Goal: Task Accomplishment & Management: Manage account settings

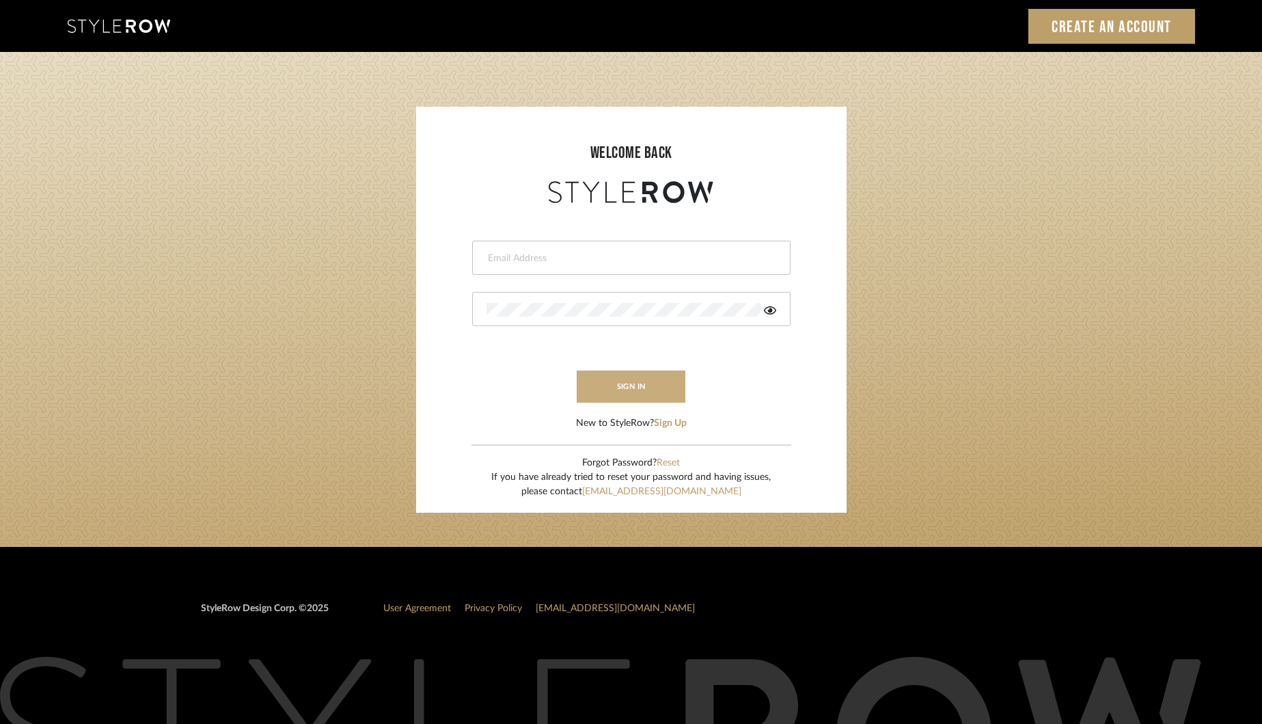
type input "[EMAIL_ADDRESS][DOMAIN_NAME]"
click at [612, 381] on button "sign in" at bounding box center [631, 386] width 109 height 32
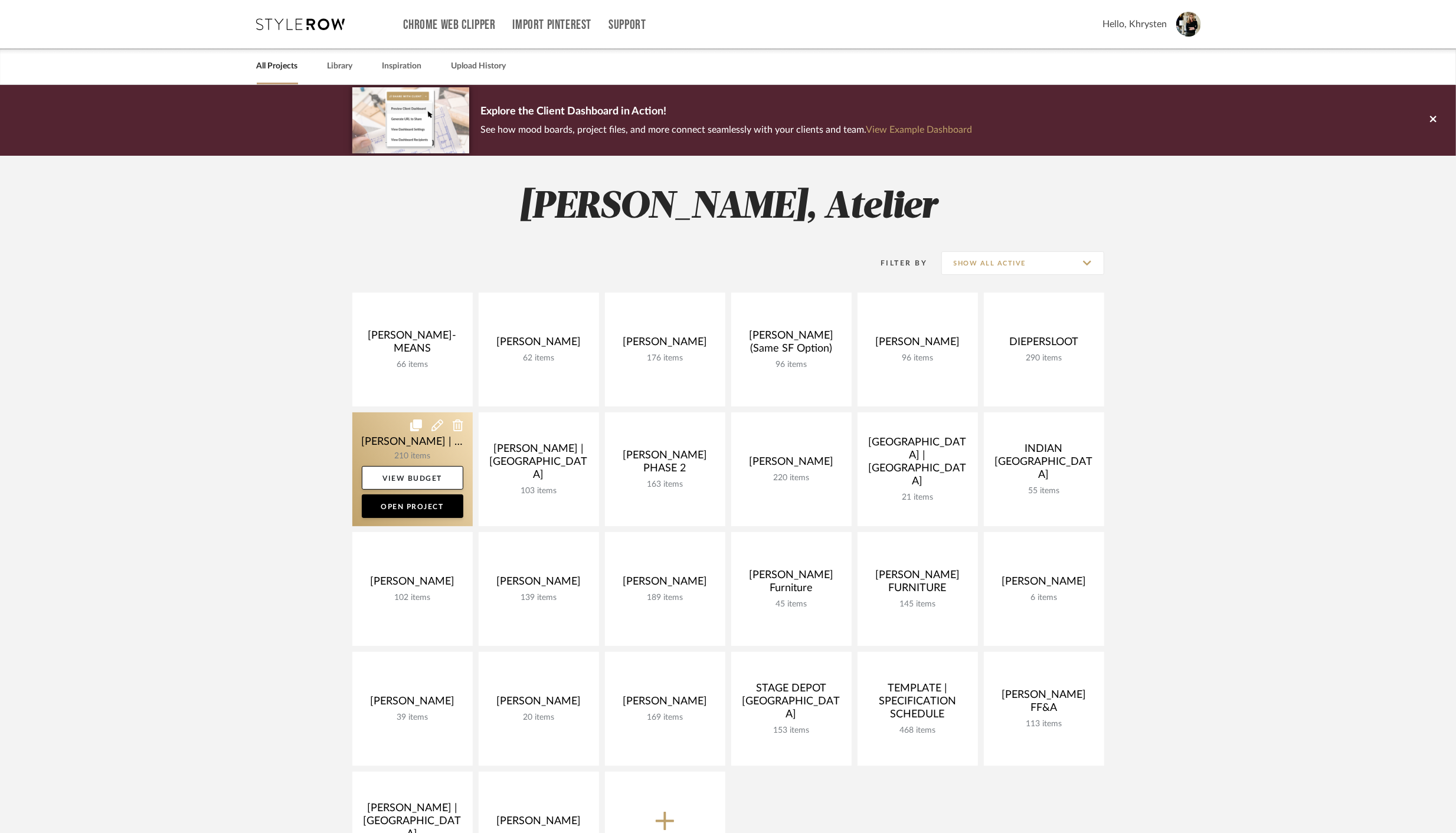
click at [409, 448] on link at bounding box center [412, 470] width 120 height 114
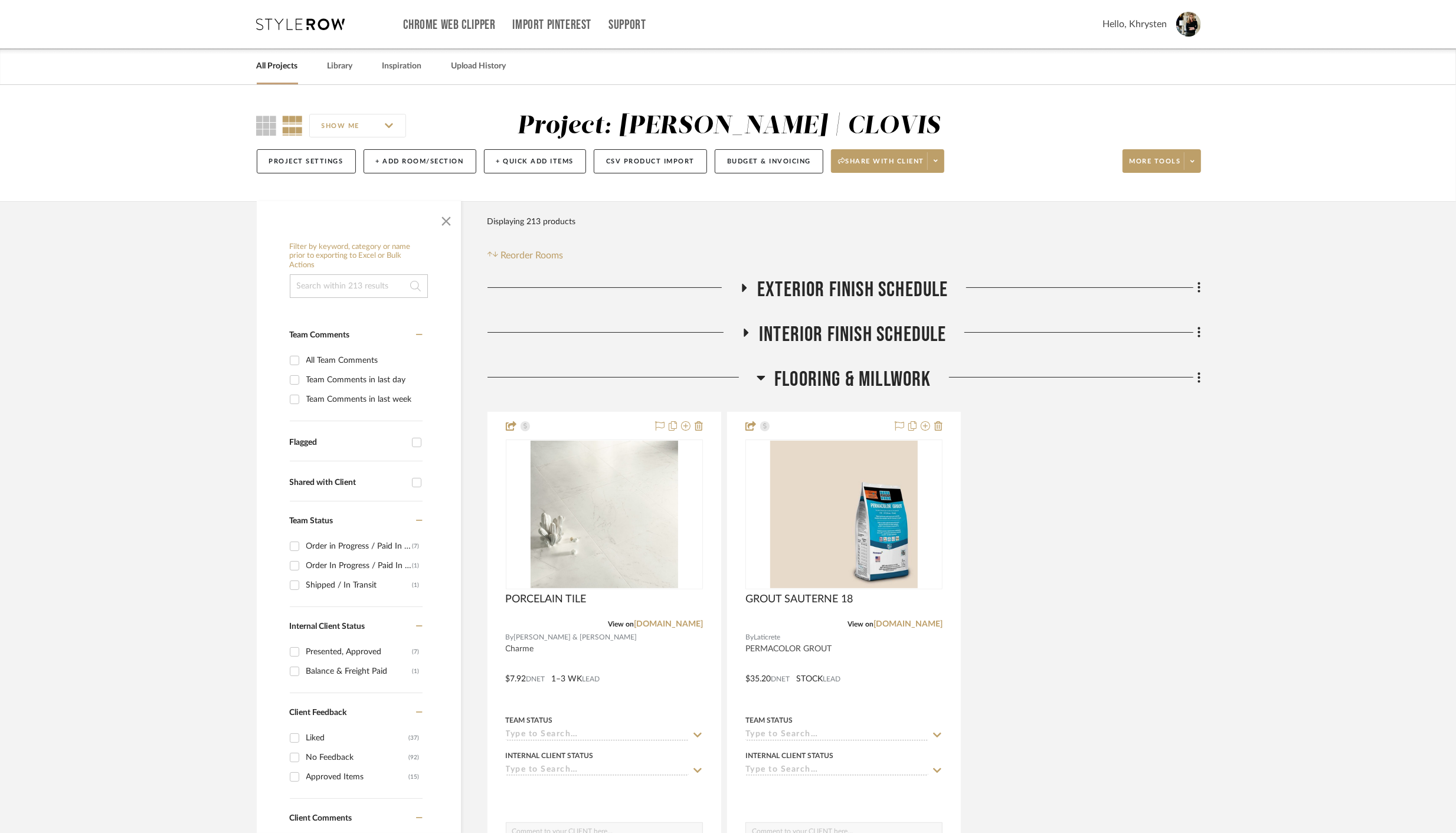
click at [740, 285] on icon at bounding box center [744, 287] width 14 height 9
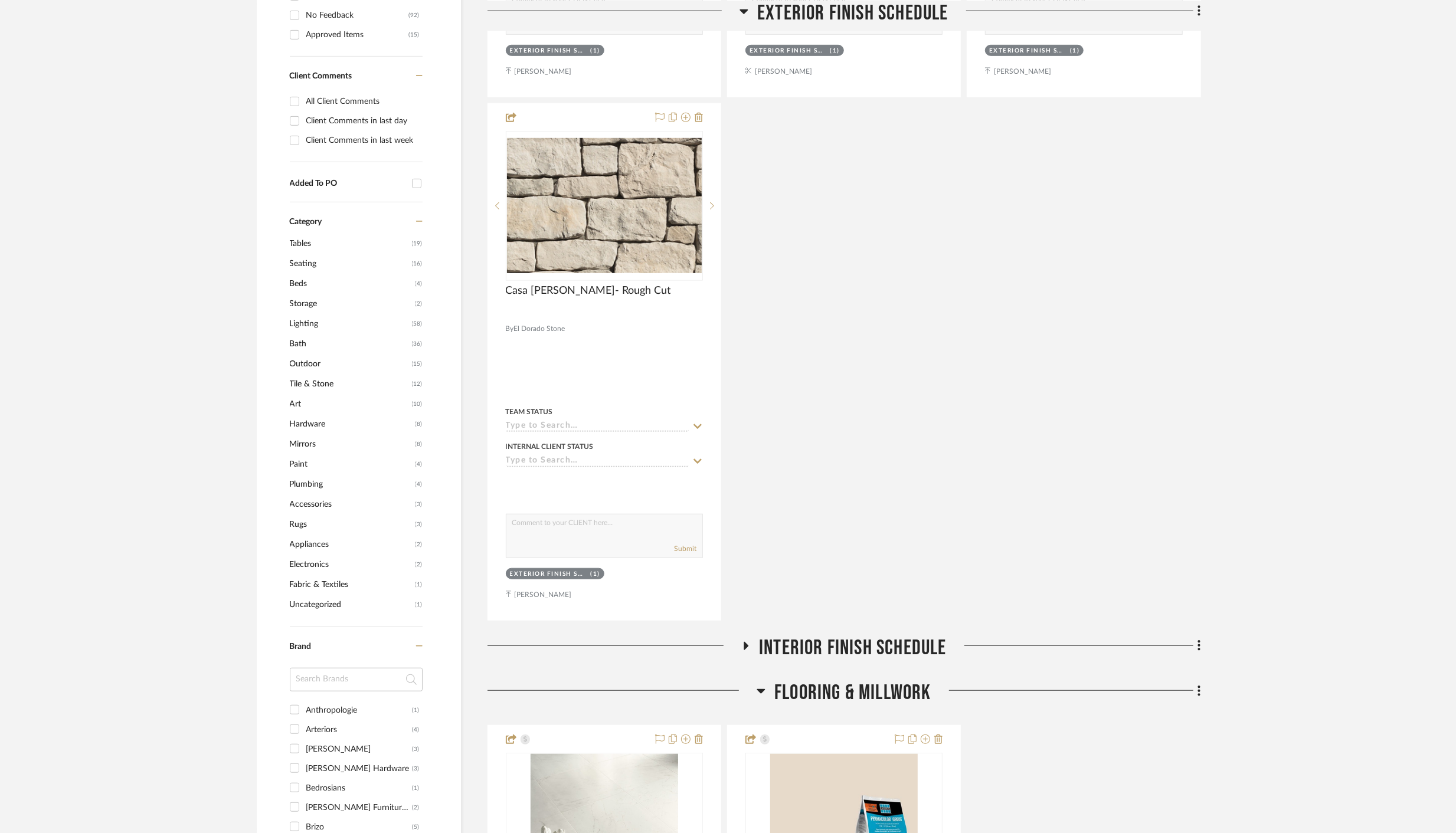
scroll to position [741, 0]
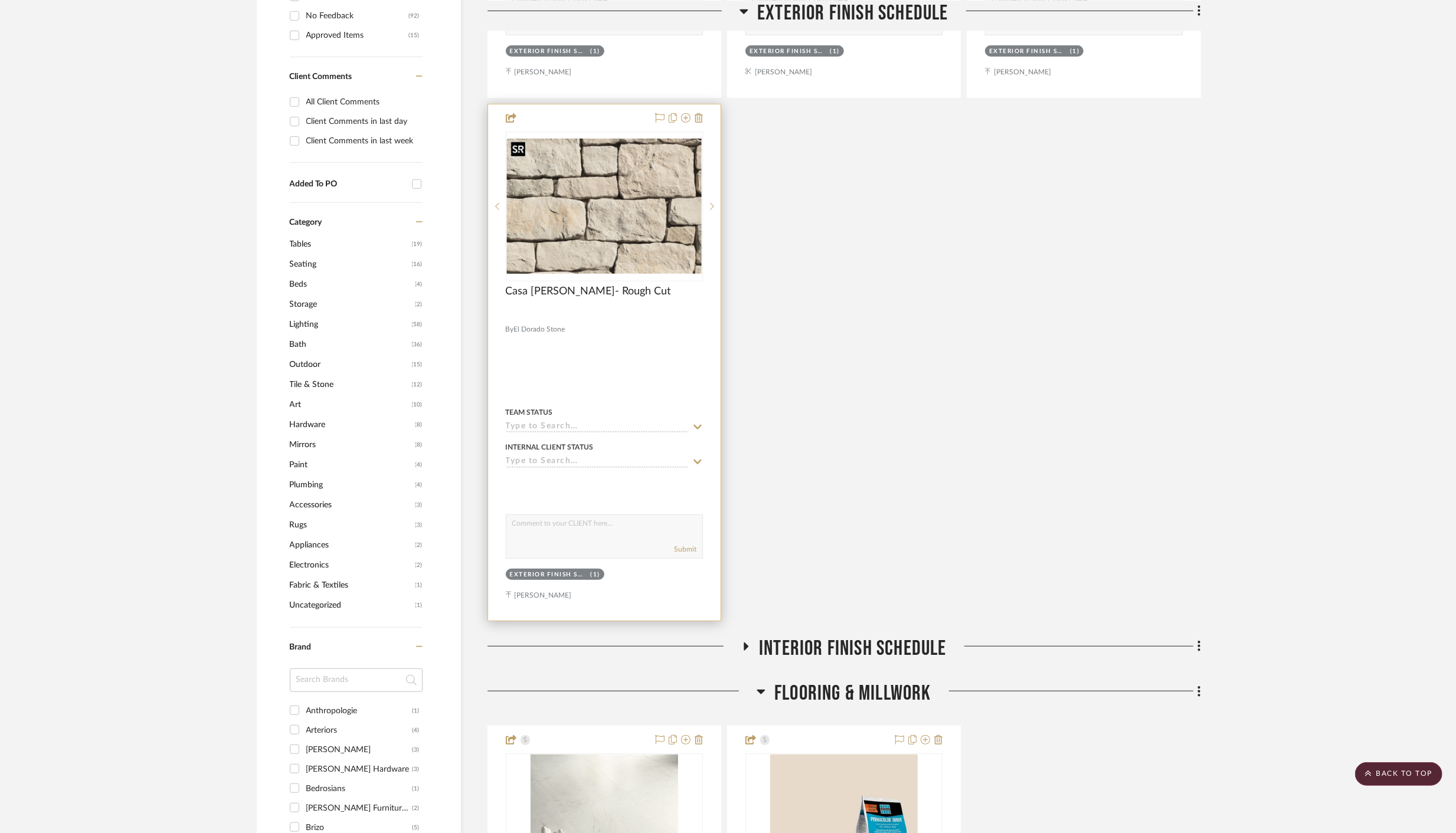
click at [557, 221] on img "0" at bounding box center [604, 206] width 194 height 135
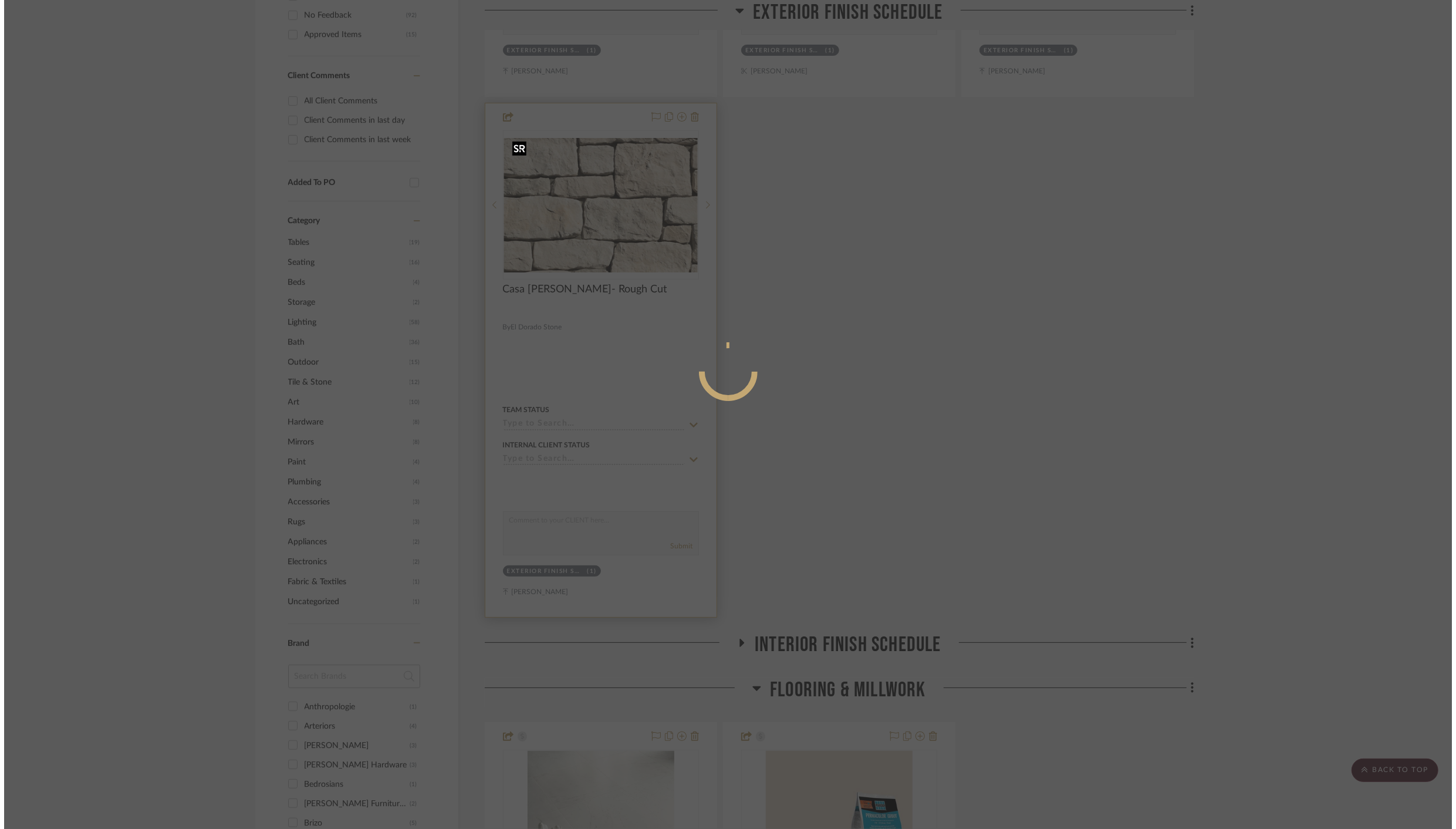
scroll to position [0, 0]
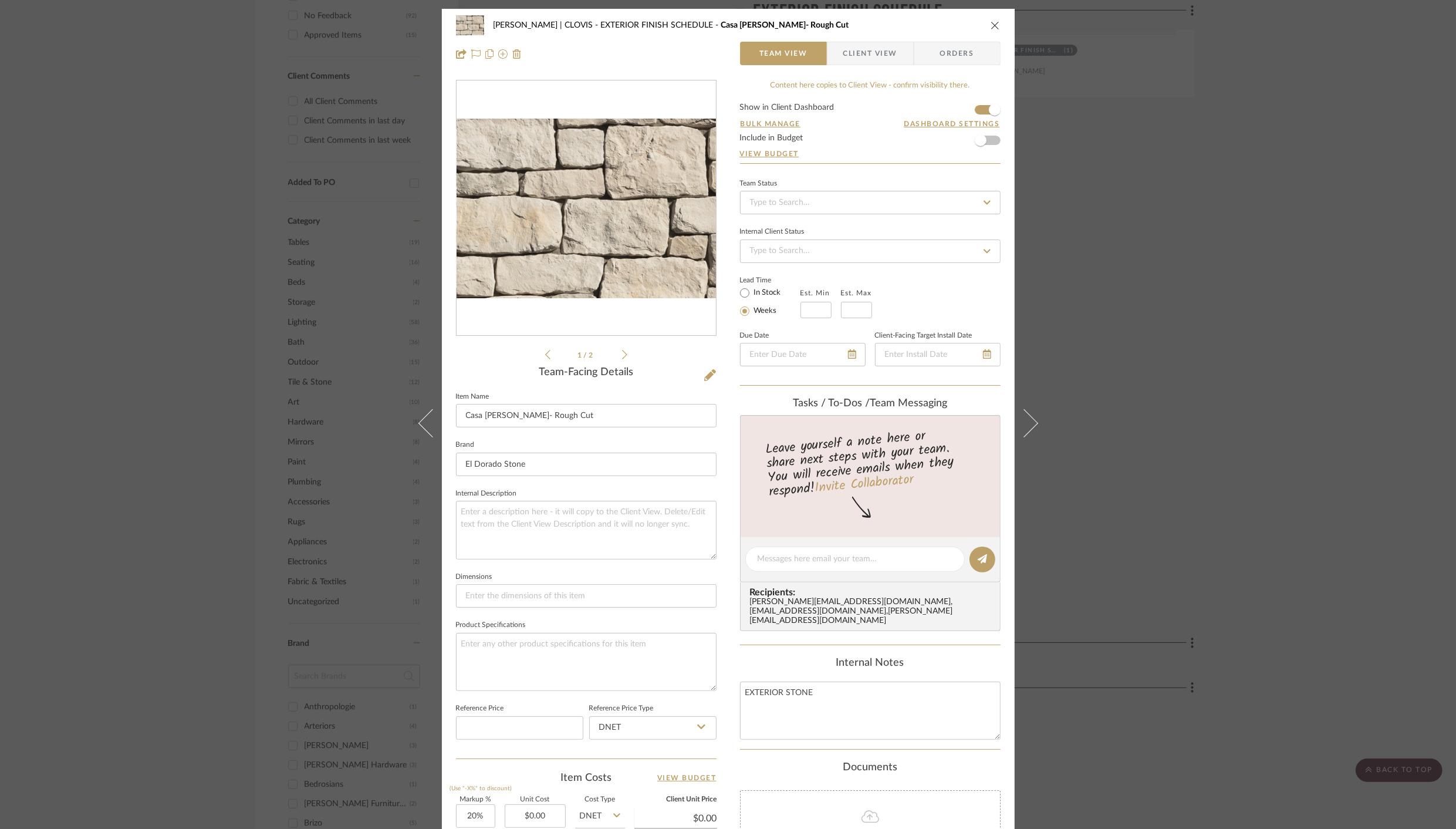
click at [994, 27] on icon "close" at bounding box center [995, 25] width 9 height 9
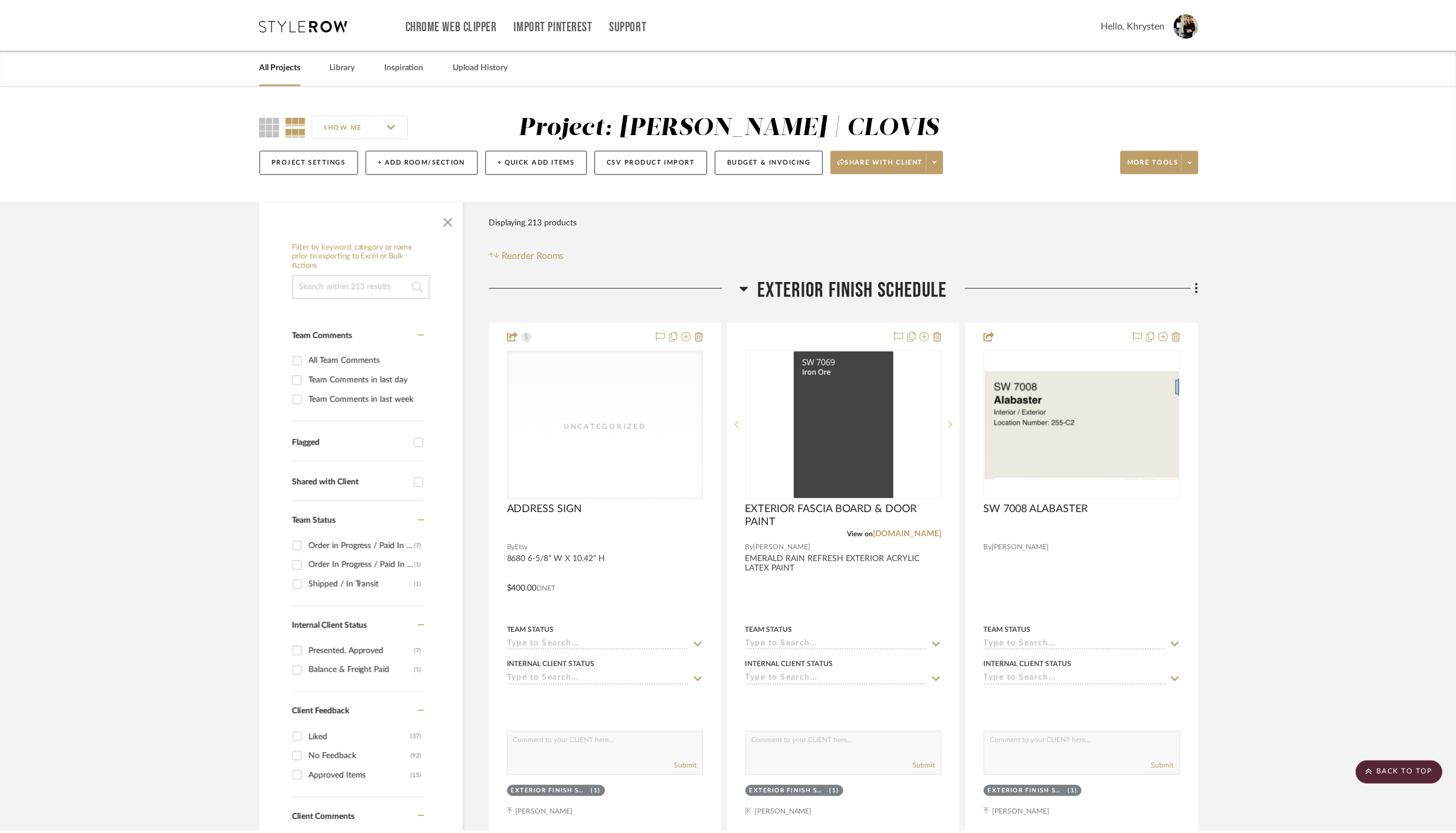
scroll to position [741, 0]
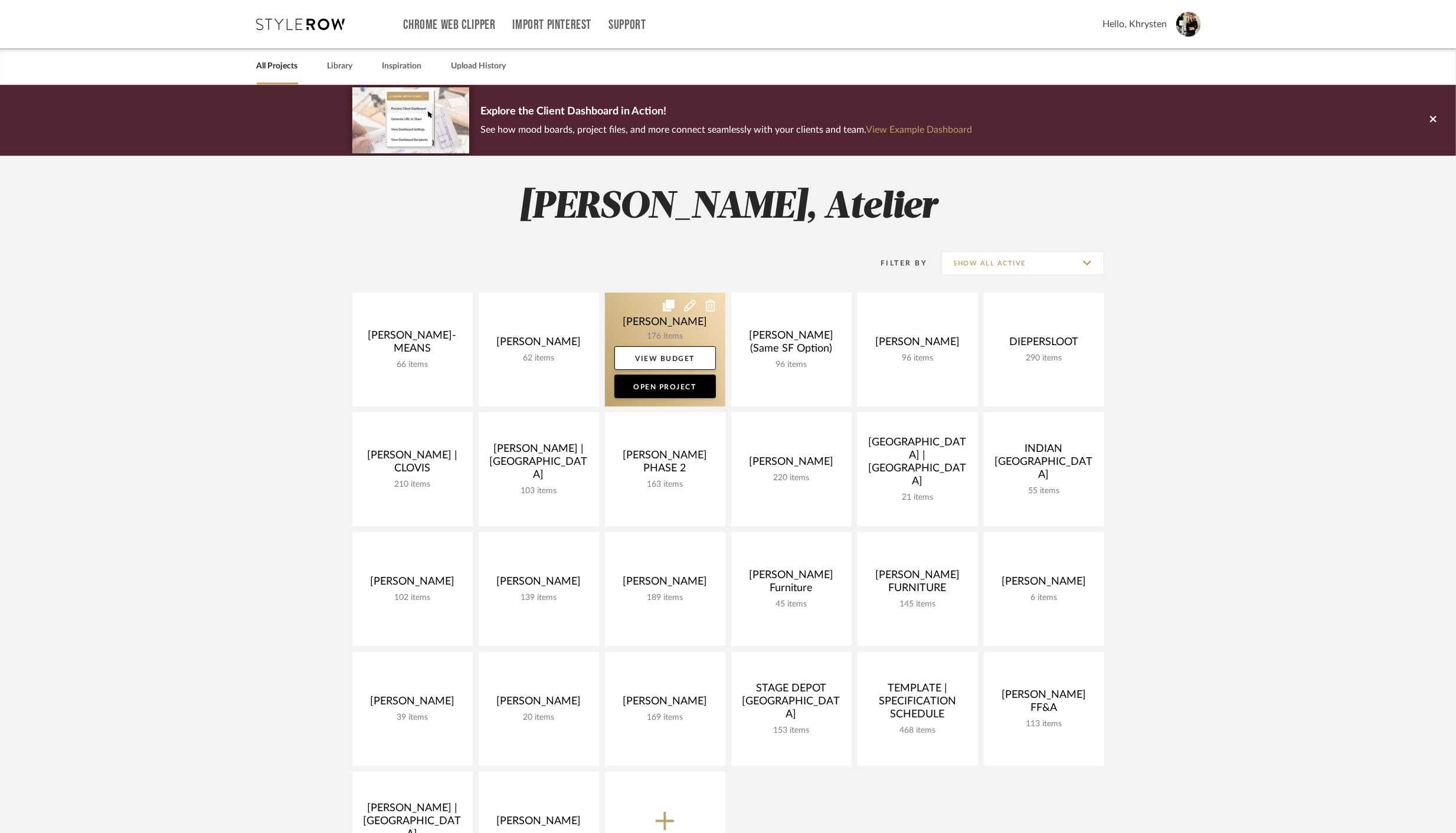
click at [666, 331] on link at bounding box center [664, 350] width 120 height 114
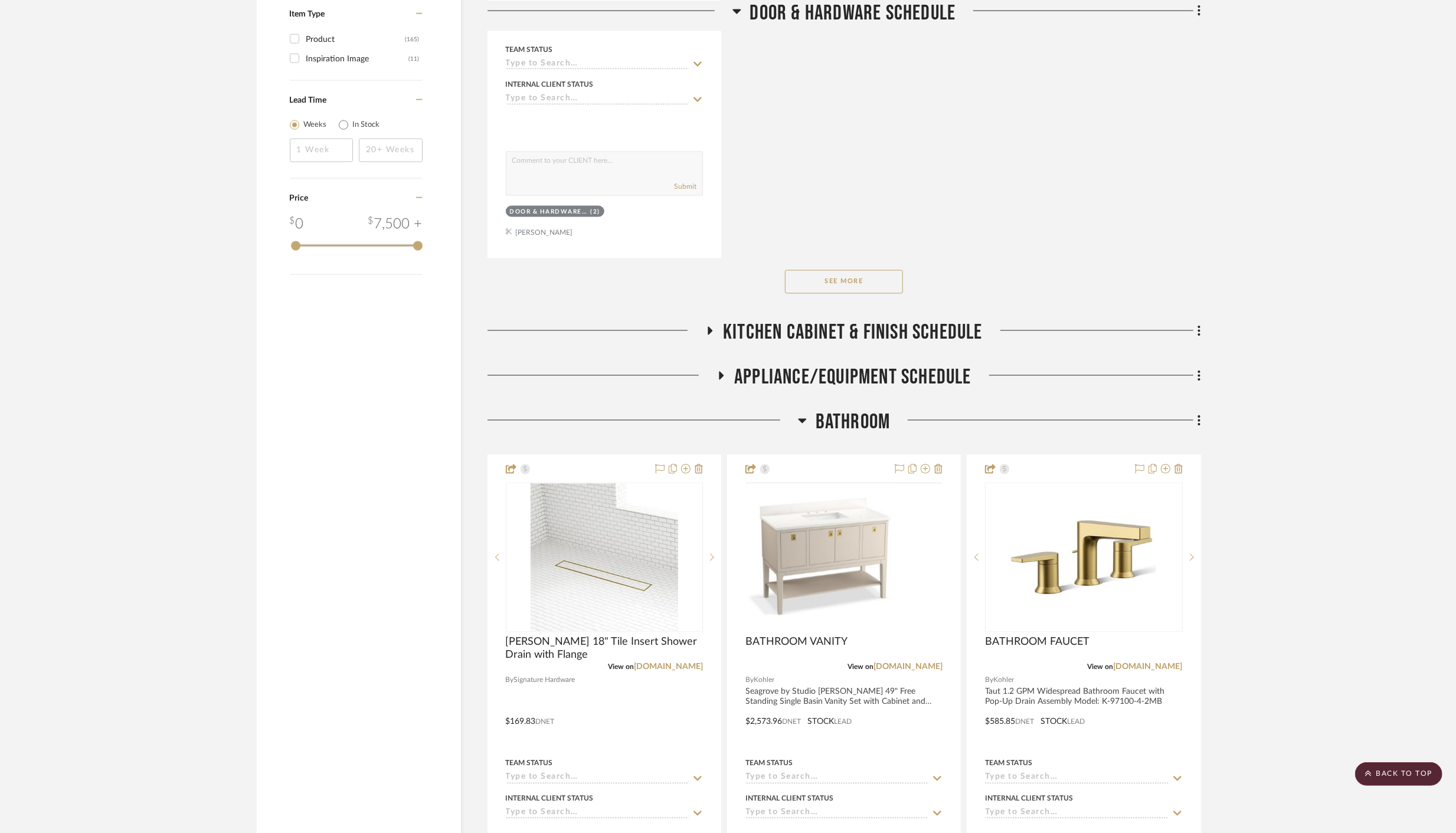
scroll to position [1912, 0]
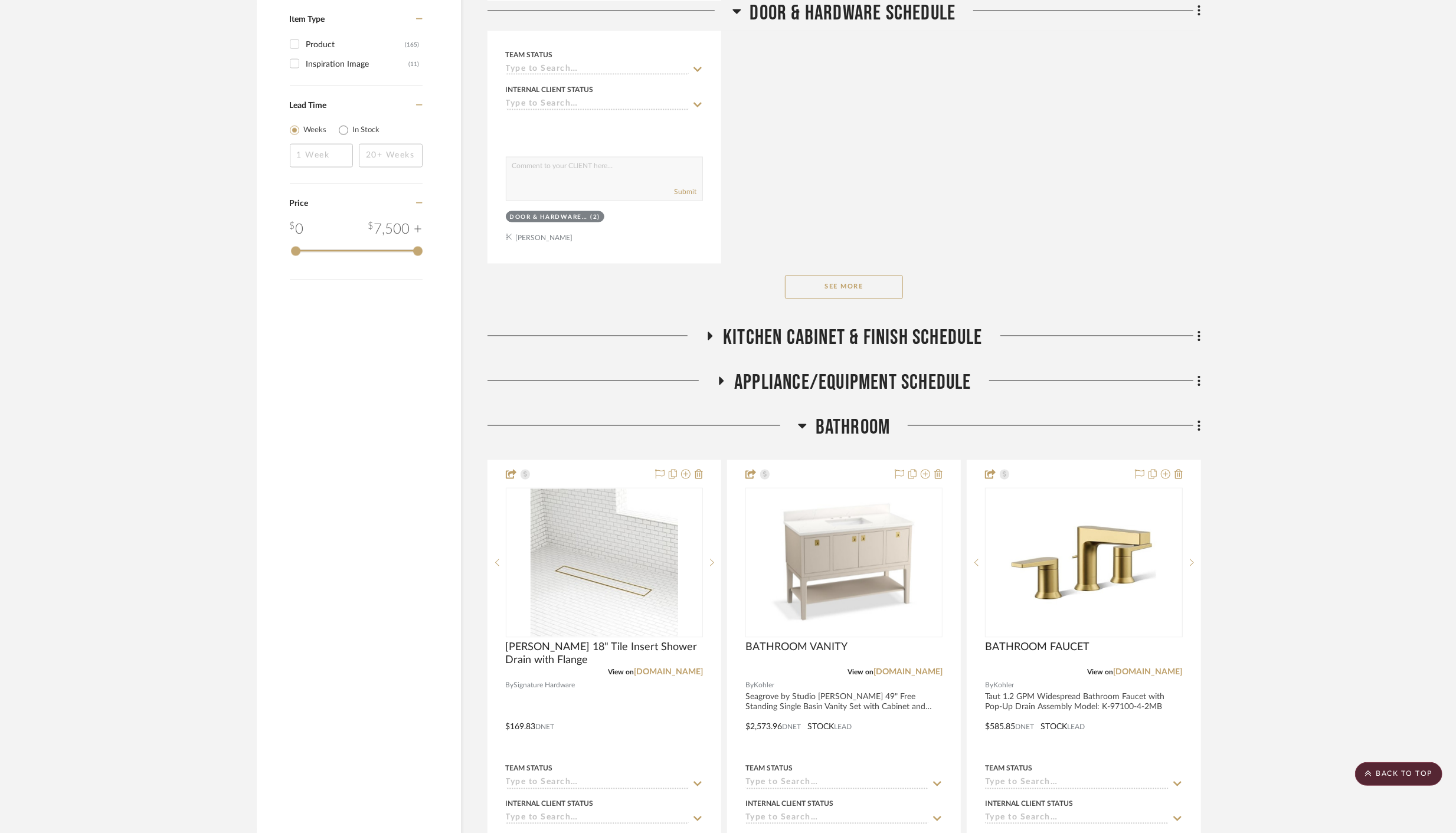
click at [719, 377] on icon at bounding box center [721, 382] width 4 height 9
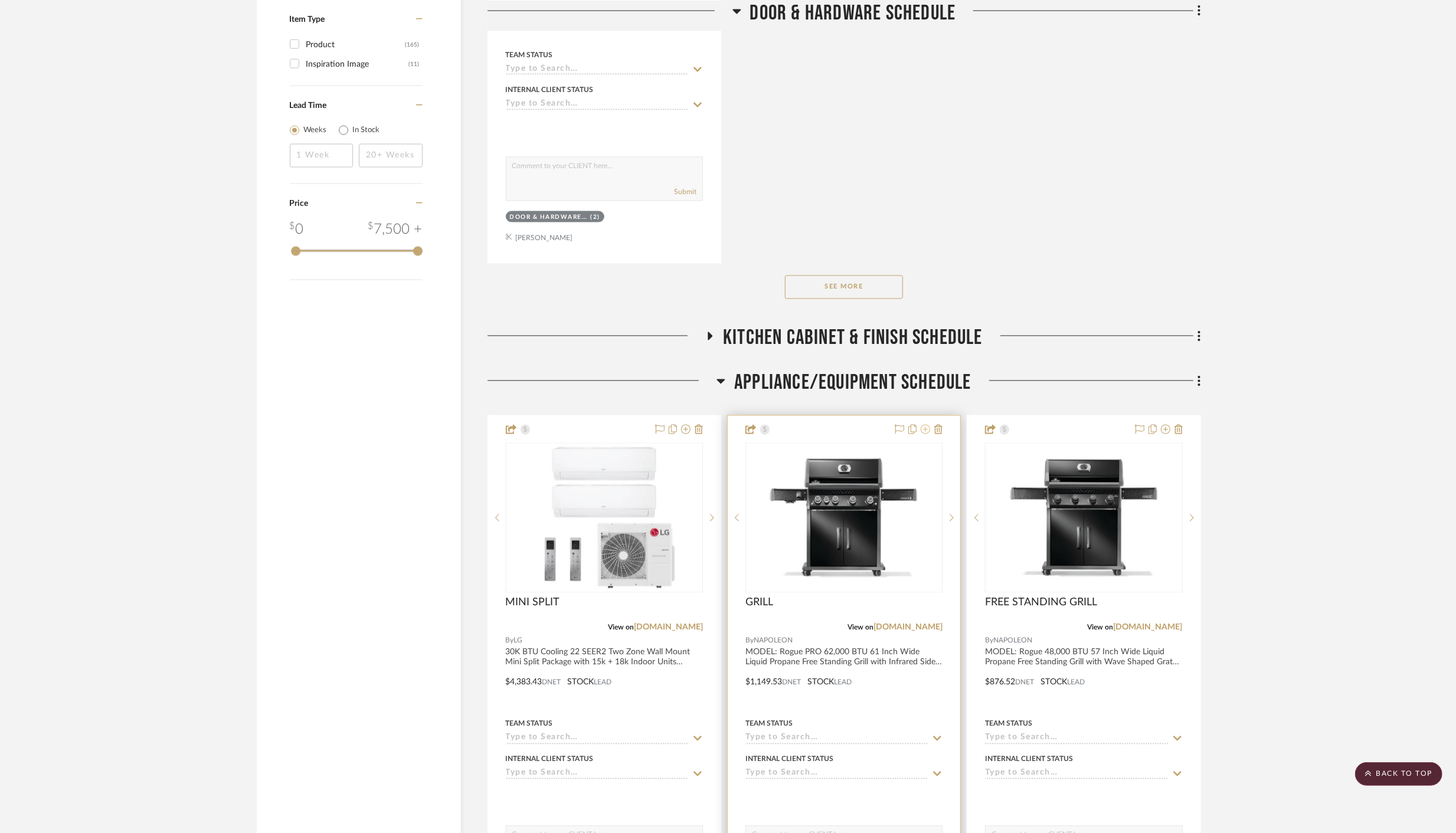
click at [921, 425] on icon at bounding box center [925, 429] width 9 height 9
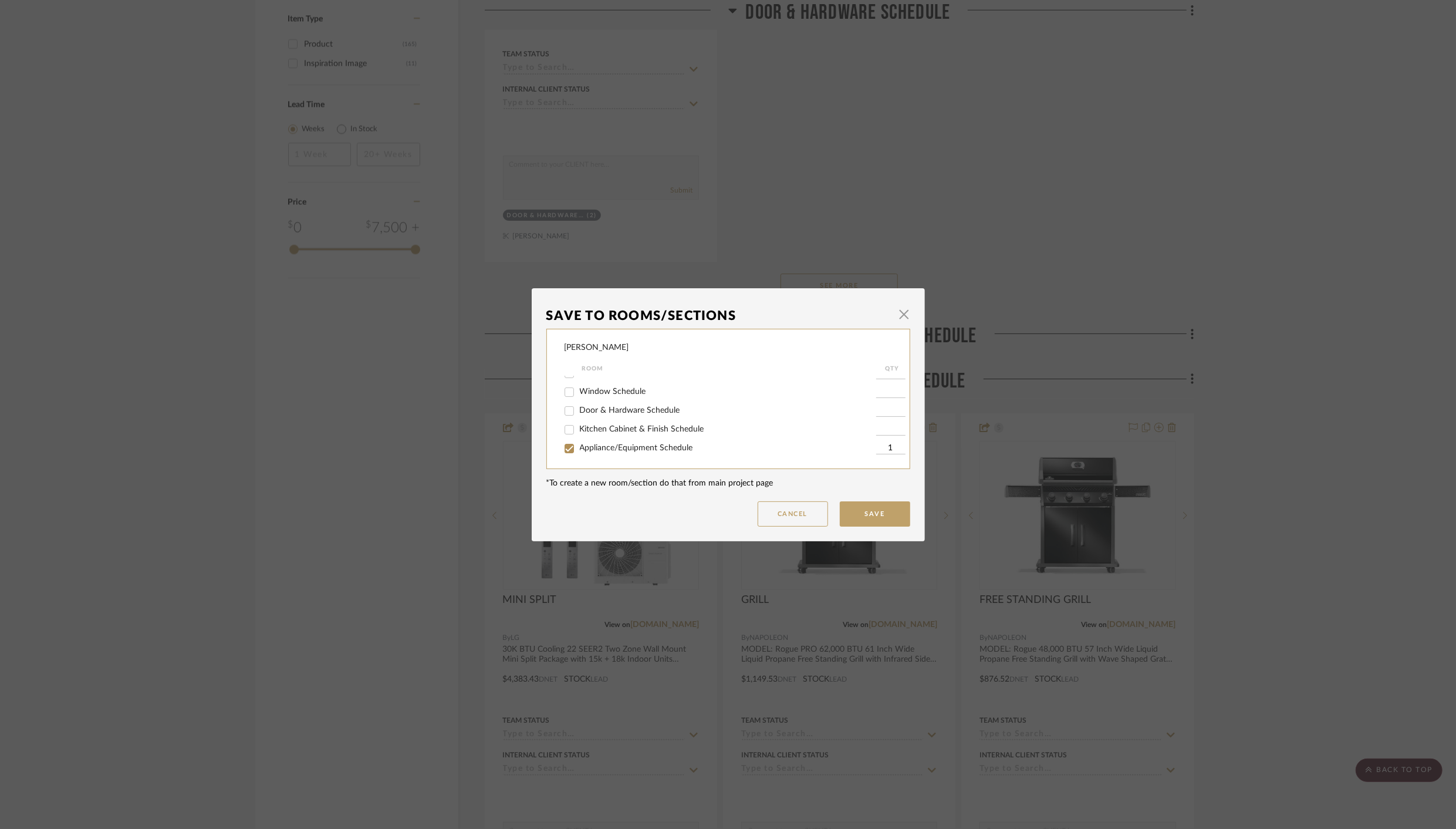
scroll to position [89, 0]
click at [562, 453] on input "Appliance/Equipment Schedule" at bounding box center [570, 446] width 19 height 19
checkbox input "false"
click at [566, 419] on input "Back Patio Furniture, Art & Accessories" at bounding box center [570, 410] width 19 height 19
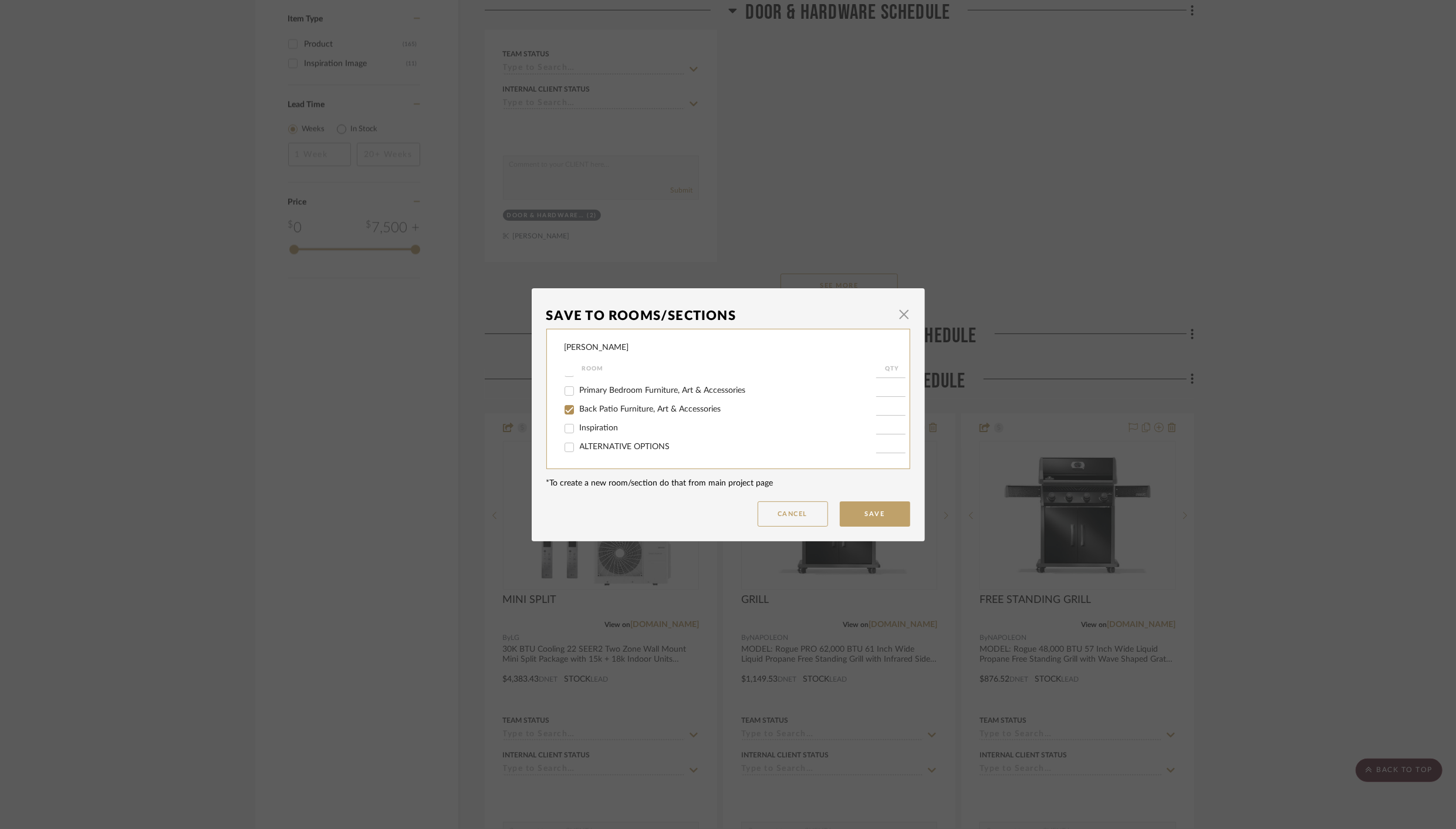
checkbox input "true"
type input "1"
click at [859, 511] on button "Save" at bounding box center [875, 514] width 70 height 25
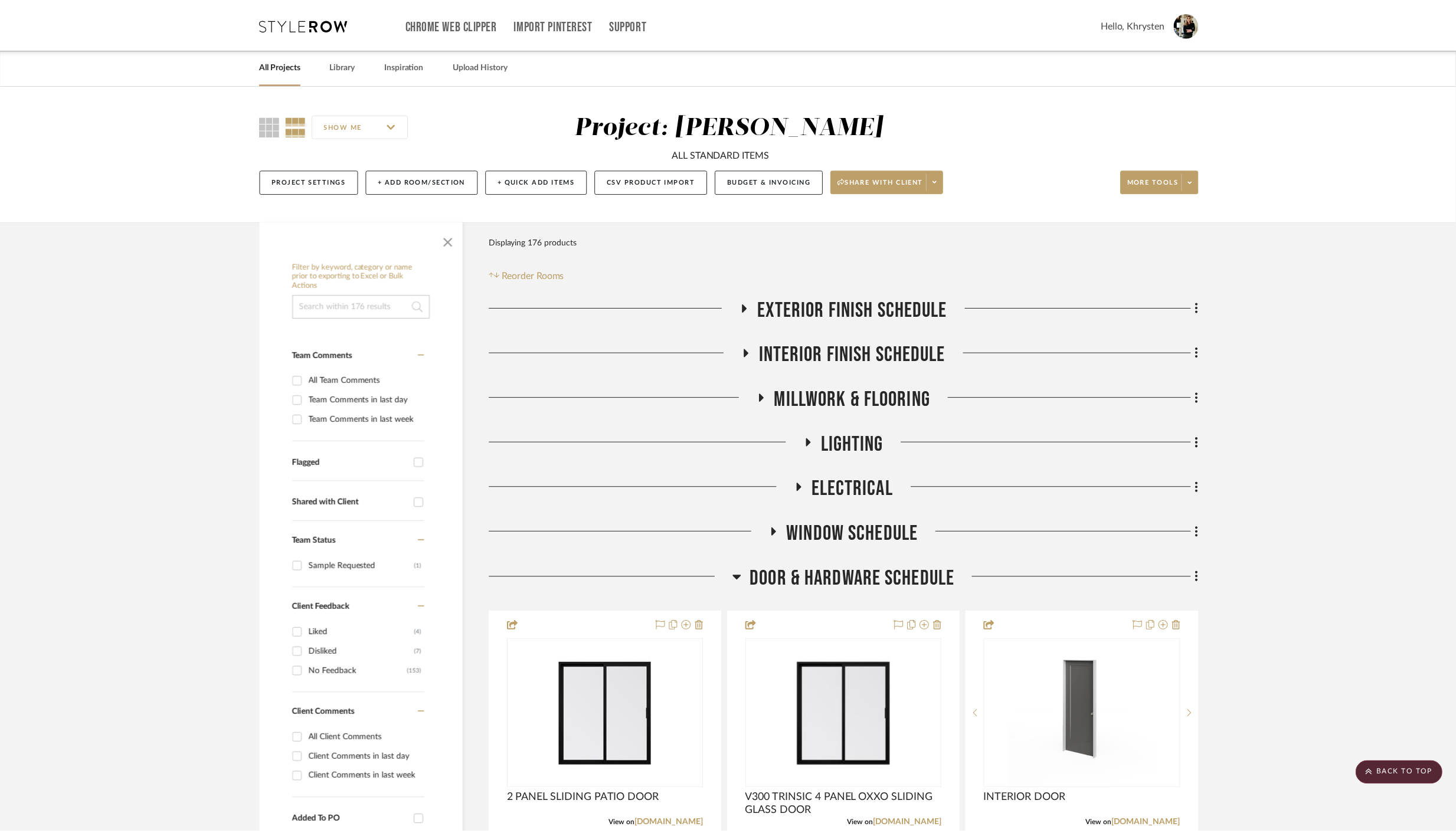
scroll to position [1912, 0]
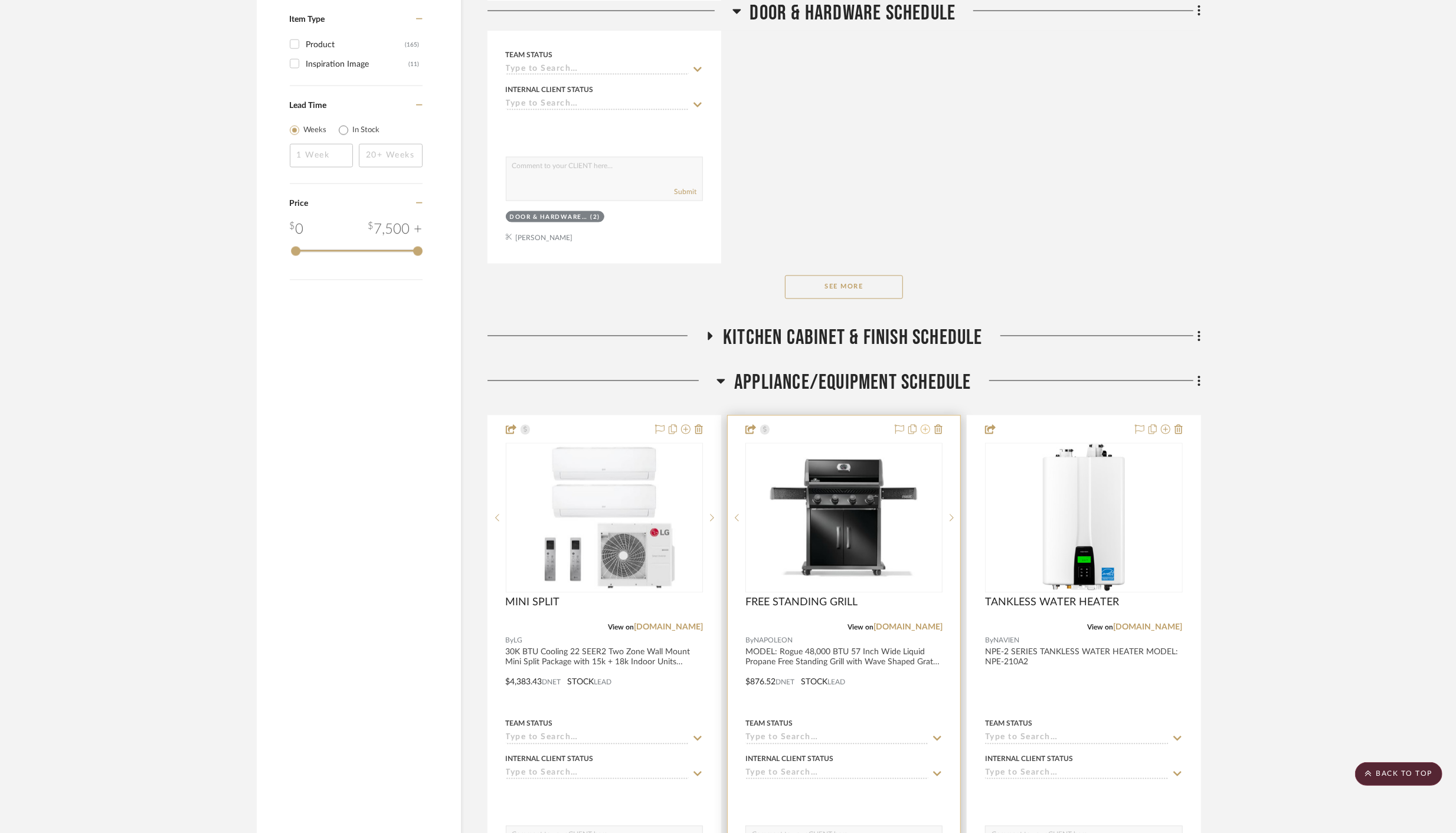
click at [927, 426] on icon at bounding box center [925, 429] width 9 height 9
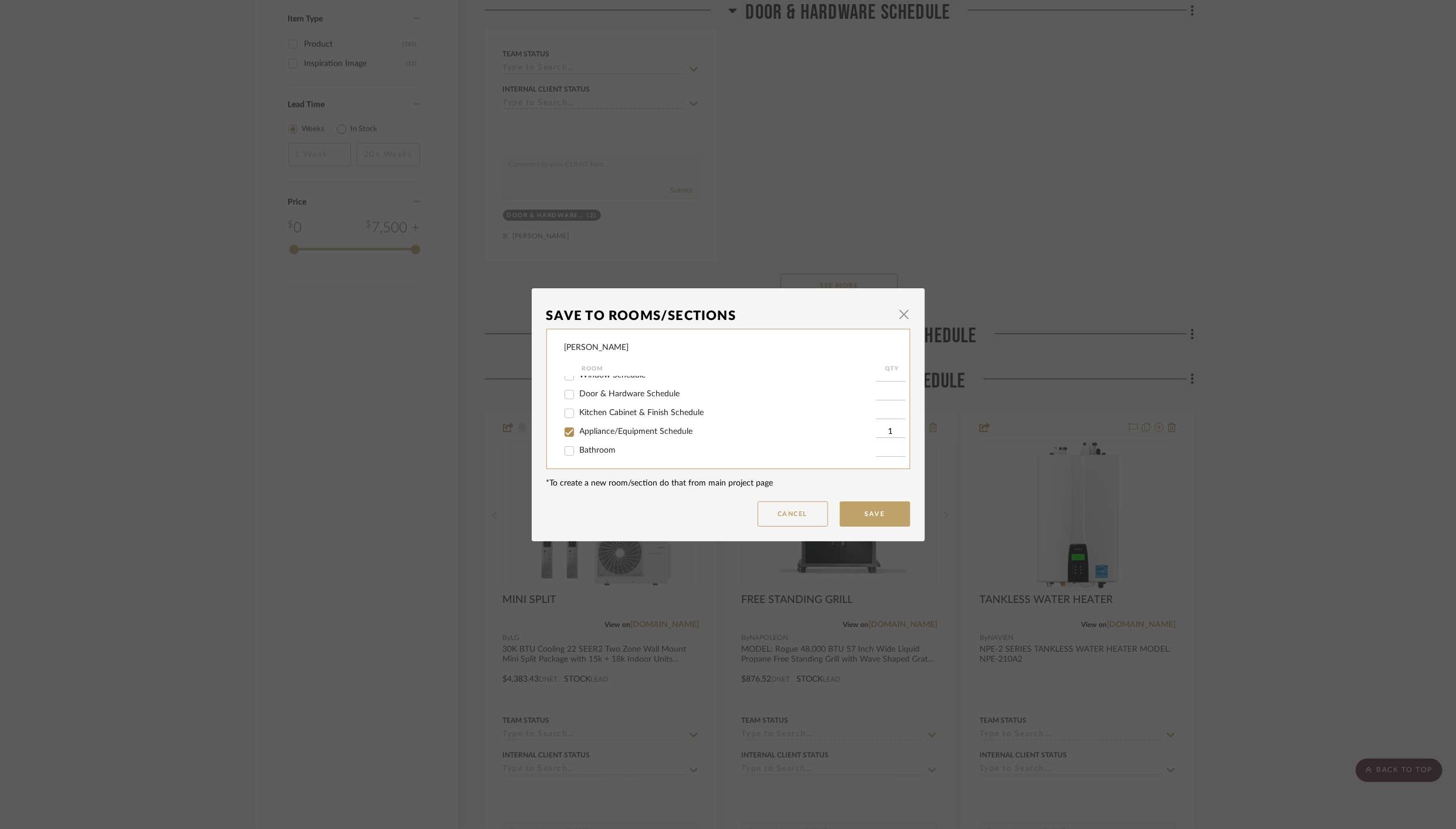
scroll to position [108, 0]
click at [570, 429] on input "Appliance/Equipment Schedule" at bounding box center [570, 428] width 19 height 19
checkbox input "false"
click at [564, 411] on input "Back Patio Furniture, Art & Accessories" at bounding box center [570, 410] width 19 height 19
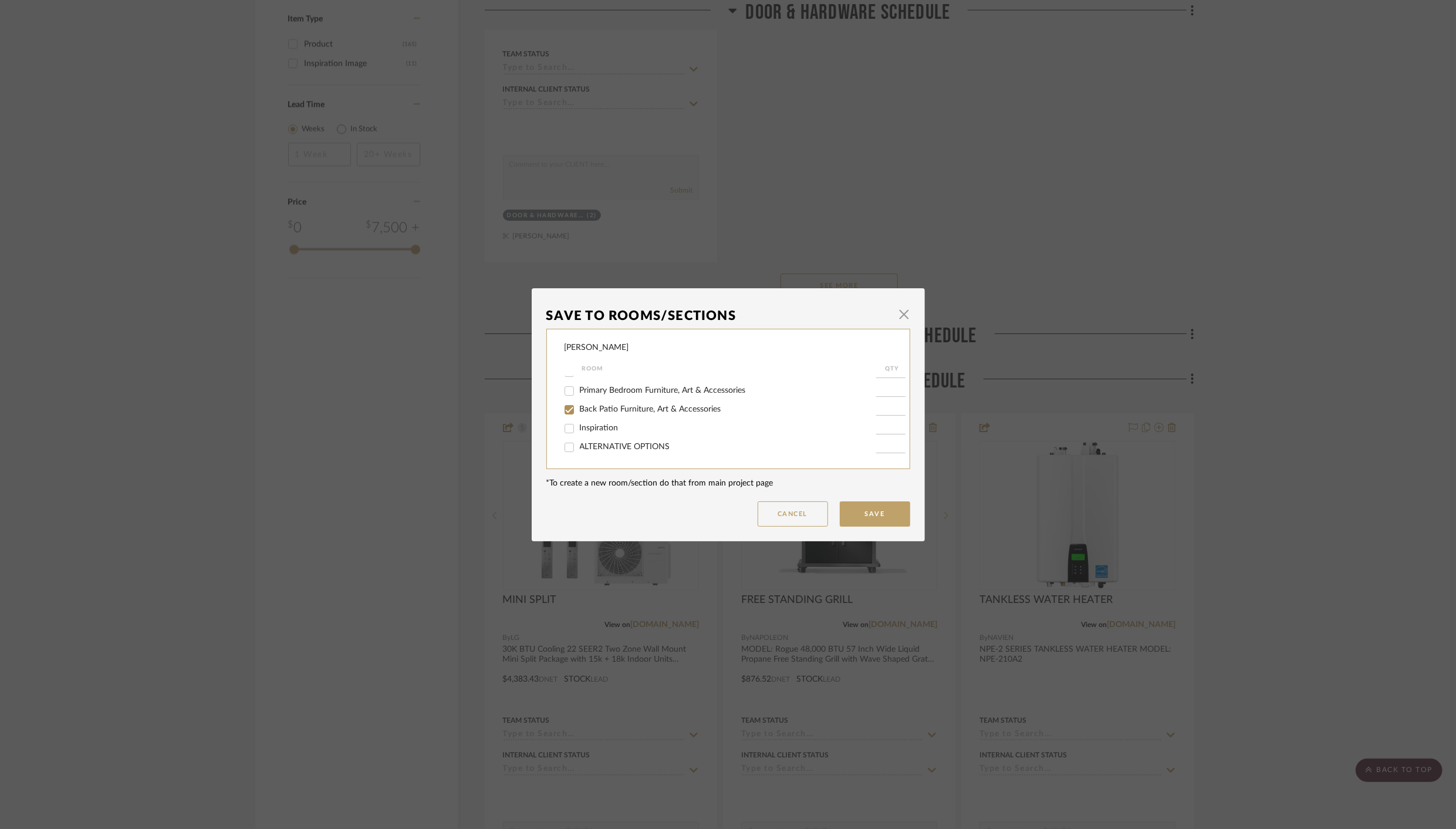
checkbox input "true"
type input "1"
click at [862, 510] on button "Save" at bounding box center [875, 514] width 70 height 25
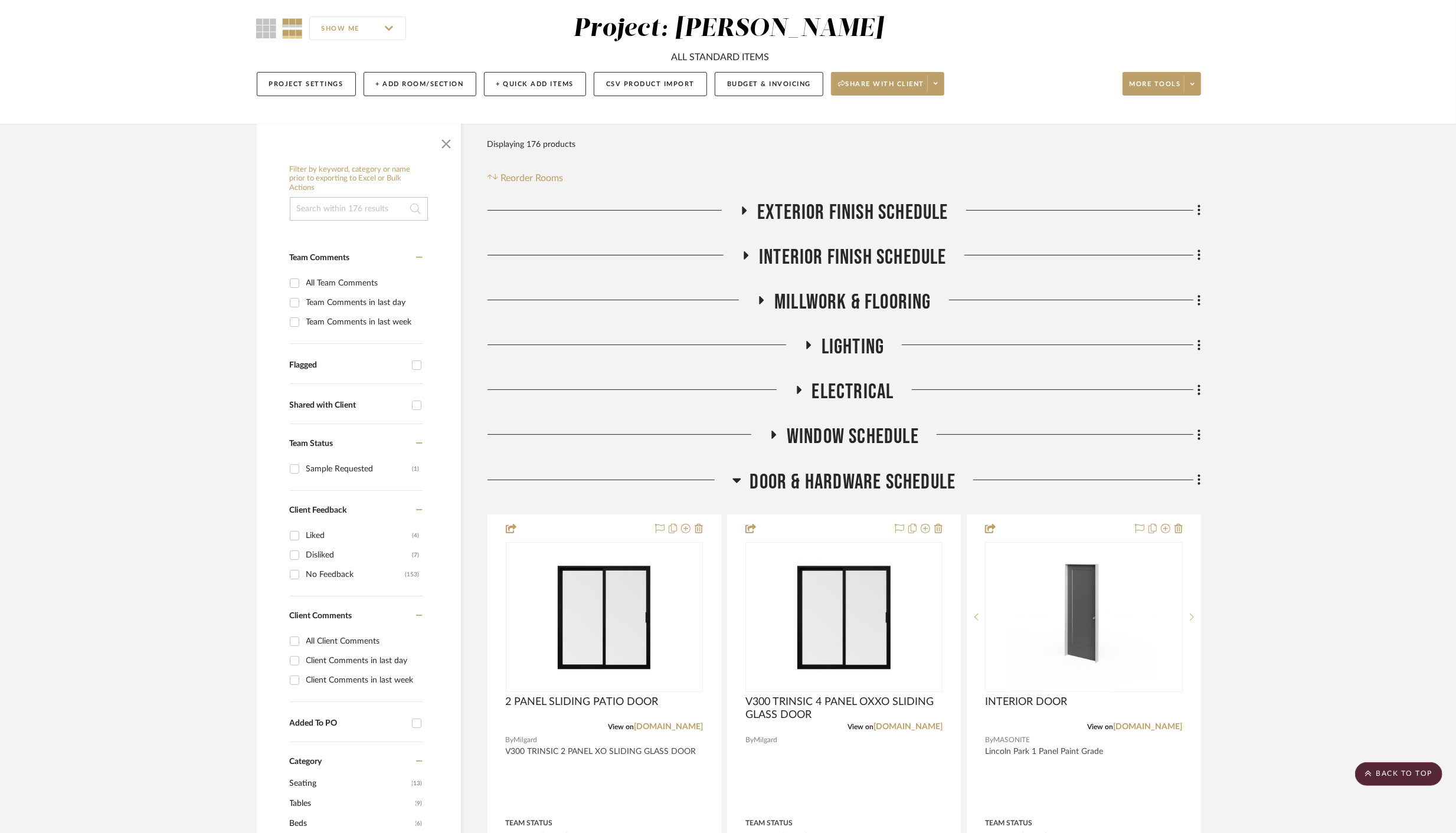
scroll to position [0, 0]
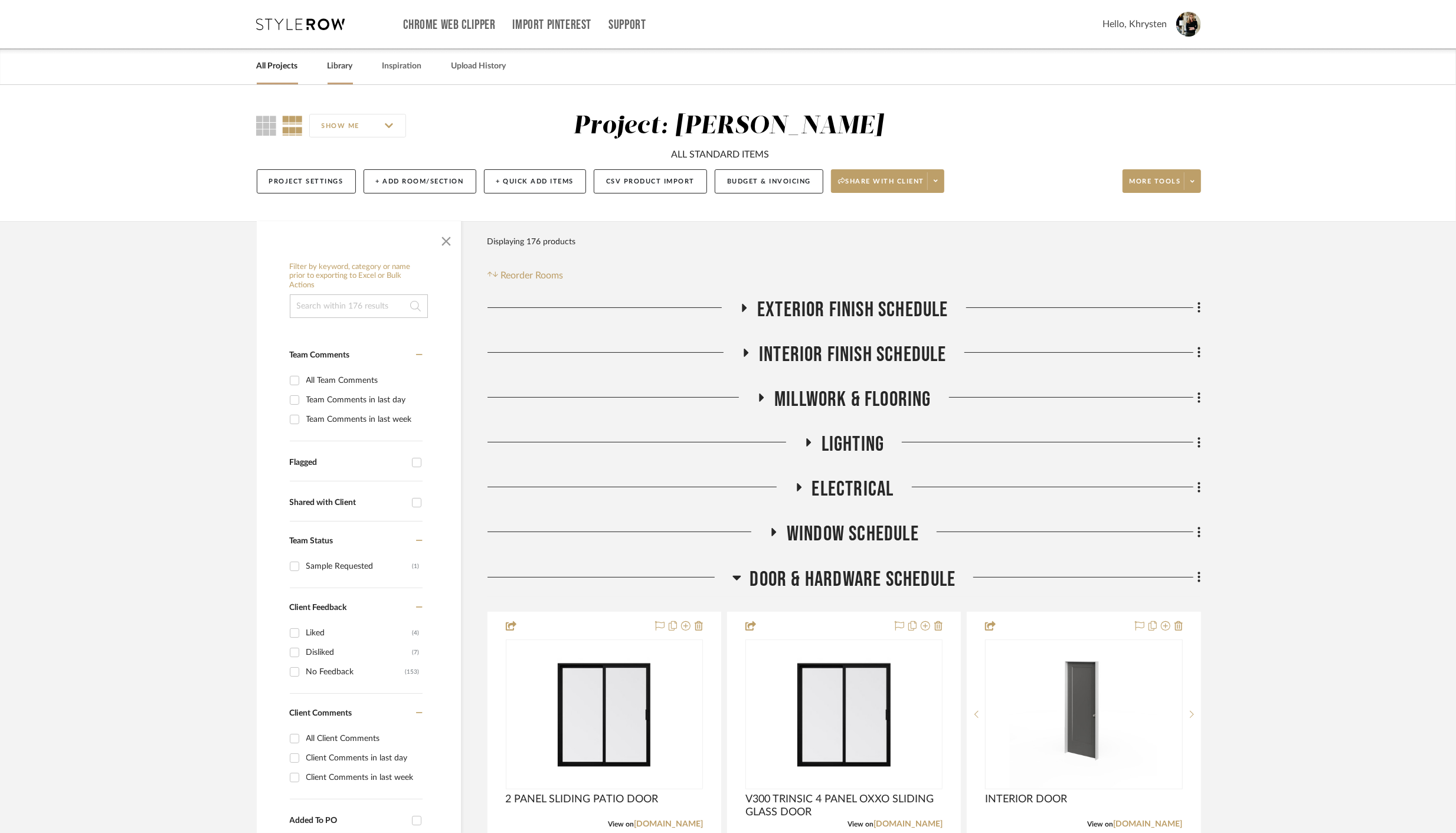
click at [339, 66] on link "Library" at bounding box center [339, 66] width 25 height 16
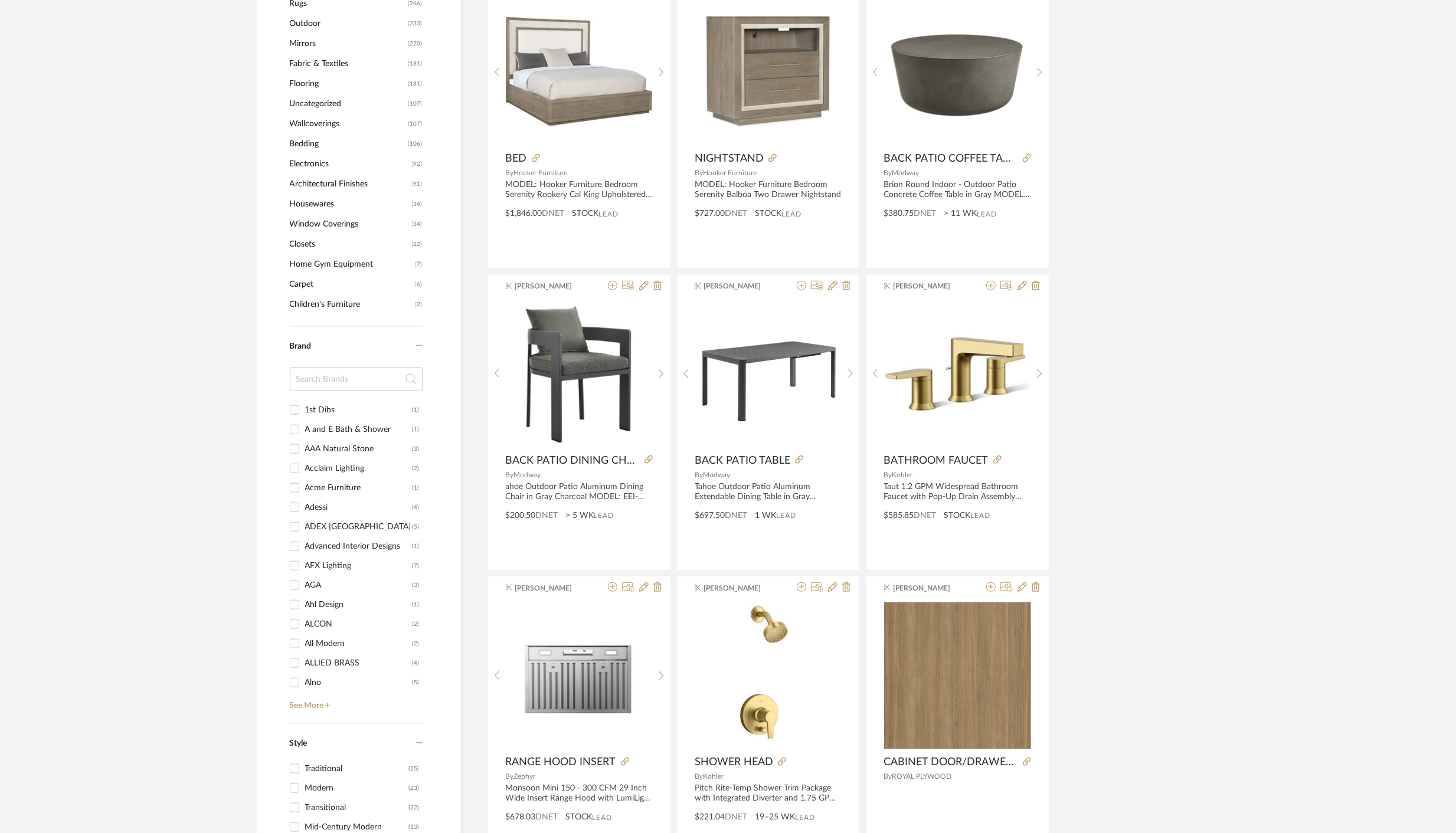
scroll to position [858, 0]
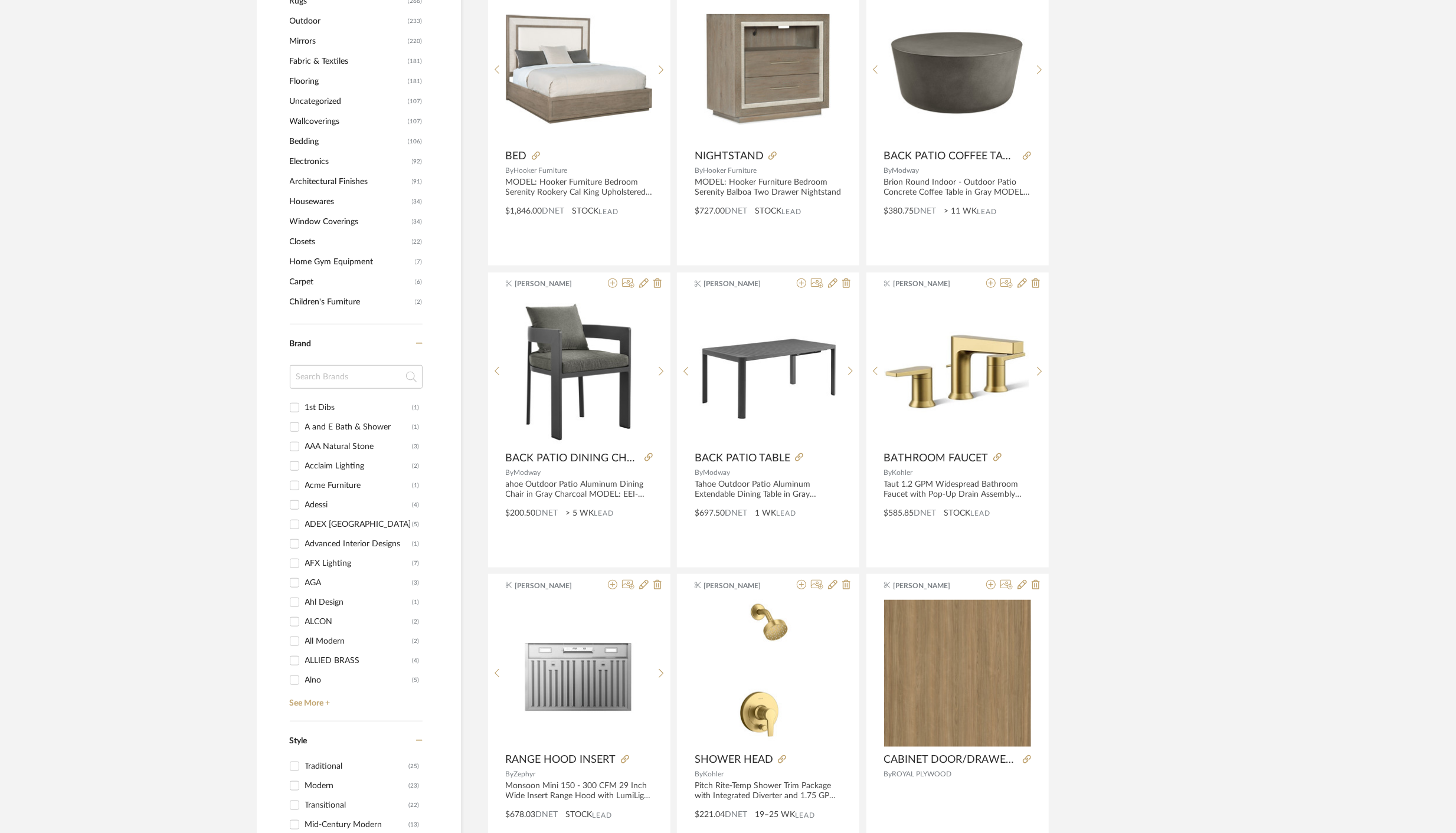
click at [353, 377] on input at bounding box center [356, 376] width 133 height 23
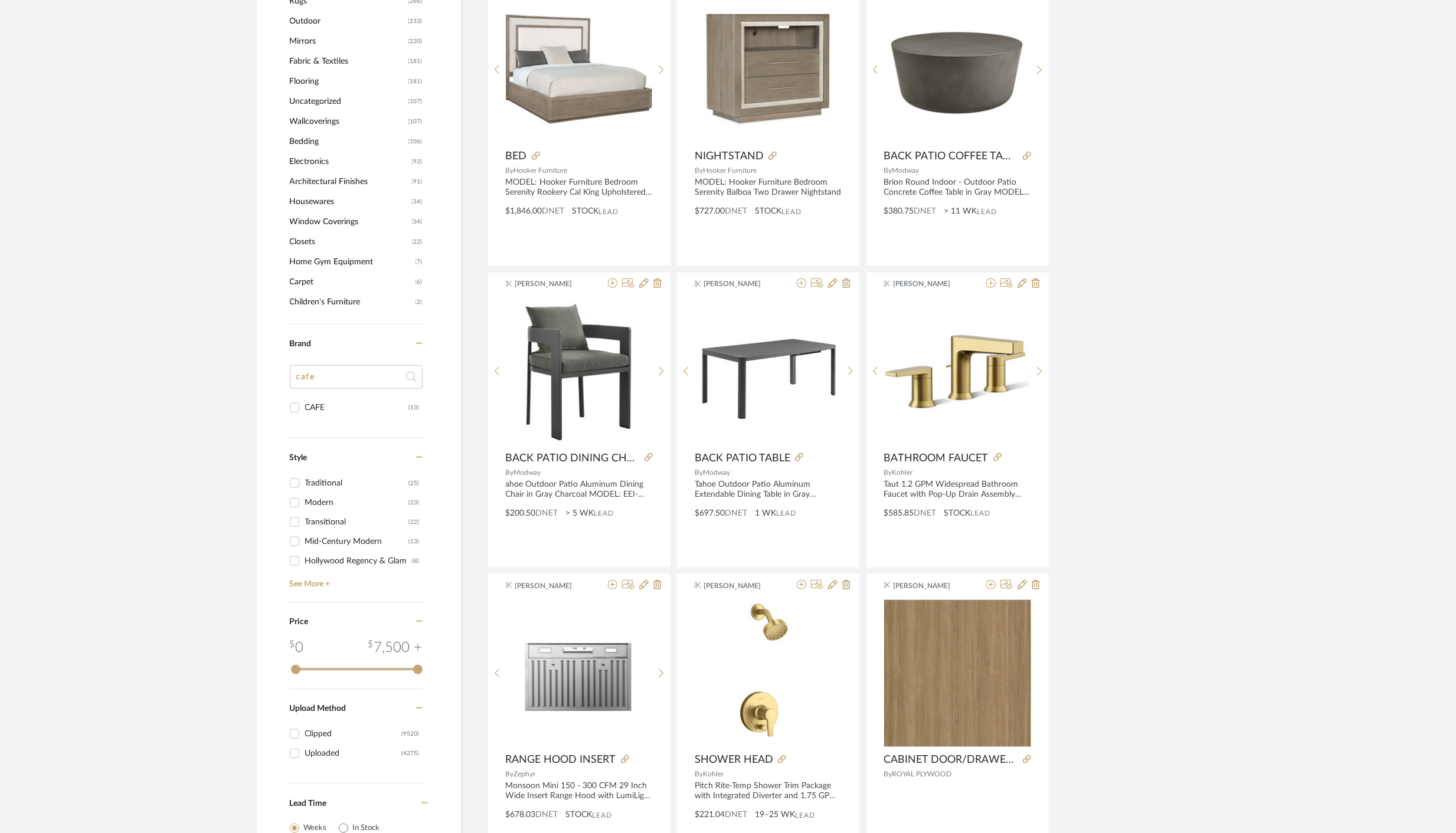
type input "cafe"
click at [295, 408] on input "CAFE (13)" at bounding box center [294, 407] width 19 height 19
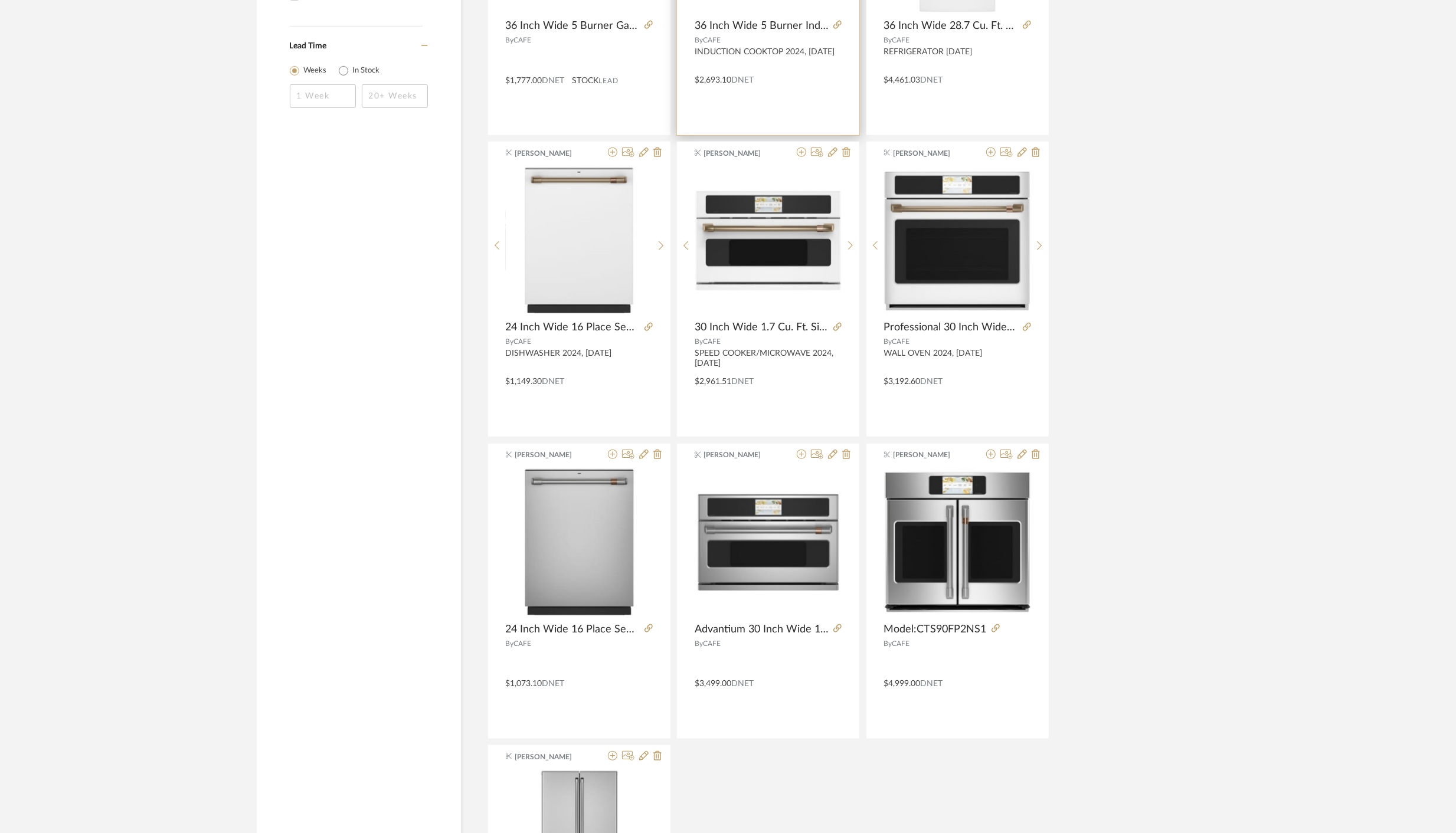
scroll to position [724, 0]
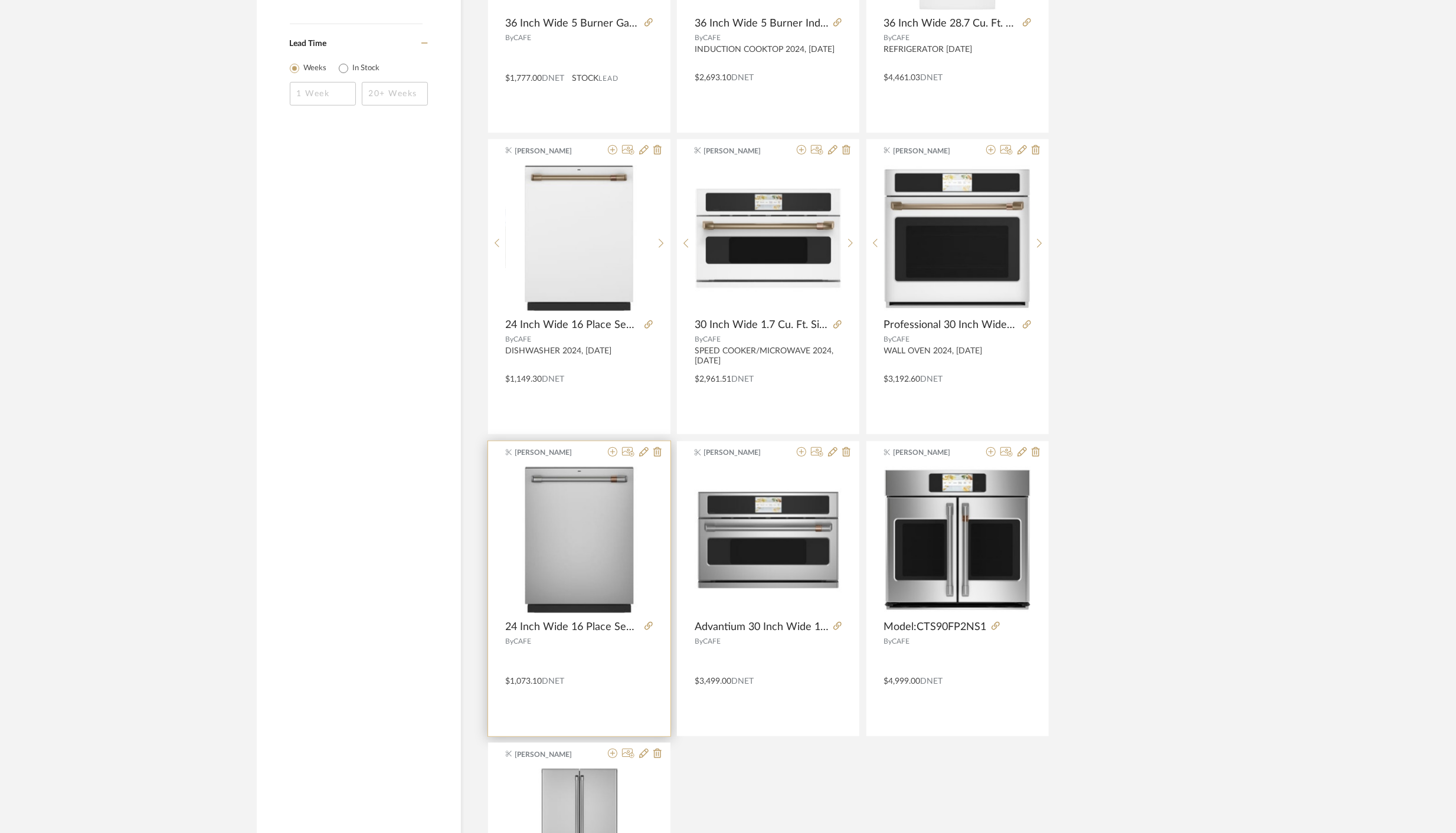
click at [604, 683] on div "$1,073.10 DNET" at bounding box center [579, 678] width 182 height 16
click at [648, 623] on icon at bounding box center [649, 626] width 9 height 9
click at [657, 451] on icon at bounding box center [657, 451] width 9 height 9
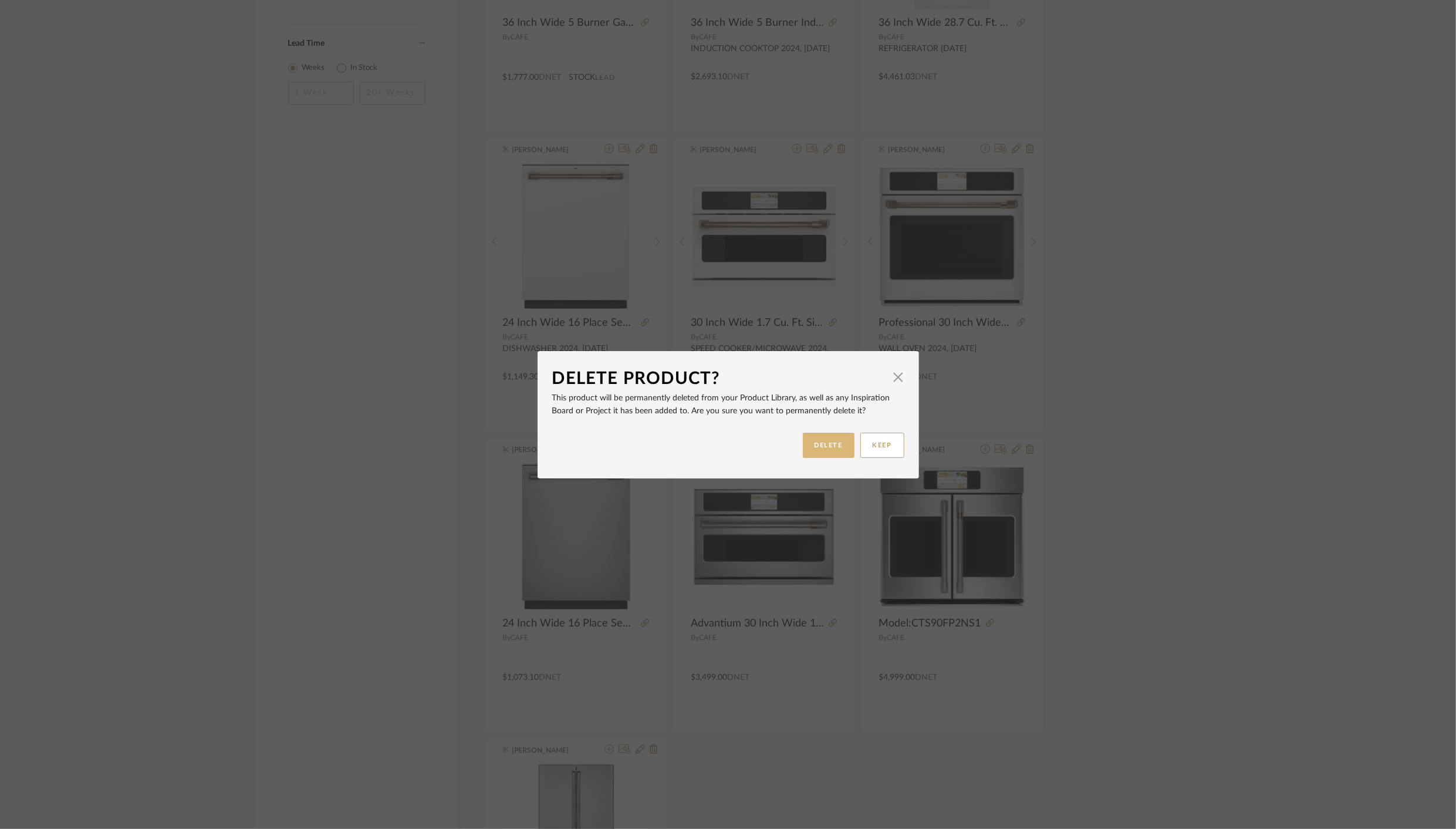
click at [814, 446] on button "DELETE" at bounding box center [829, 445] width 52 height 25
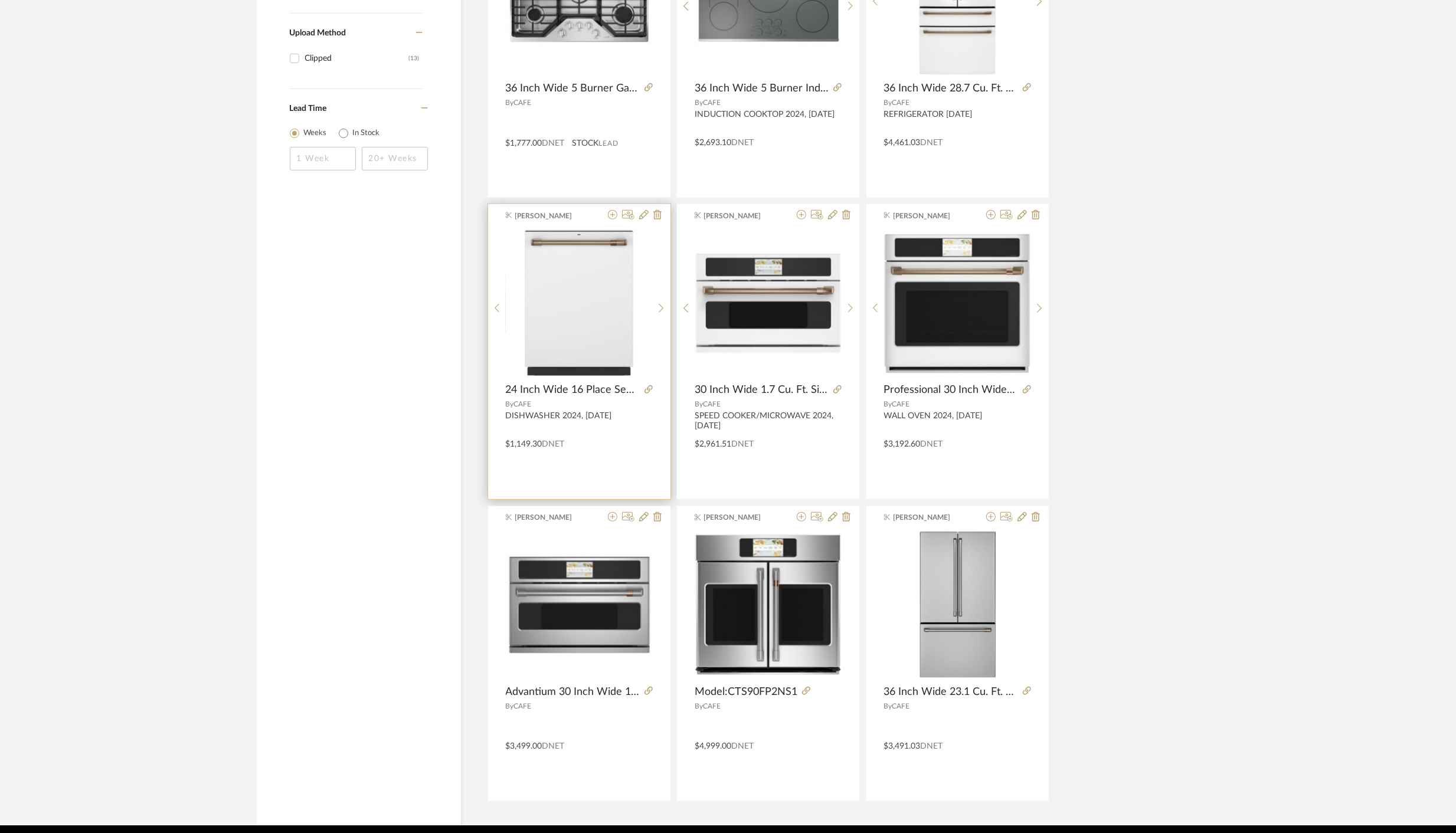
scroll to position [704, 0]
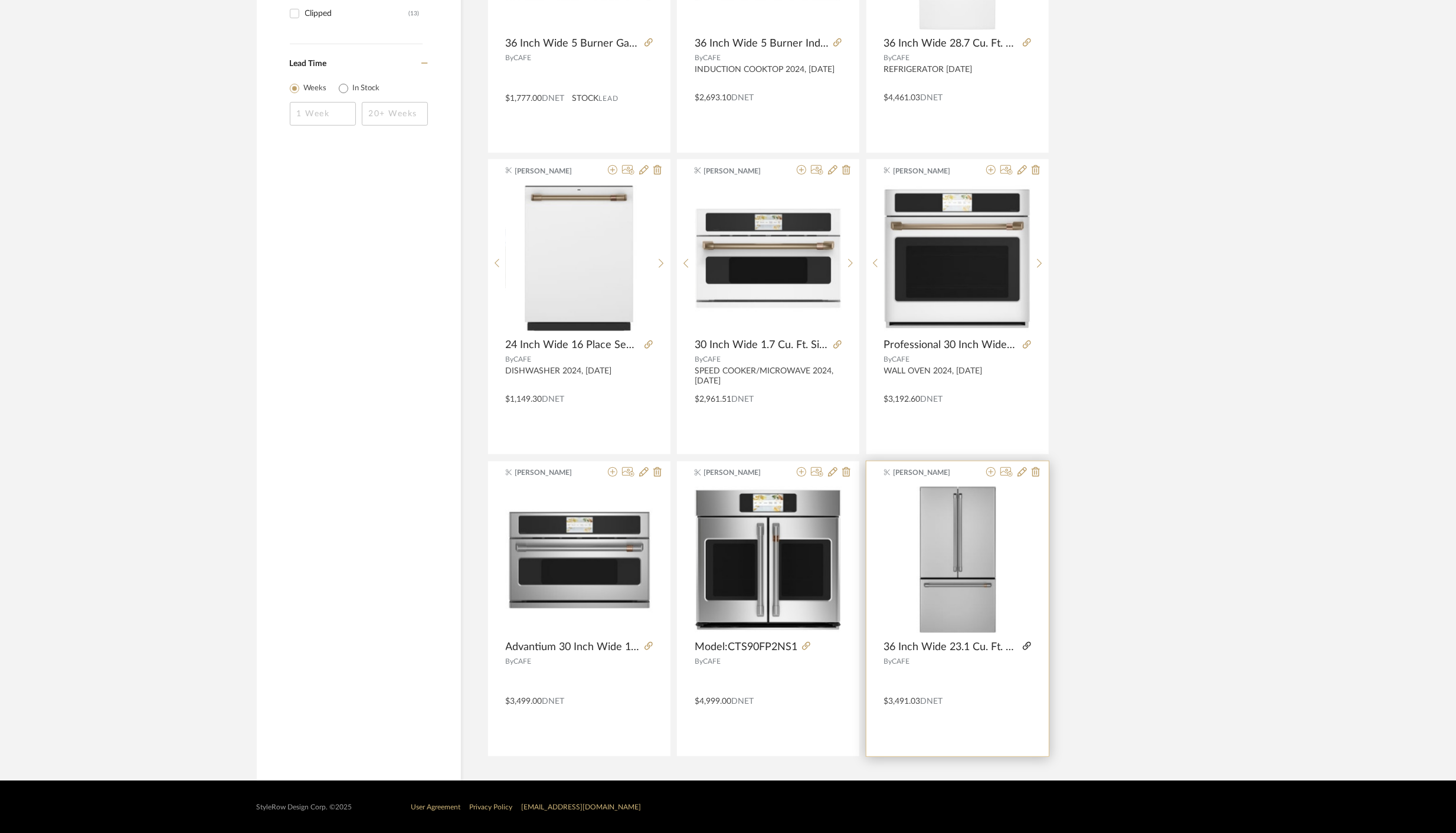
click at [1025, 646] on icon at bounding box center [1027, 646] width 9 height 9
click at [991, 469] on icon at bounding box center [991, 471] width 9 height 9
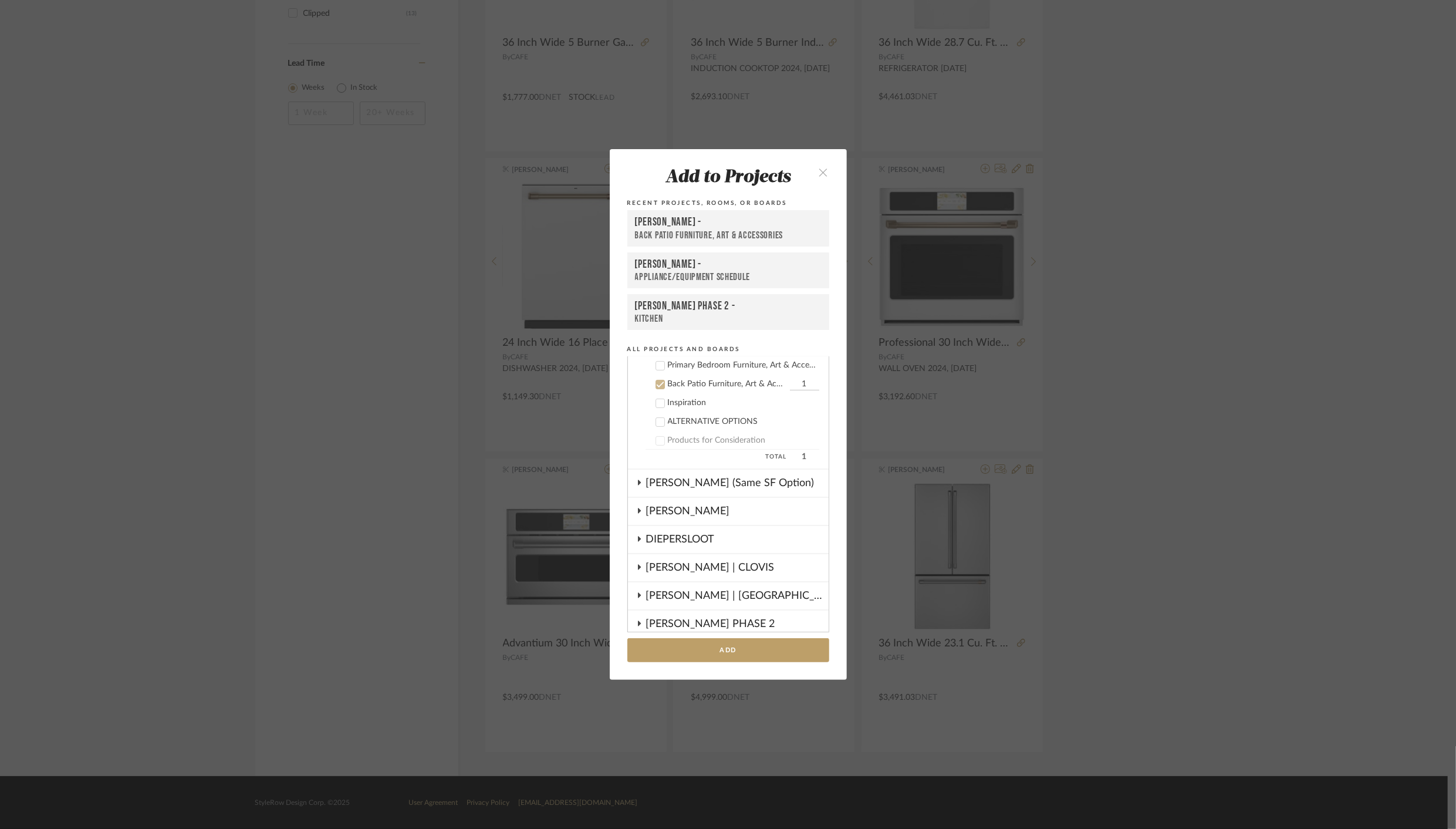
scroll to position [367, 0]
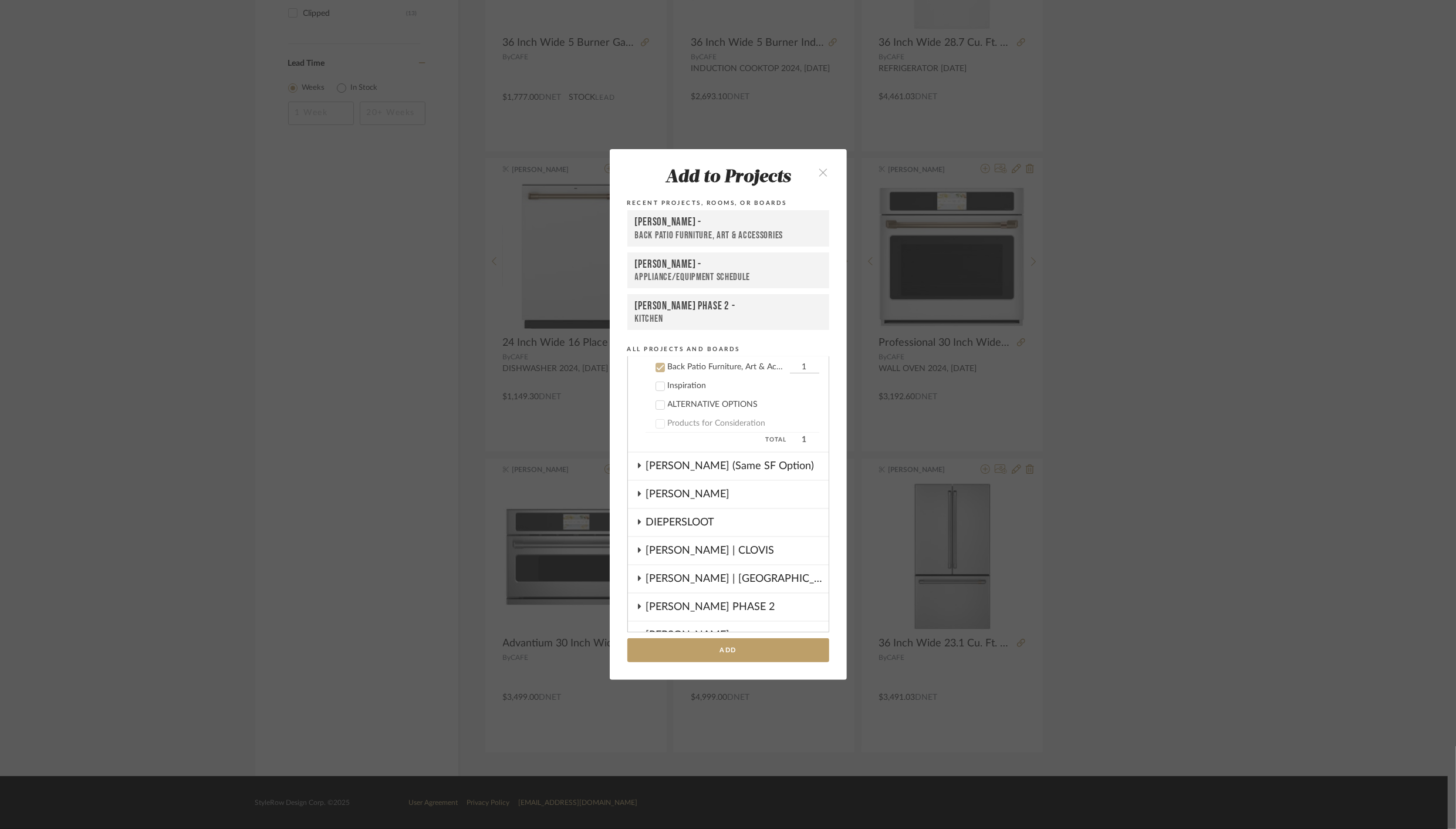
click at [646, 313] on div "Kitchen" at bounding box center [728, 319] width 186 height 12
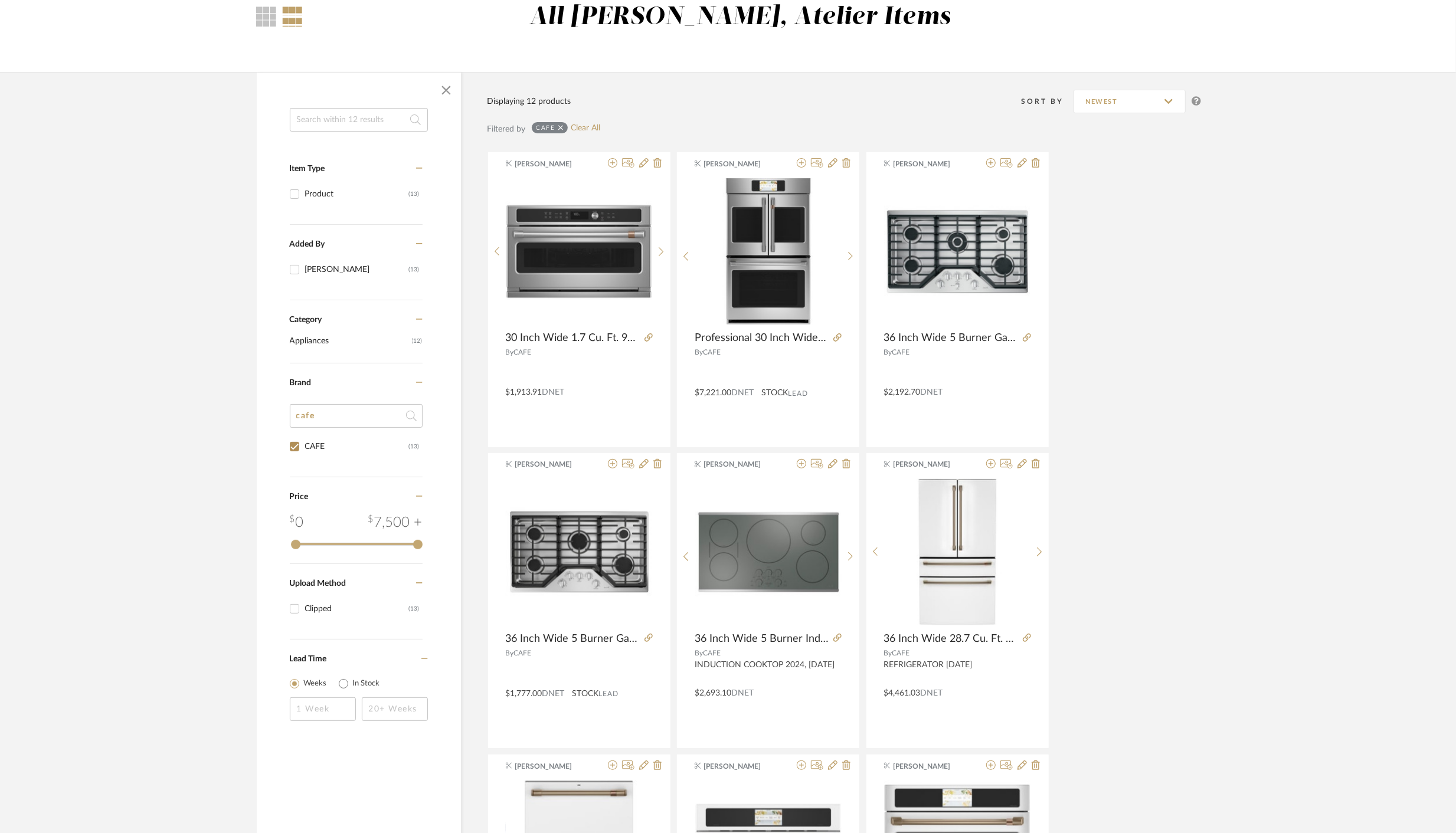
scroll to position [128, 0]
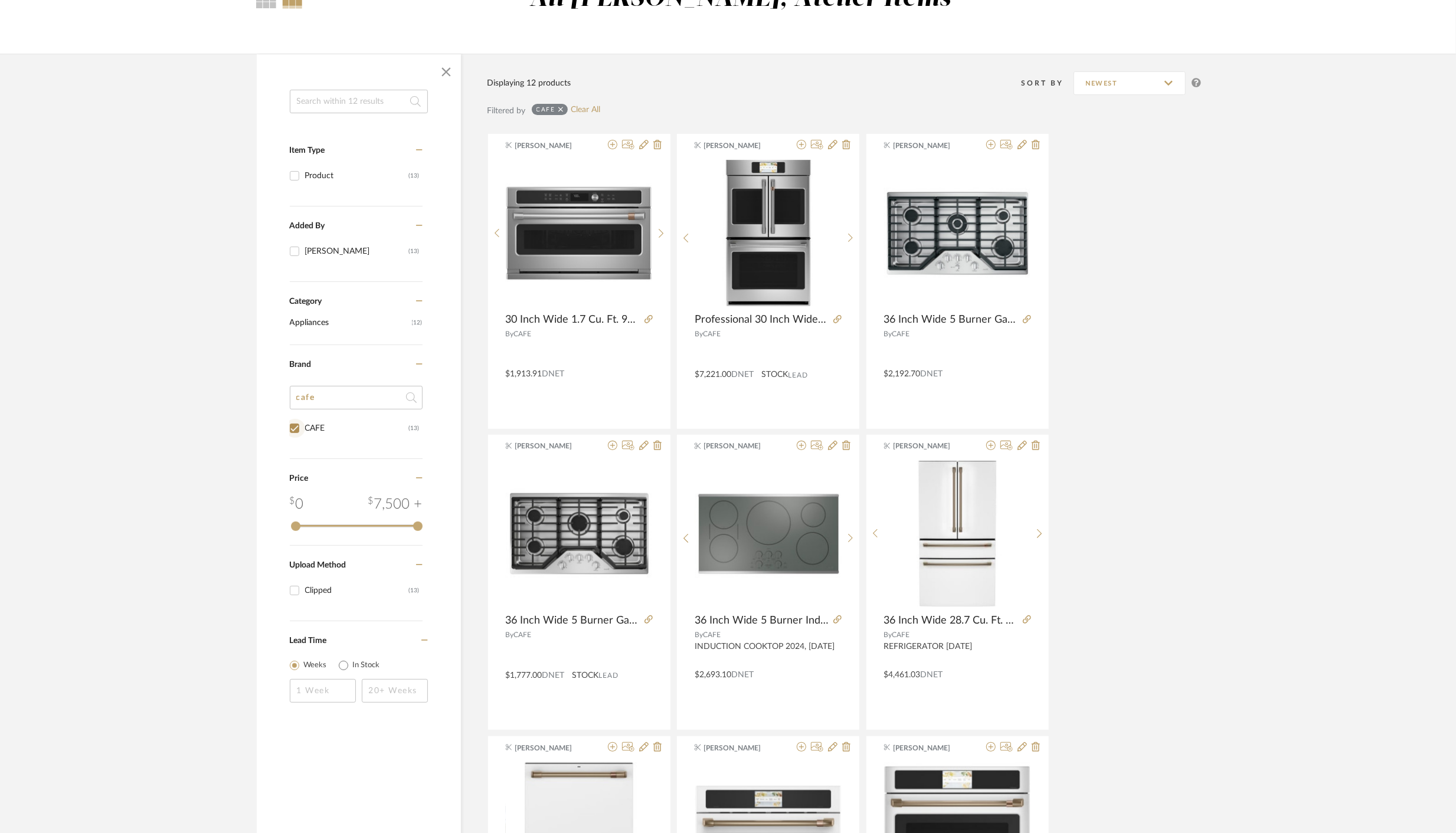
click at [292, 427] on input "CAFE (13)" at bounding box center [294, 428] width 19 height 19
checkbox input "false"
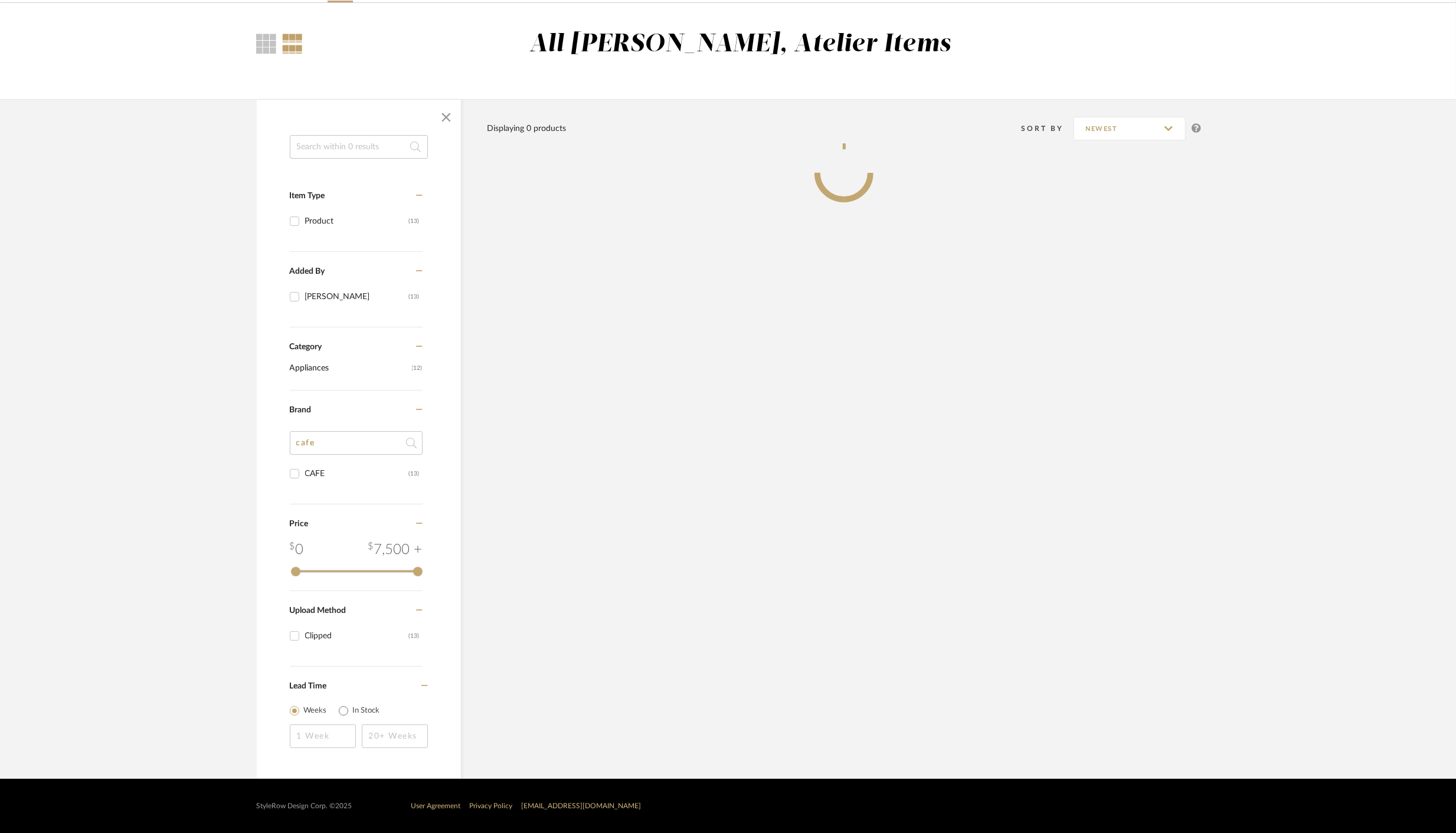
scroll to position [80, 0]
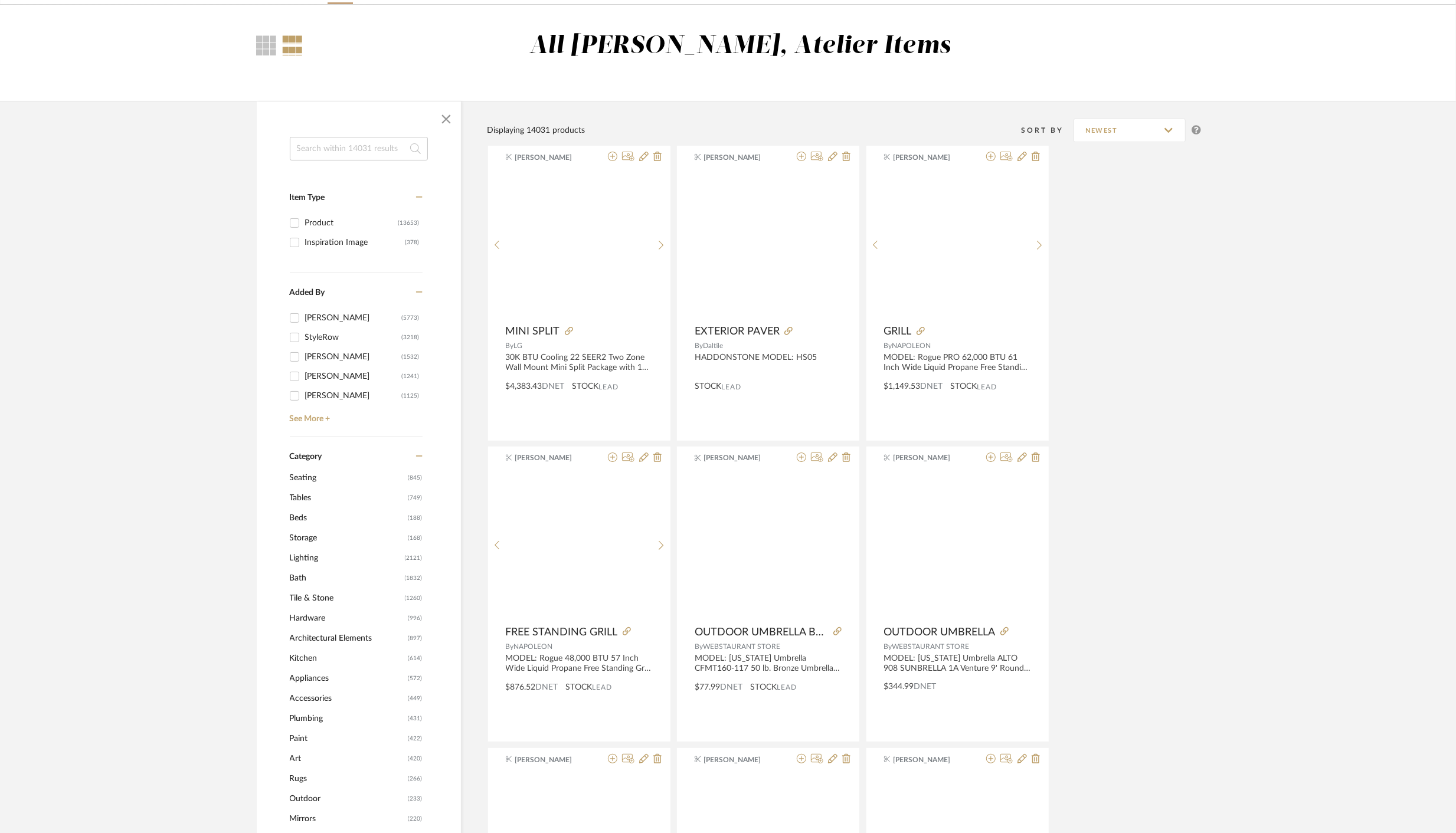
scroll to position [128, 0]
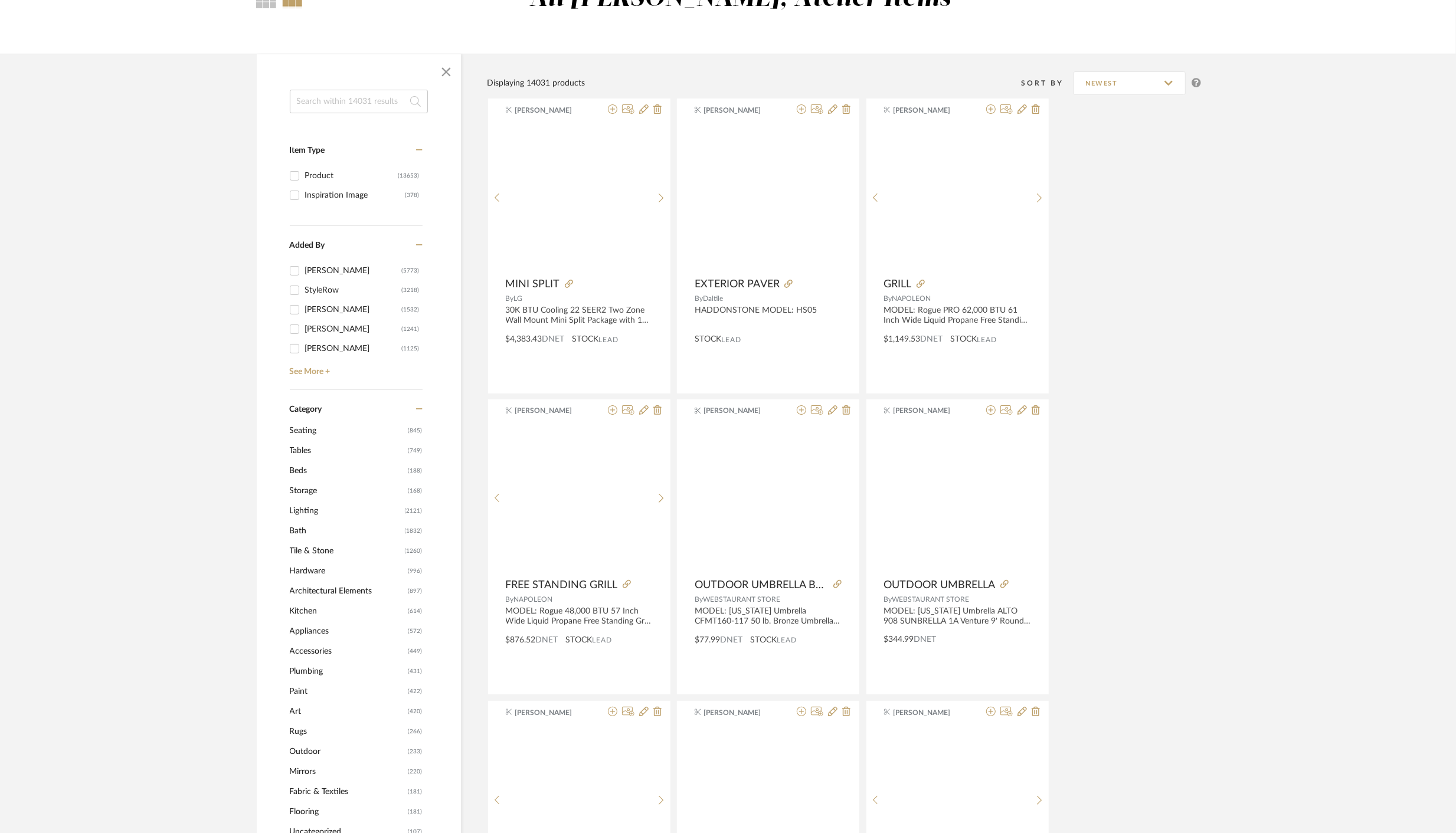
click at [321, 448] on span "Tables" at bounding box center [347, 450] width 116 height 20
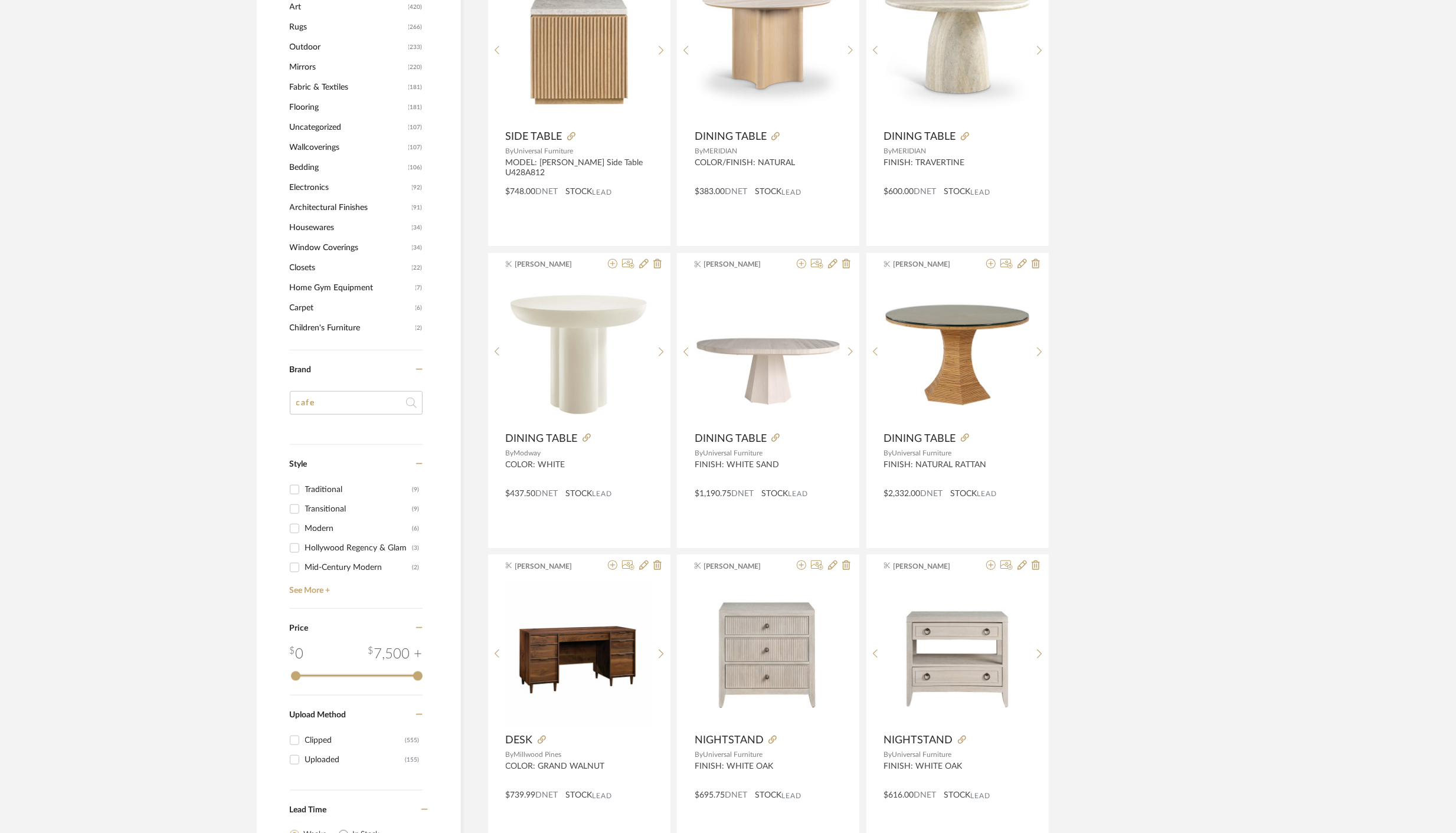
scroll to position [936, 0]
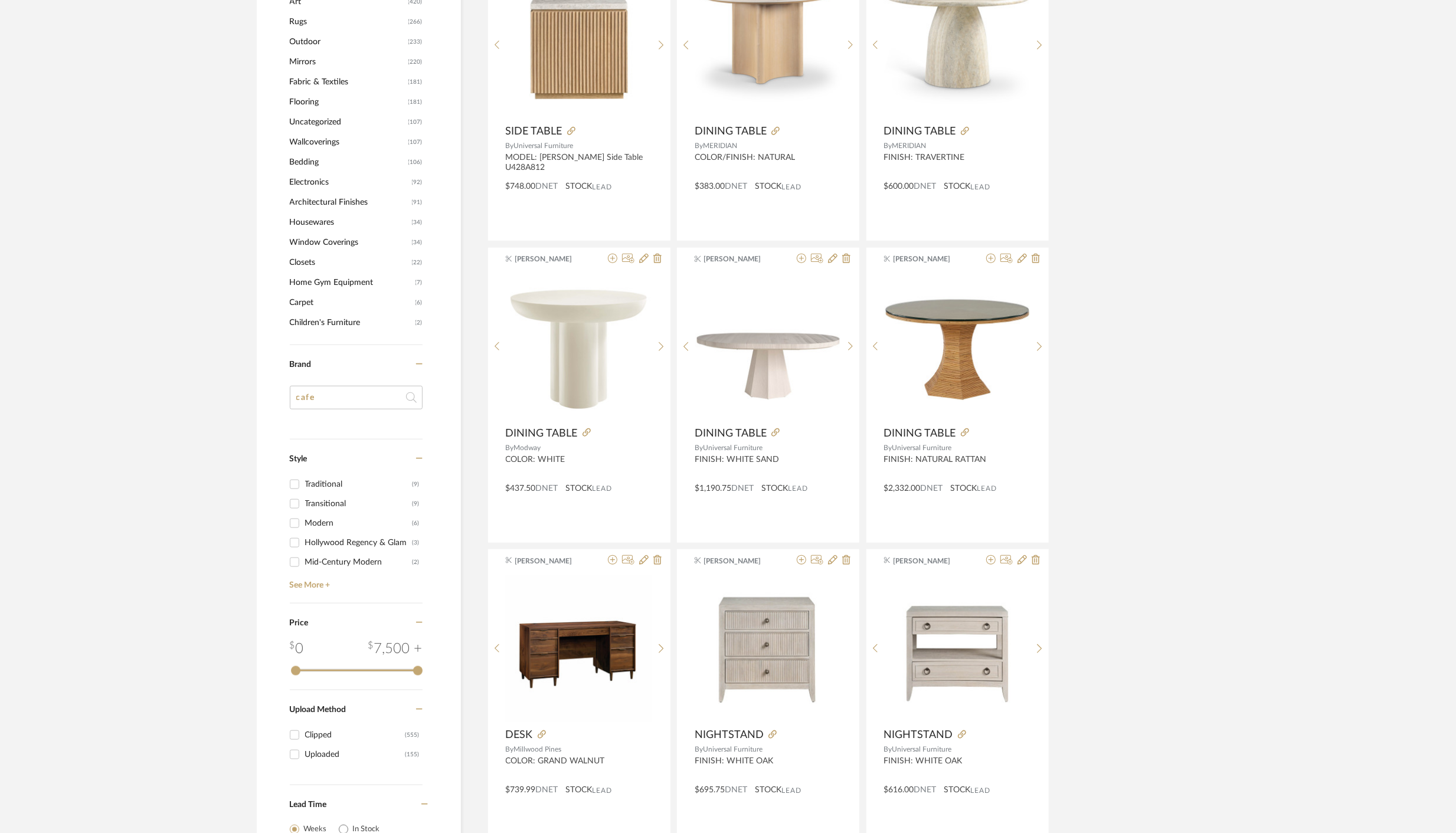
click at [340, 400] on input "cafe" at bounding box center [356, 397] width 133 height 23
click at [296, 397] on input "harp" at bounding box center [356, 397] width 133 height 23
click at [350, 401] on input "sharp" at bounding box center [356, 397] width 133 height 23
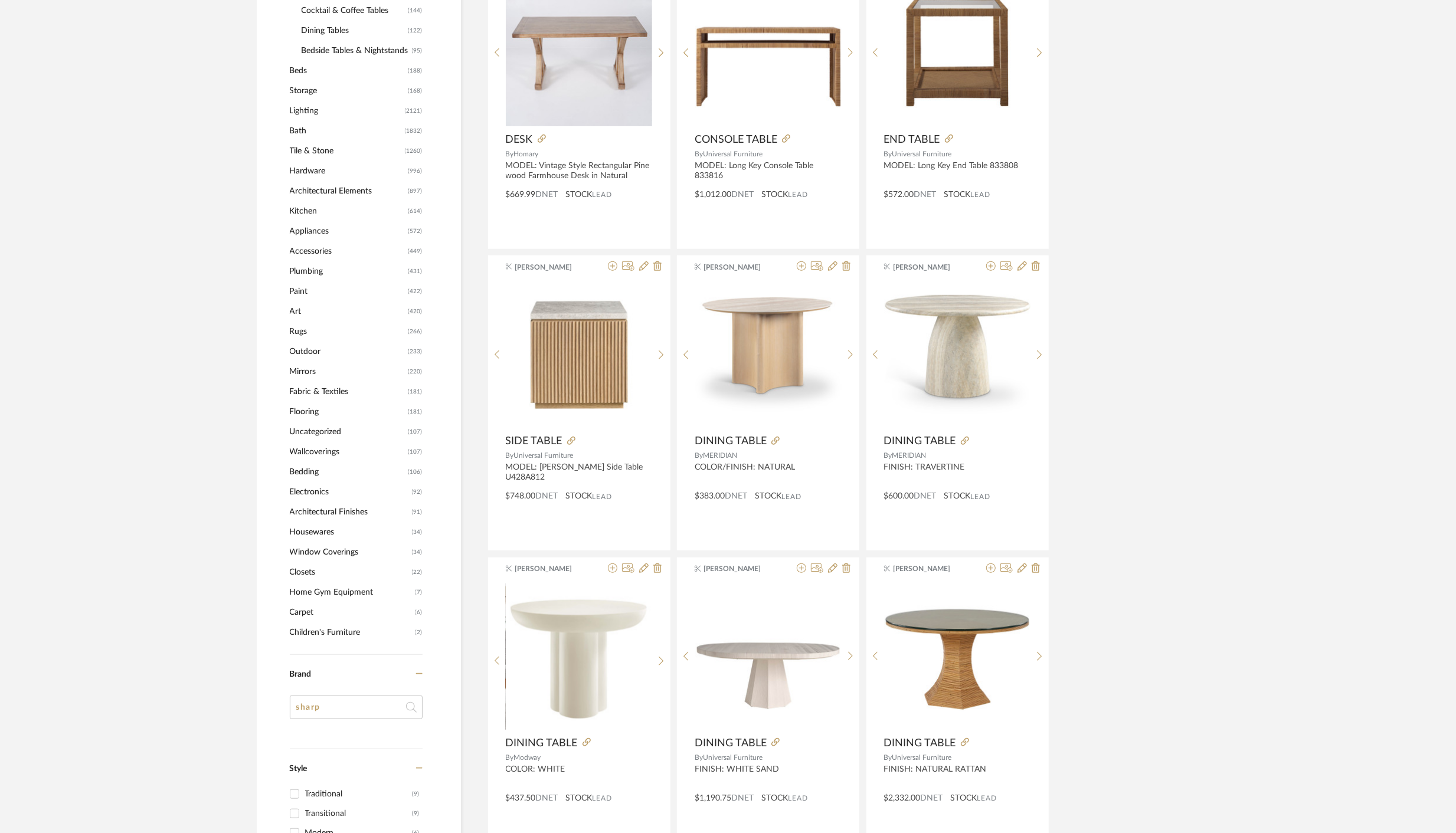
scroll to position [0, 0]
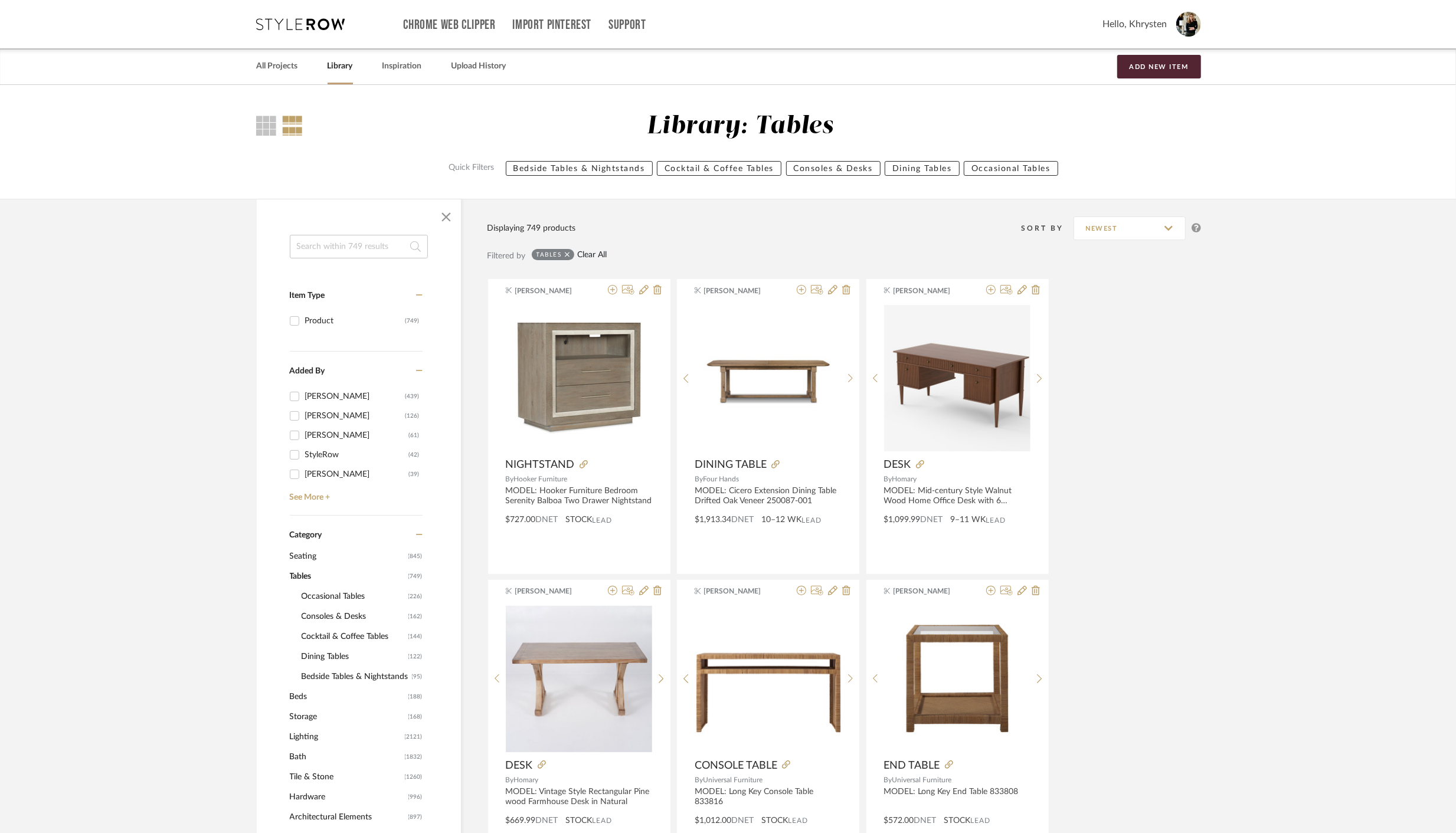
type input "sharp"
click at [597, 256] on link "Clear All" at bounding box center [592, 256] width 29 height 10
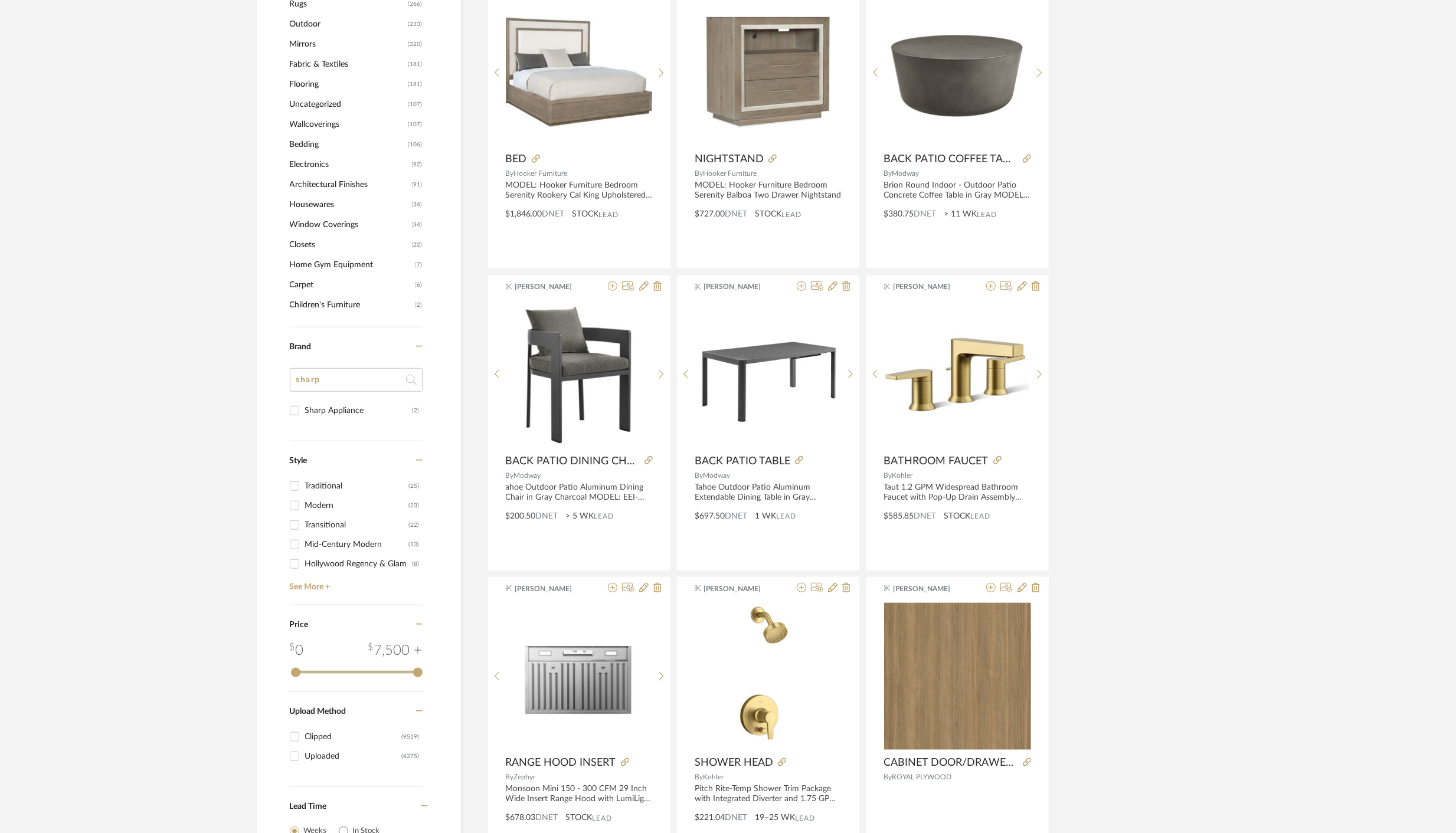
scroll to position [872, 0]
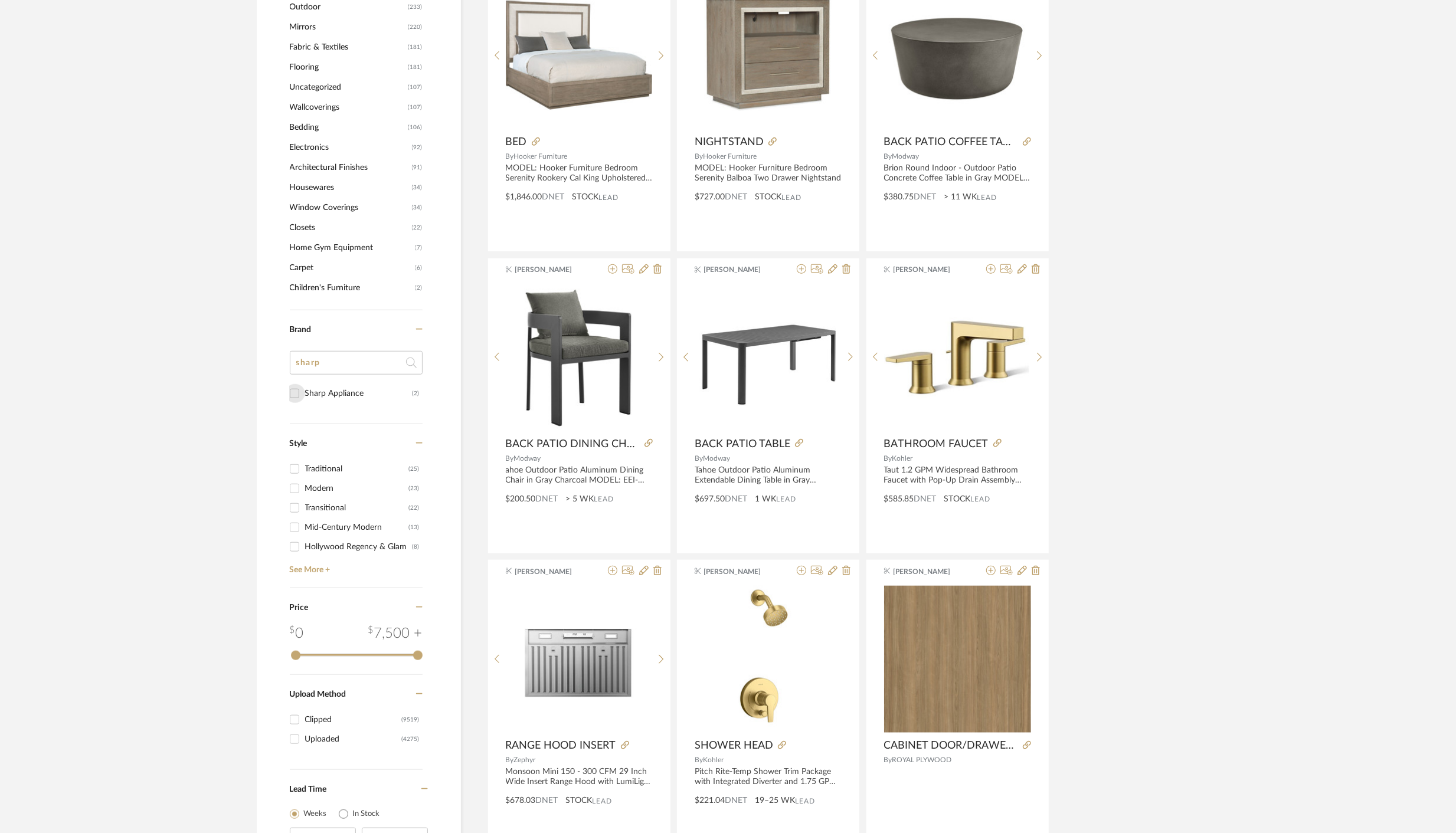
click at [297, 389] on input "Sharp Appliance (2)" at bounding box center [294, 394] width 19 height 19
checkbox input "true"
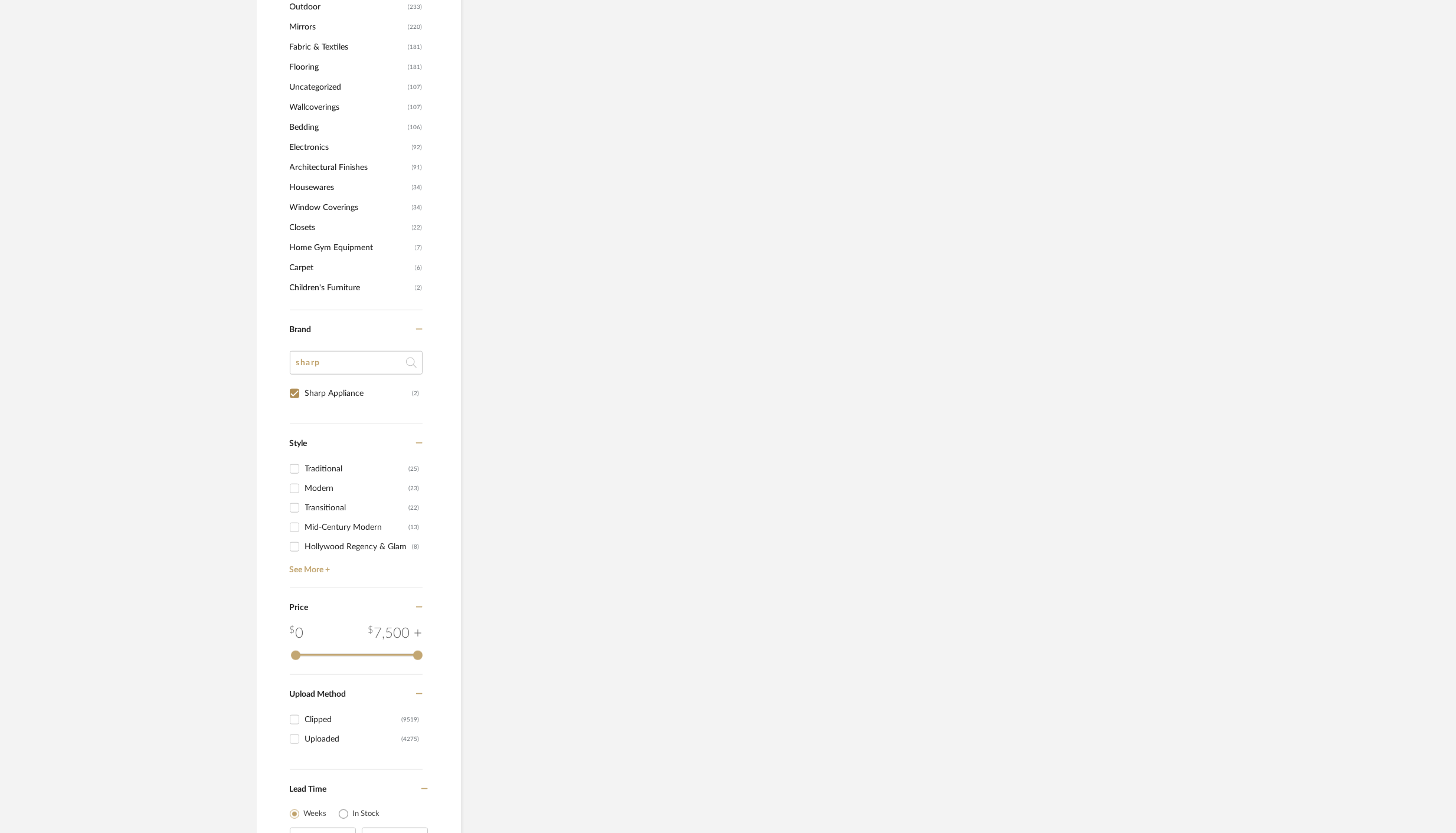
scroll to position [100, 0]
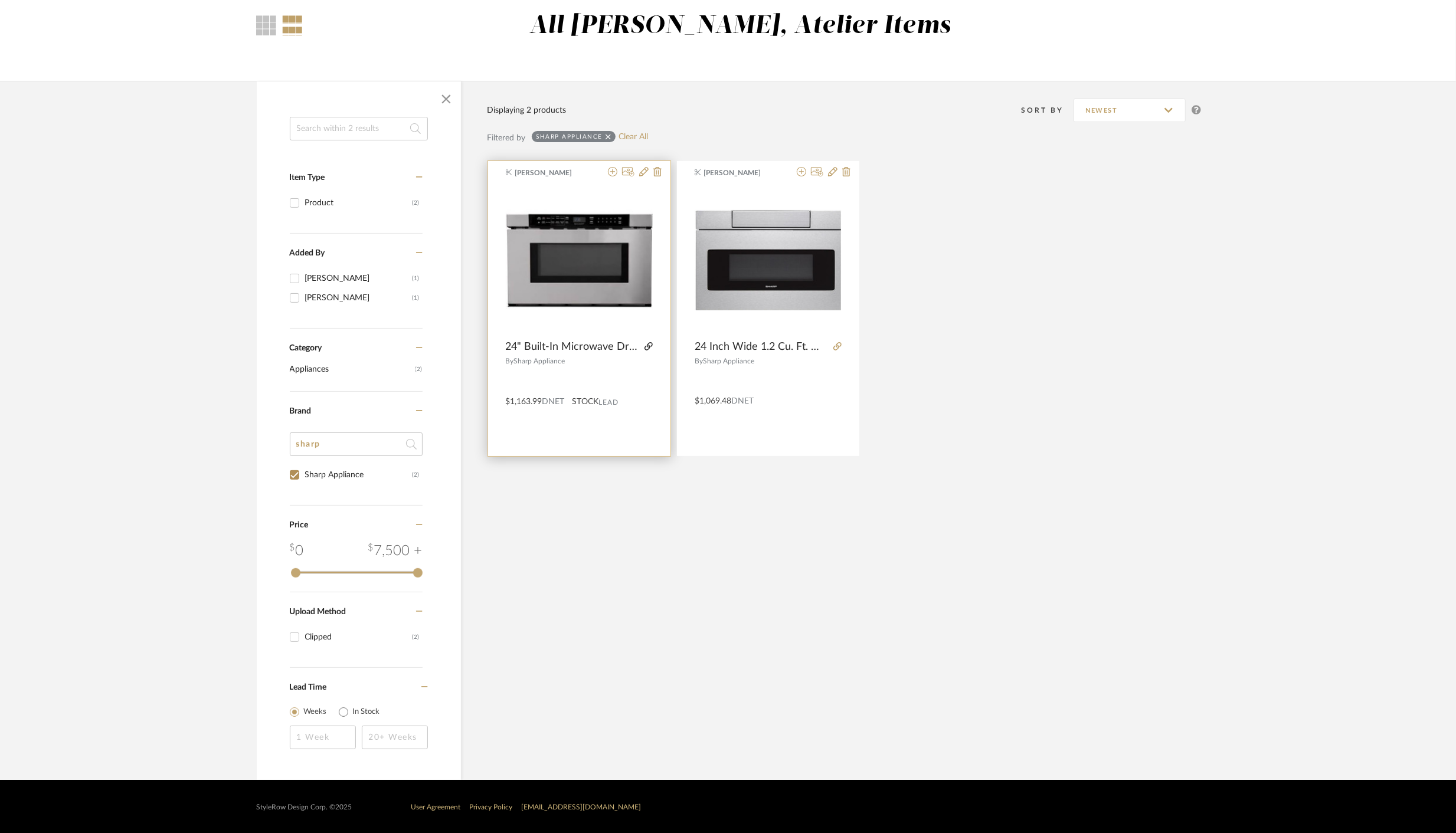
click at [650, 346] on icon at bounding box center [649, 346] width 9 height 9
click at [646, 174] on icon at bounding box center [643, 171] width 9 height 9
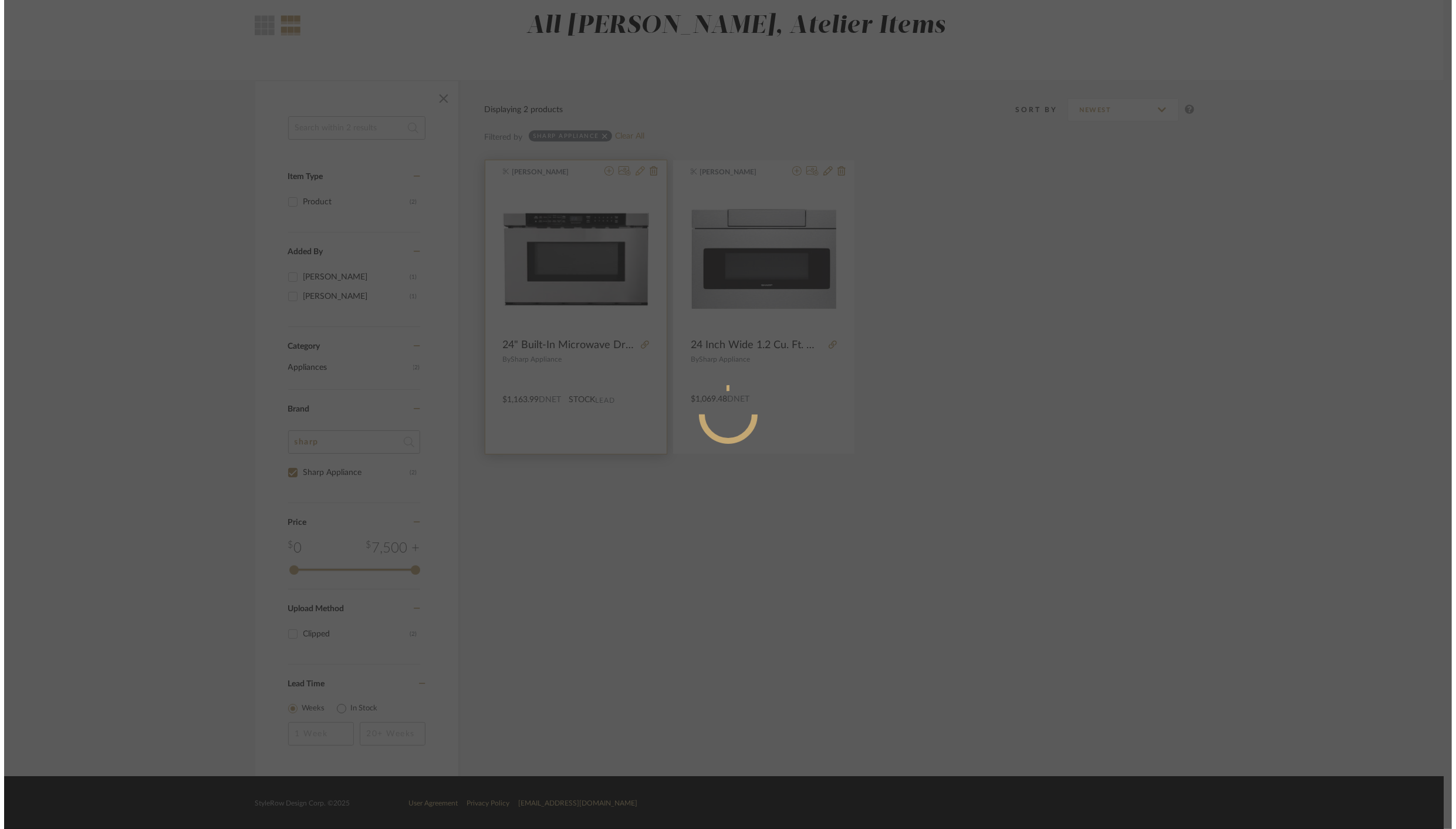
scroll to position [0, 0]
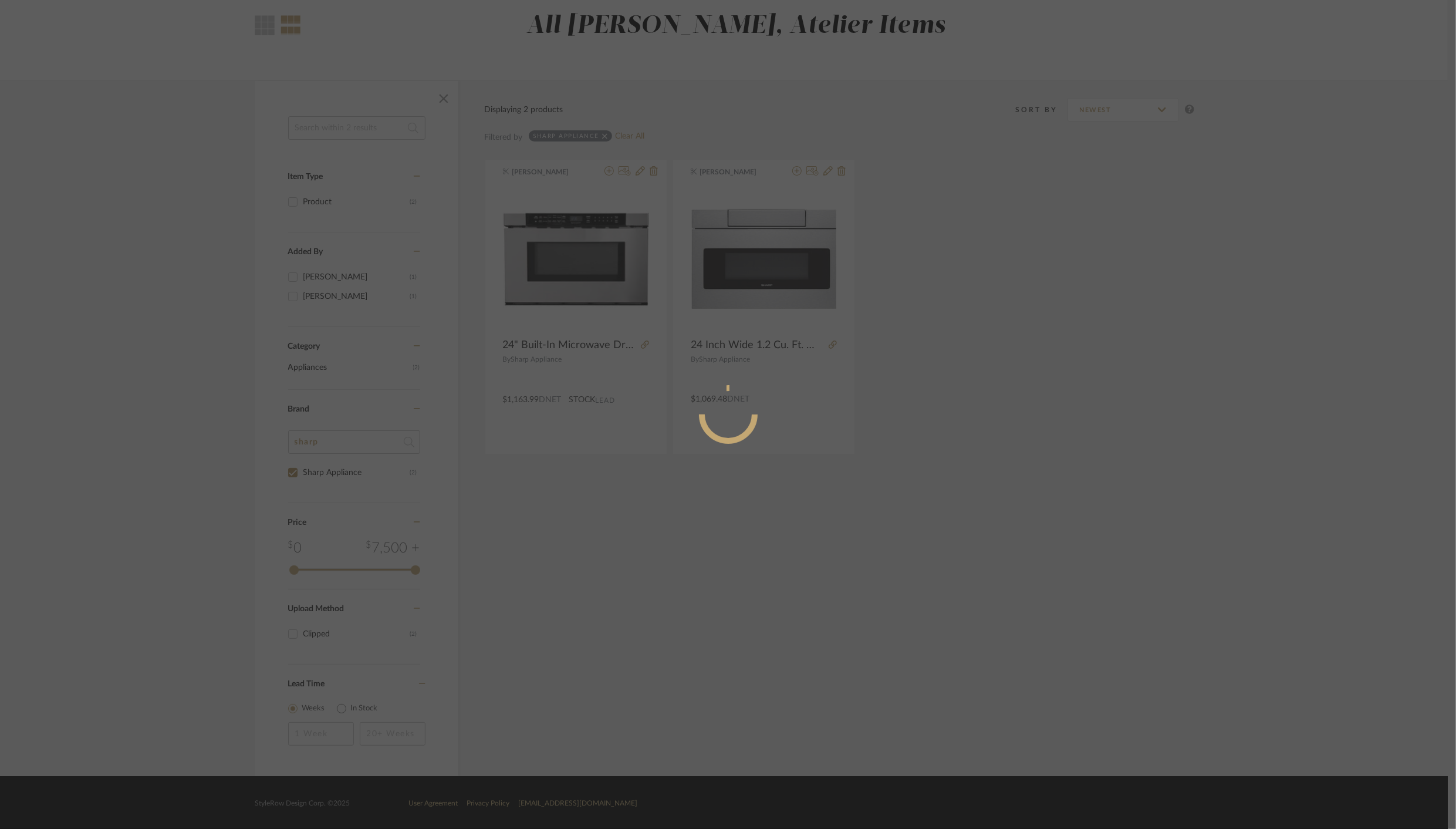
radio input "true"
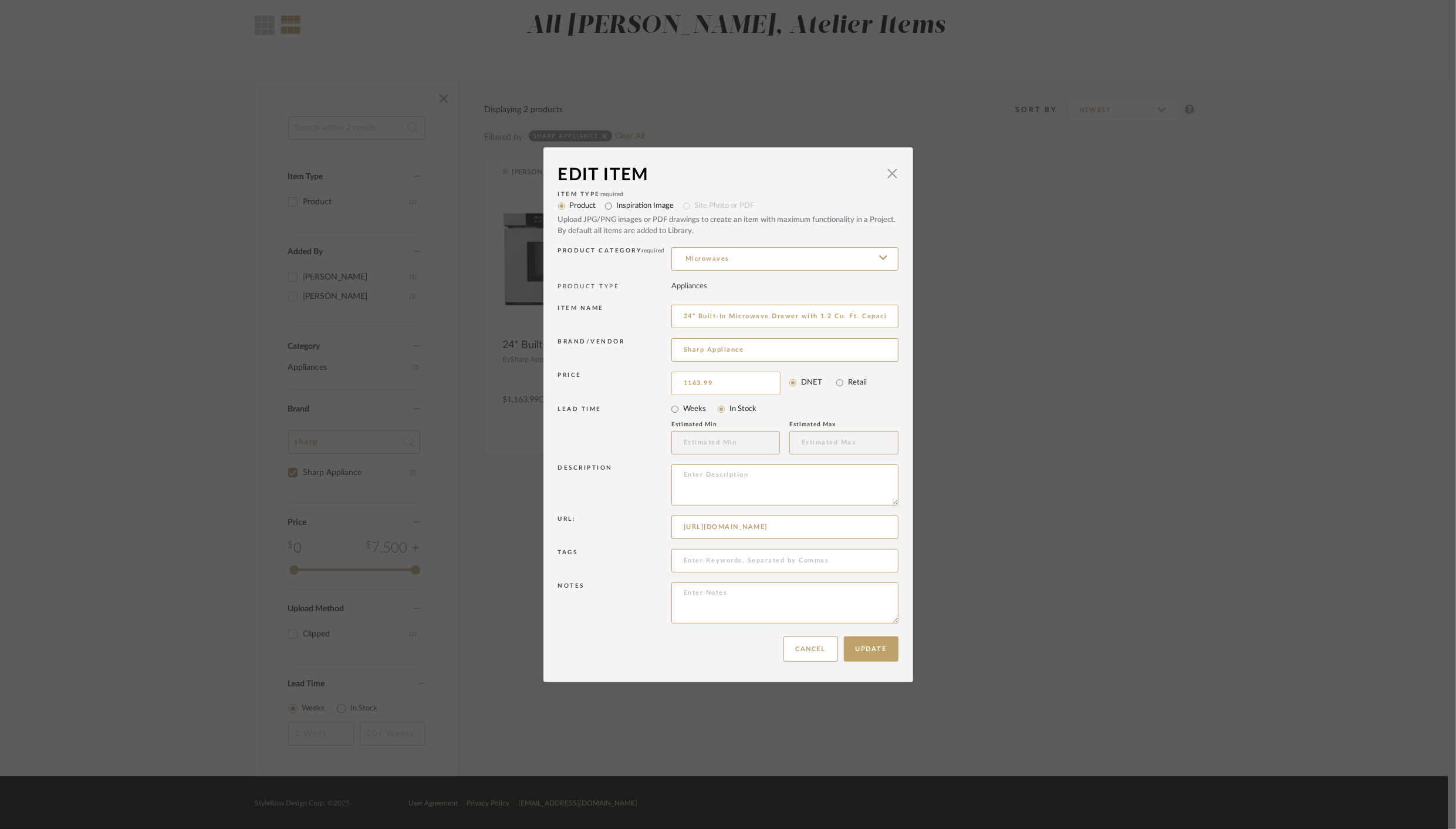
click at [746, 386] on input "1163.99" at bounding box center [726, 383] width 109 height 23
type input "$1,503.49"
click at [870, 646] on button "Update" at bounding box center [872, 649] width 55 height 25
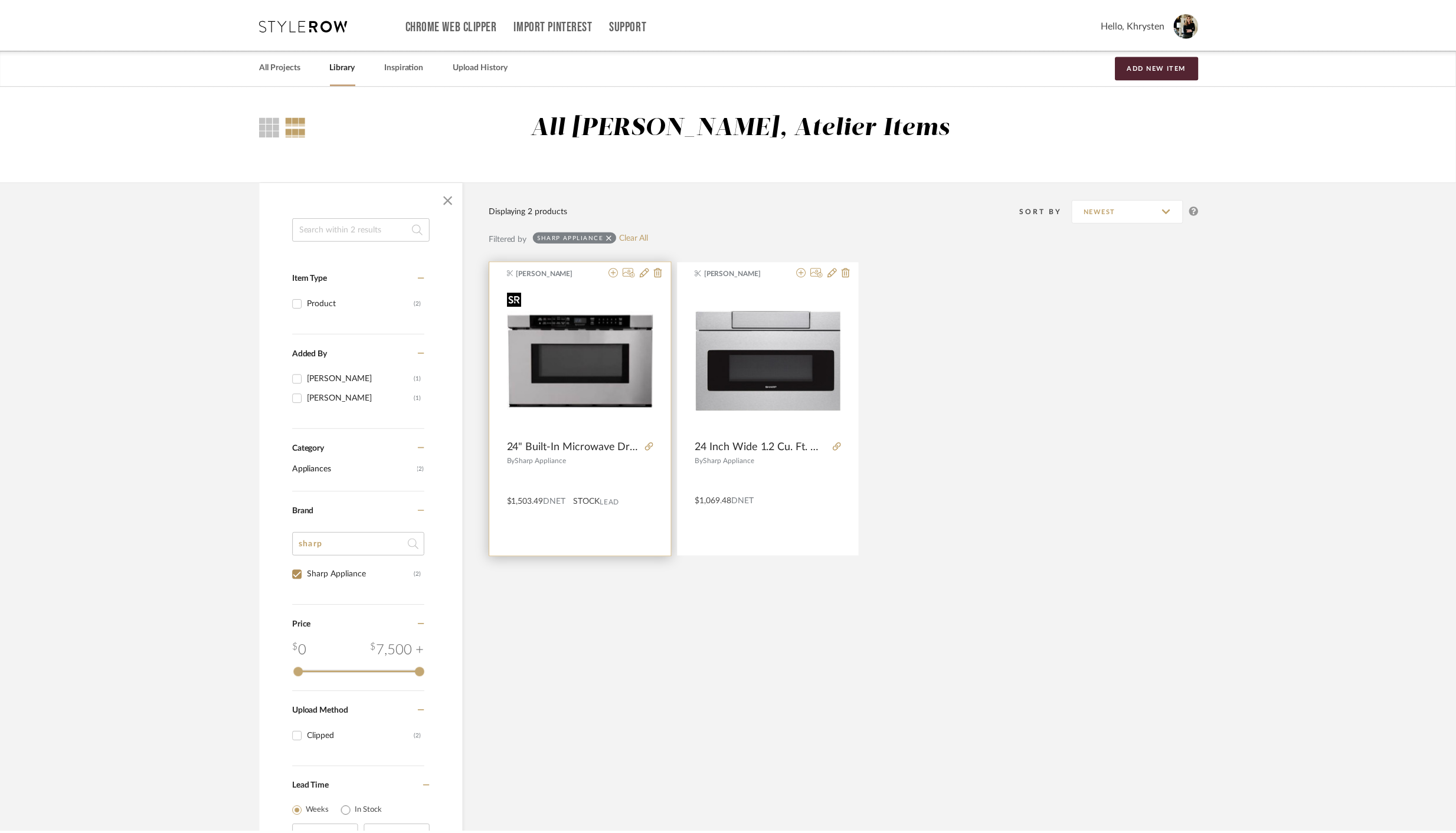
scroll to position [100, 0]
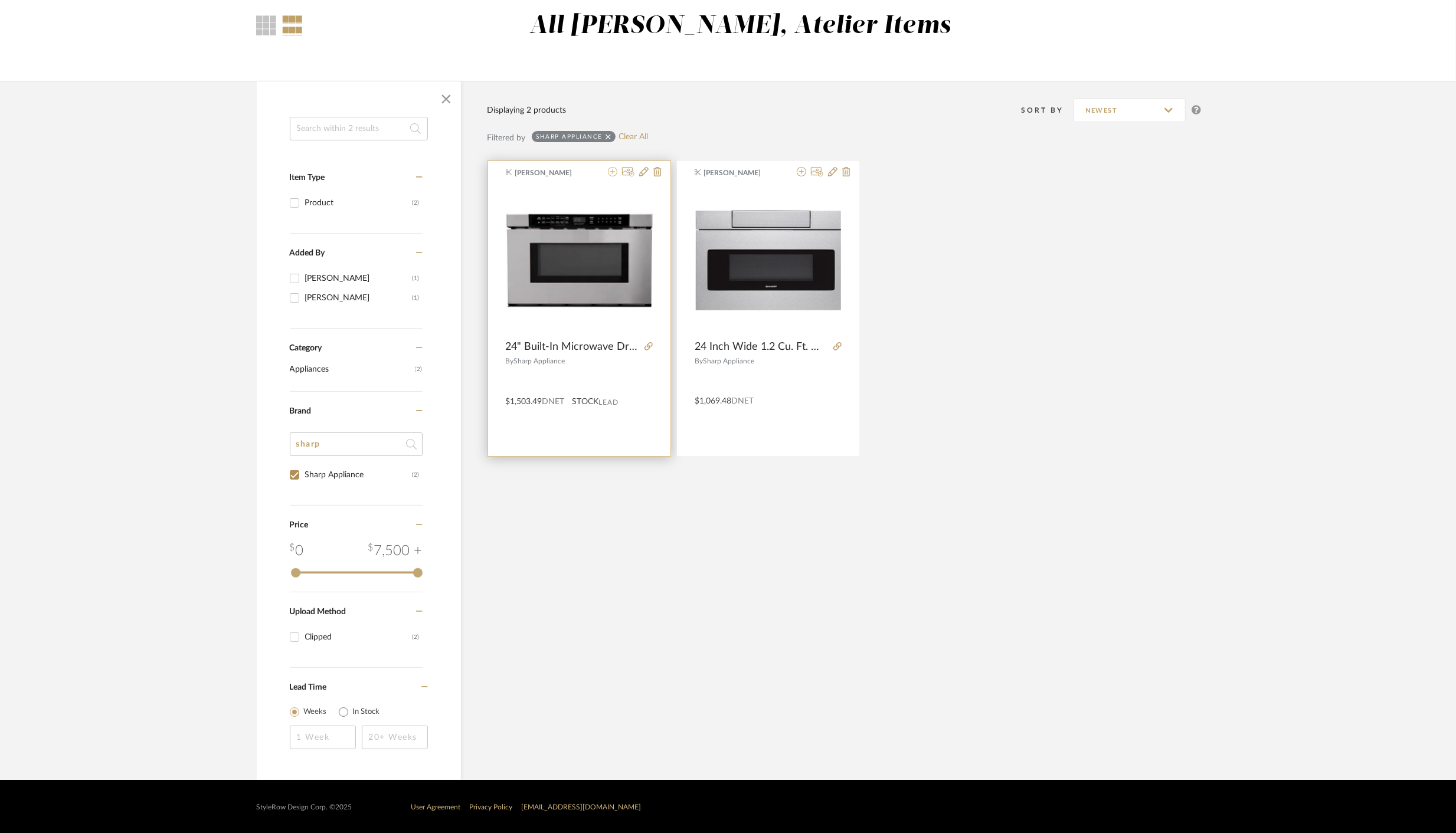
click at [614, 174] on icon at bounding box center [612, 171] width 9 height 9
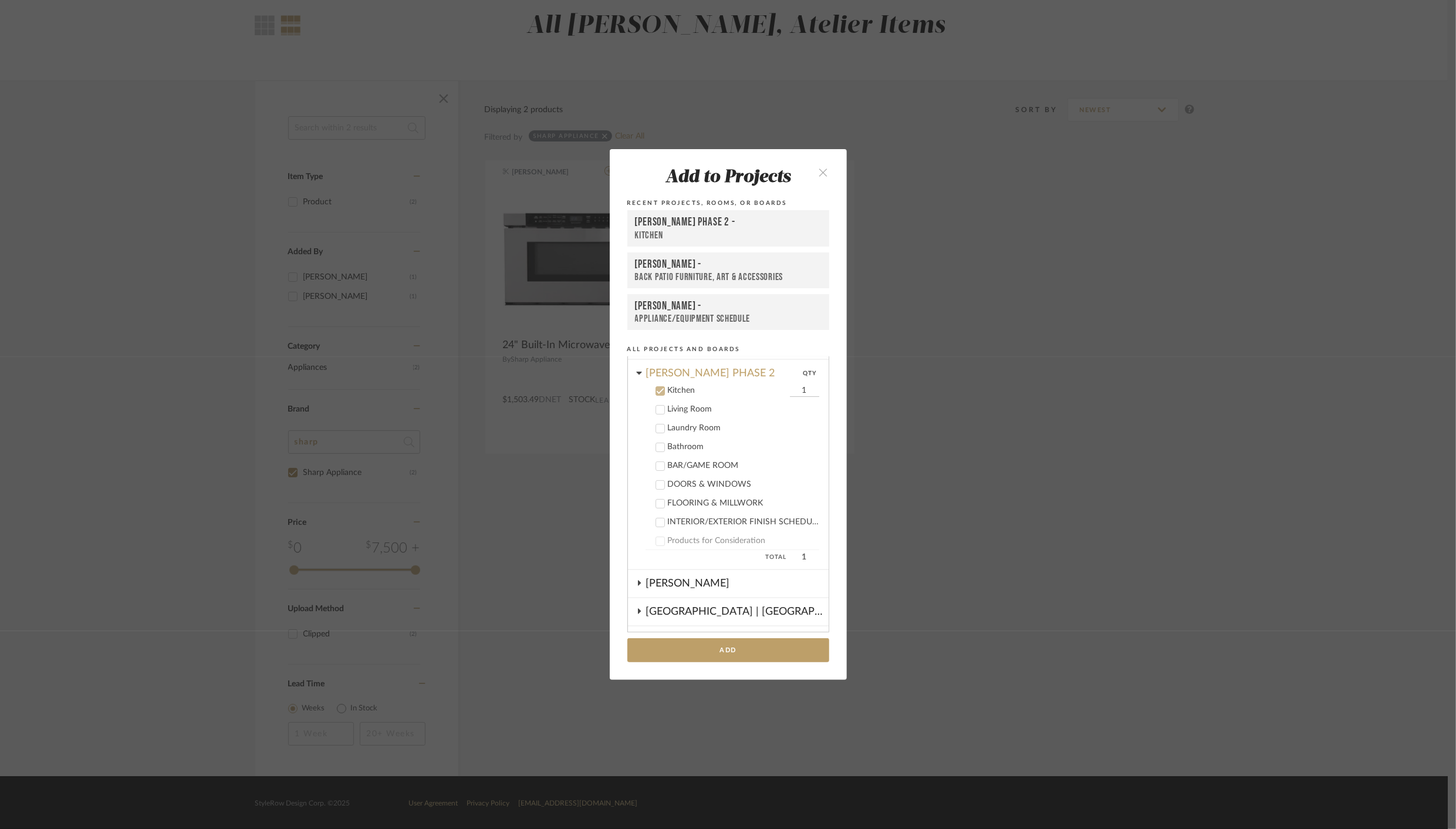
scroll to position [273, 0]
click at [656, 229] on div "Kitchen" at bounding box center [728, 235] width 186 height 12
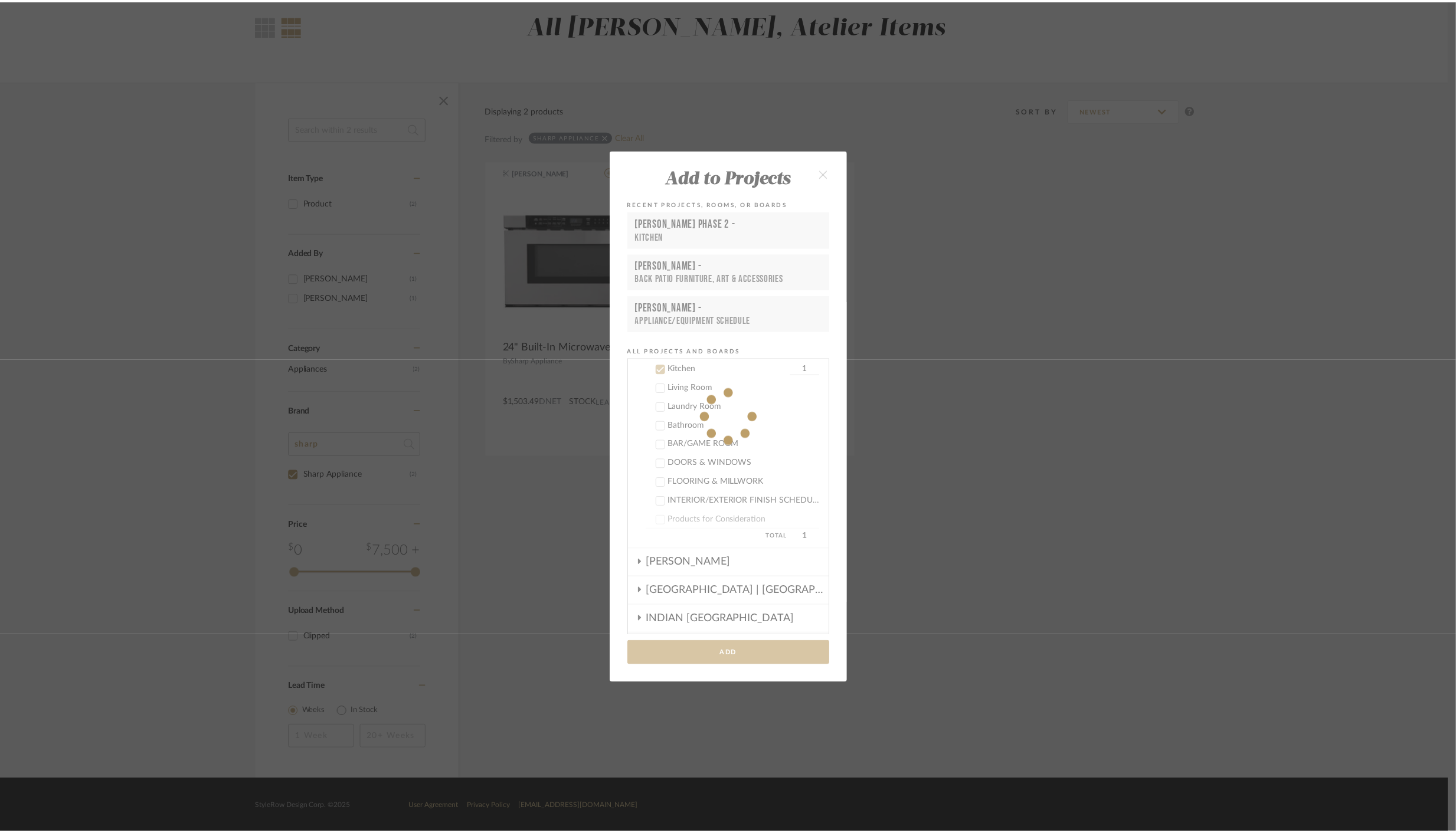
scroll to position [100, 0]
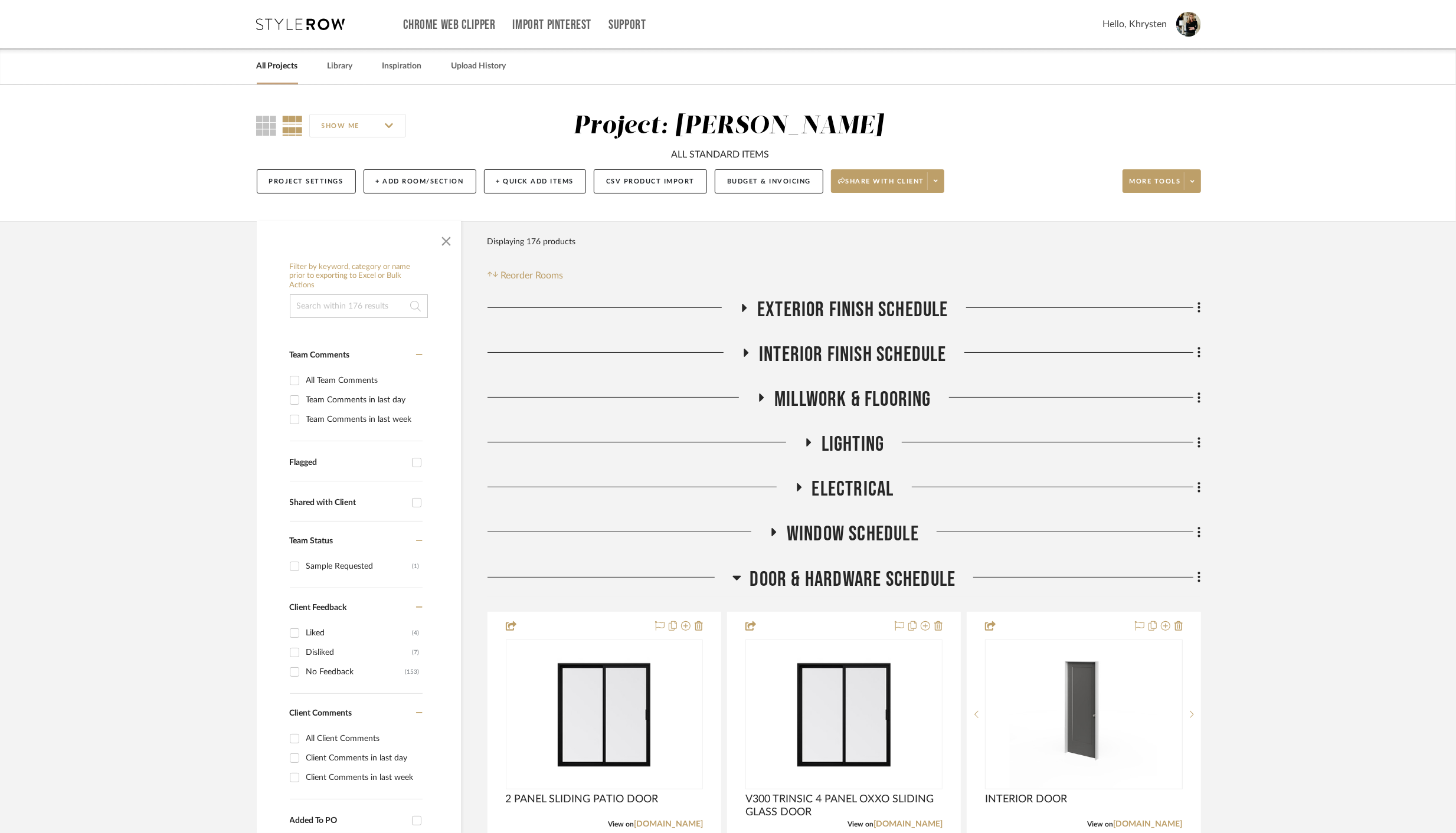
click at [280, 70] on link "All Projects" at bounding box center [277, 66] width 41 height 16
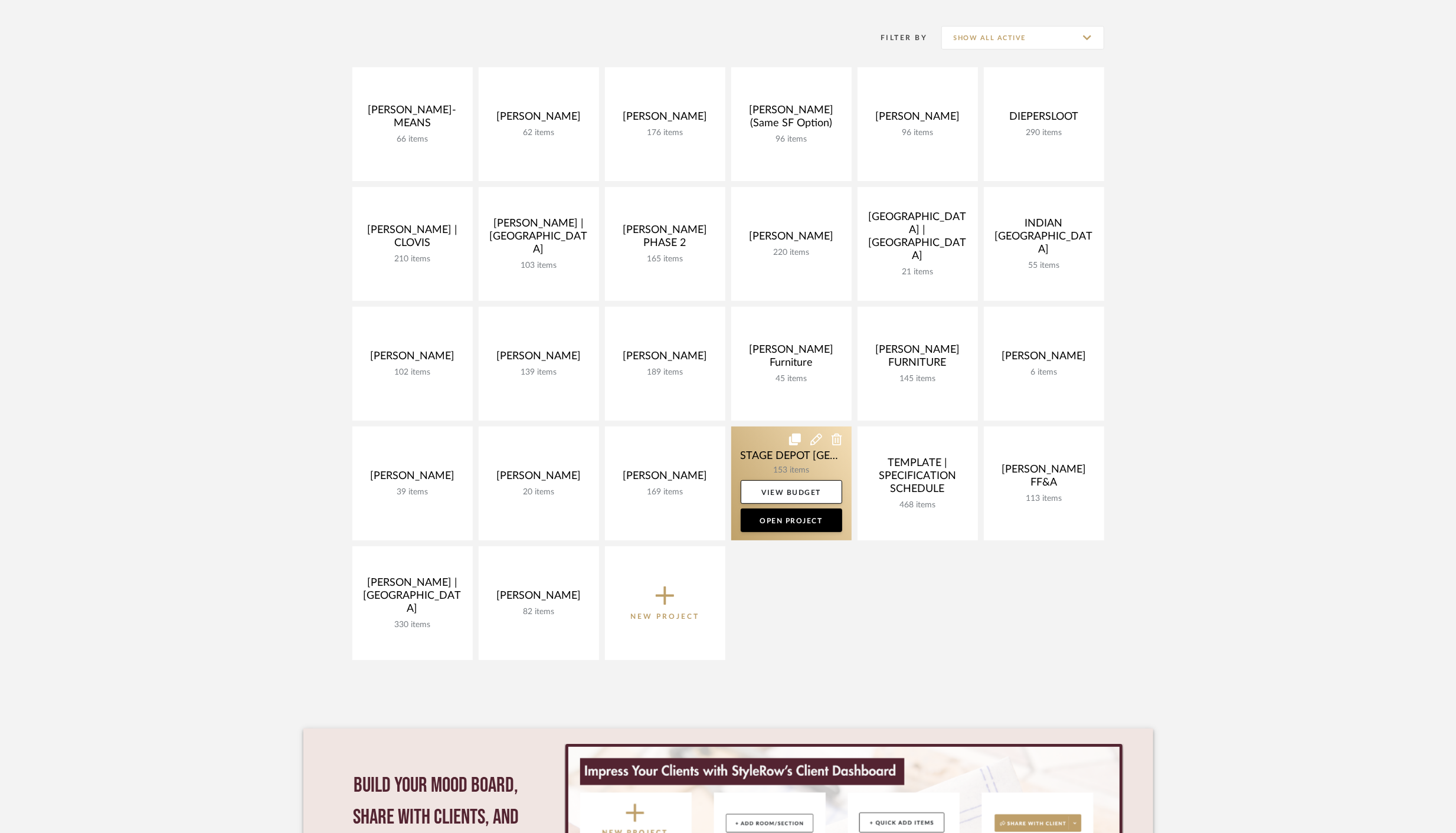
scroll to position [231, 0]
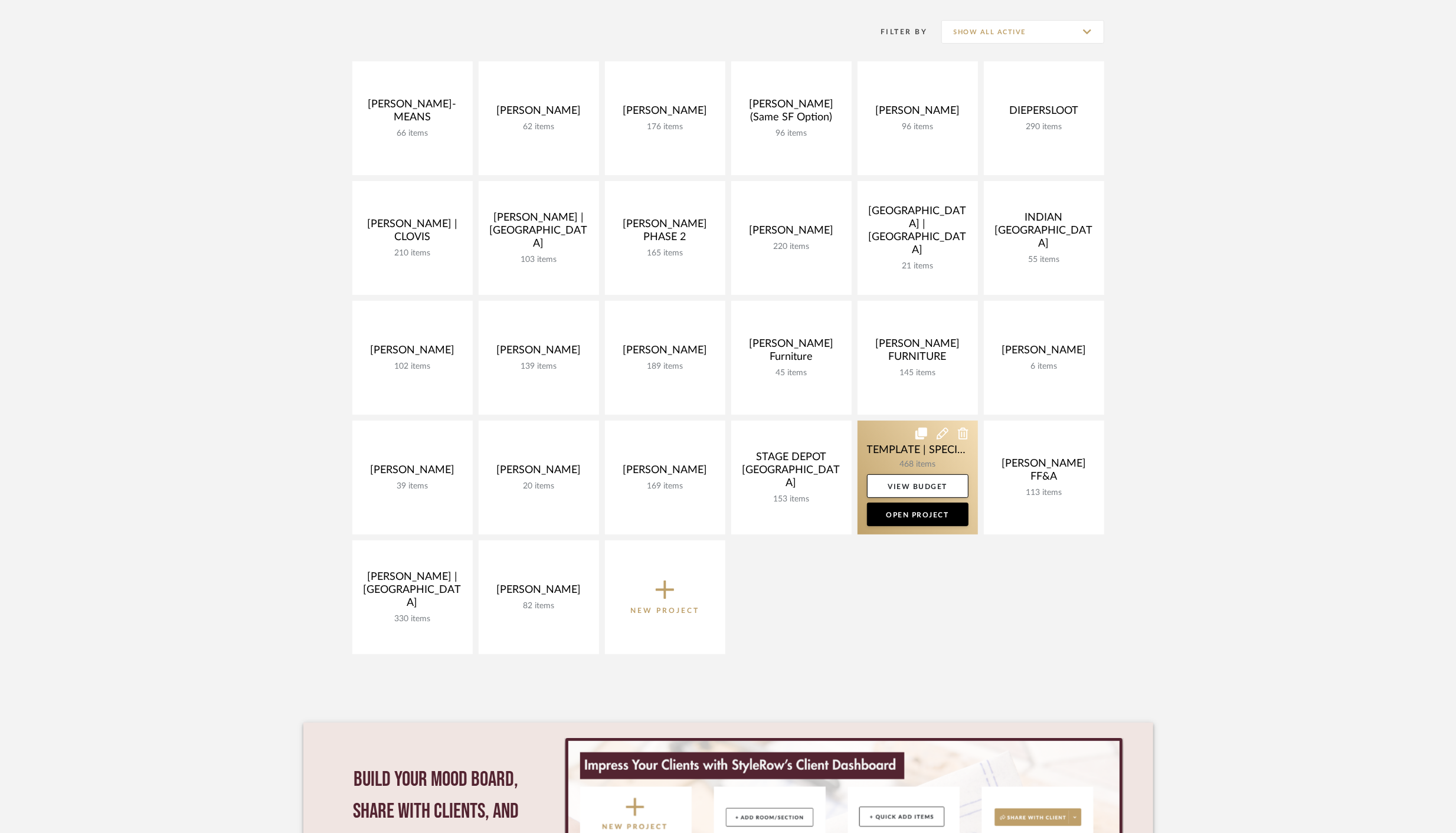
click at [918, 431] on icon at bounding box center [921, 433] width 12 height 12
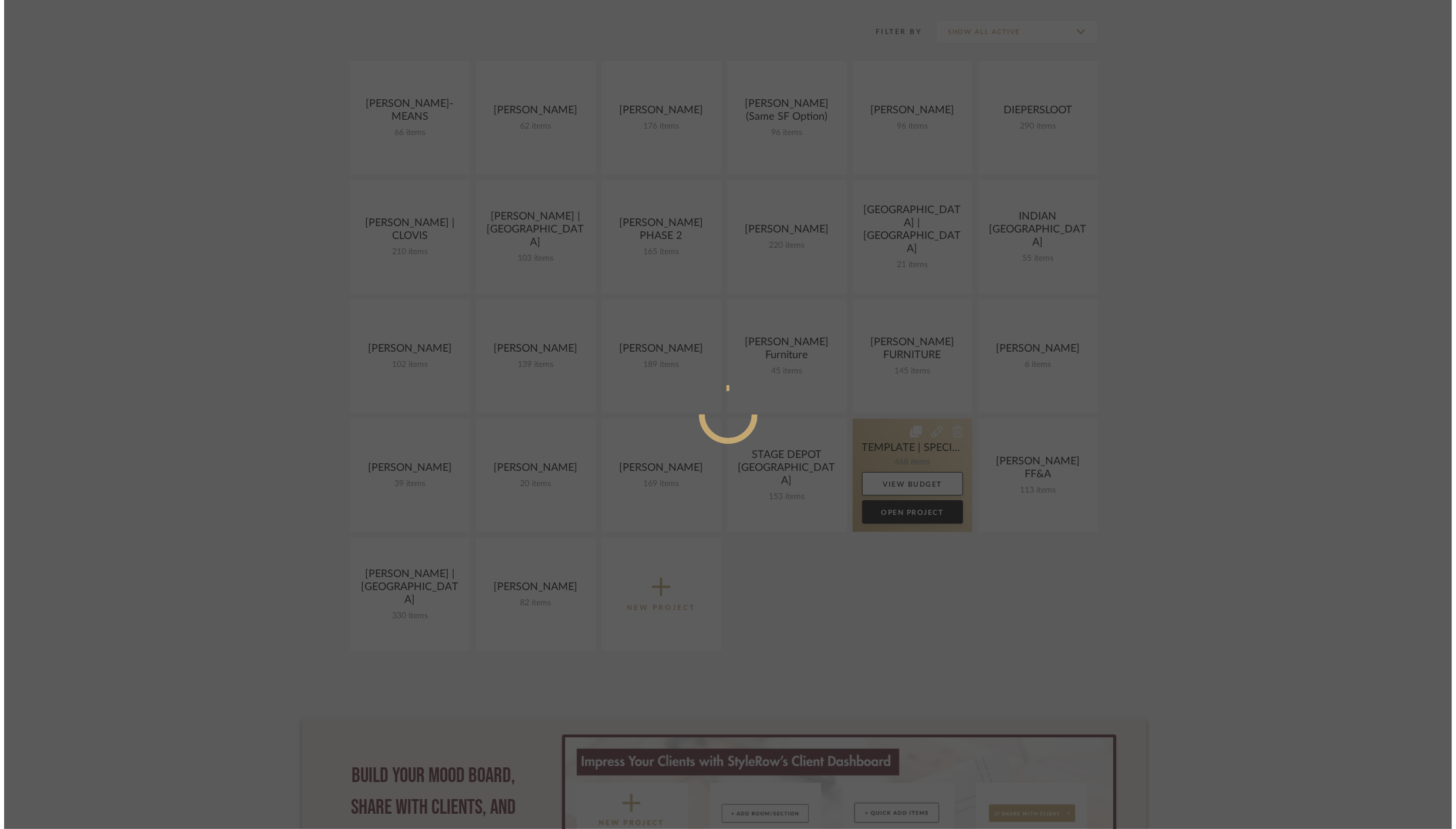
scroll to position [0, 0]
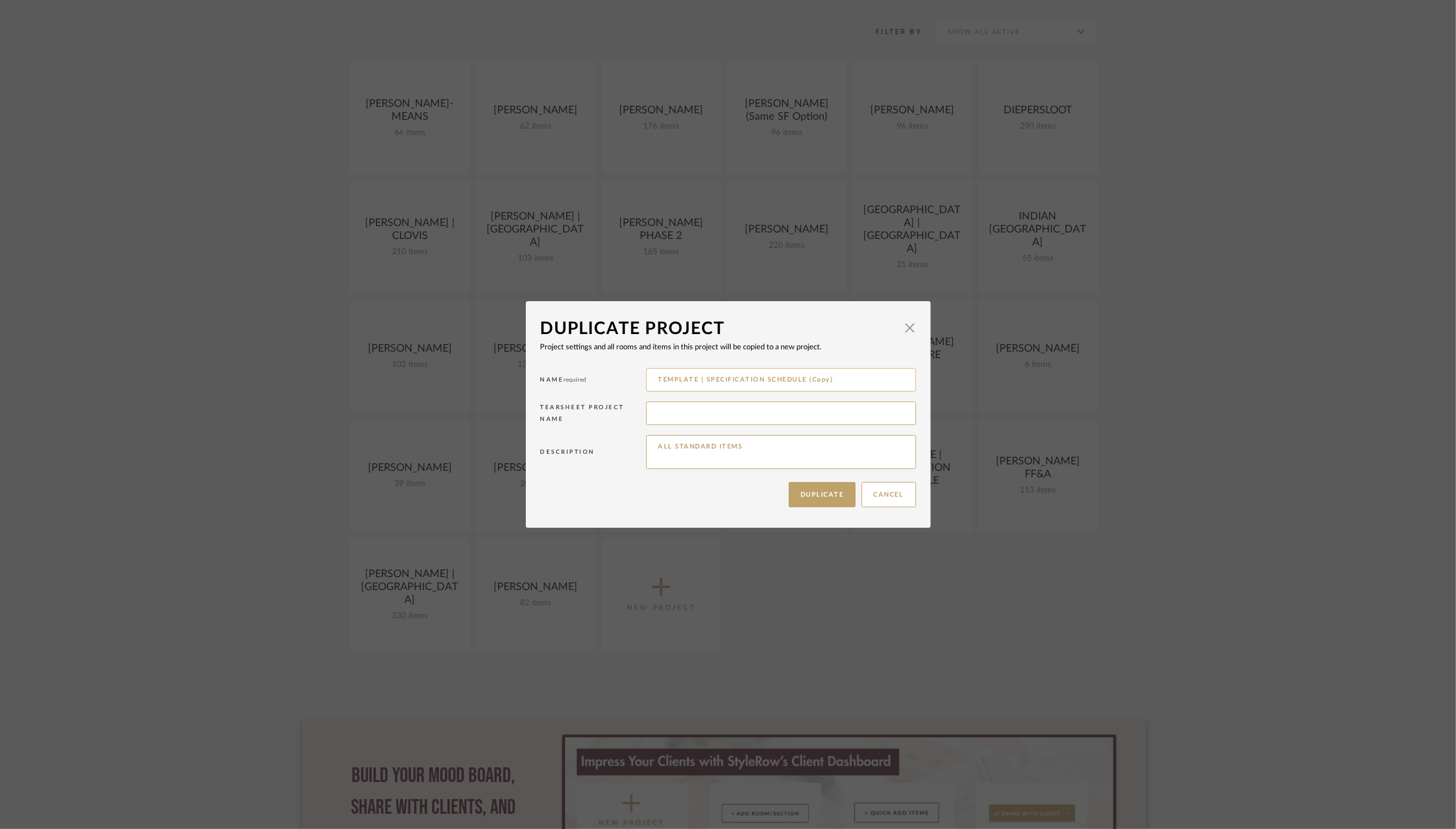
click at [668, 381] on input "TEMPLATE | SPECIFICATION SCHEDULE (Copy)" at bounding box center [781, 379] width 270 height 23
type input "[PERSON_NAME] | SPECIFICATION SCHEDULE (Copy)"
click at [809, 491] on button "Duplicate" at bounding box center [822, 494] width 67 height 25
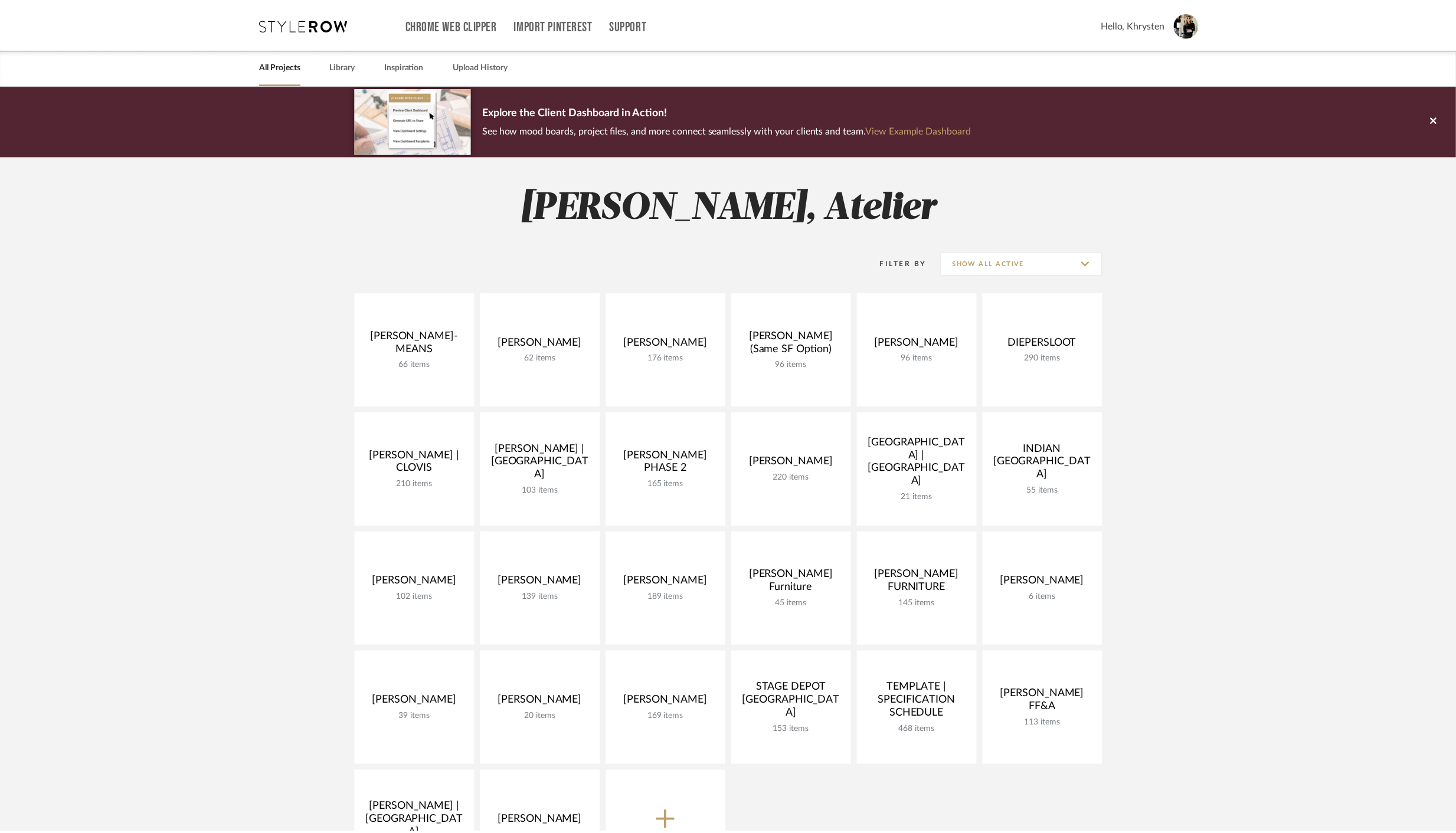
scroll to position [231, 0]
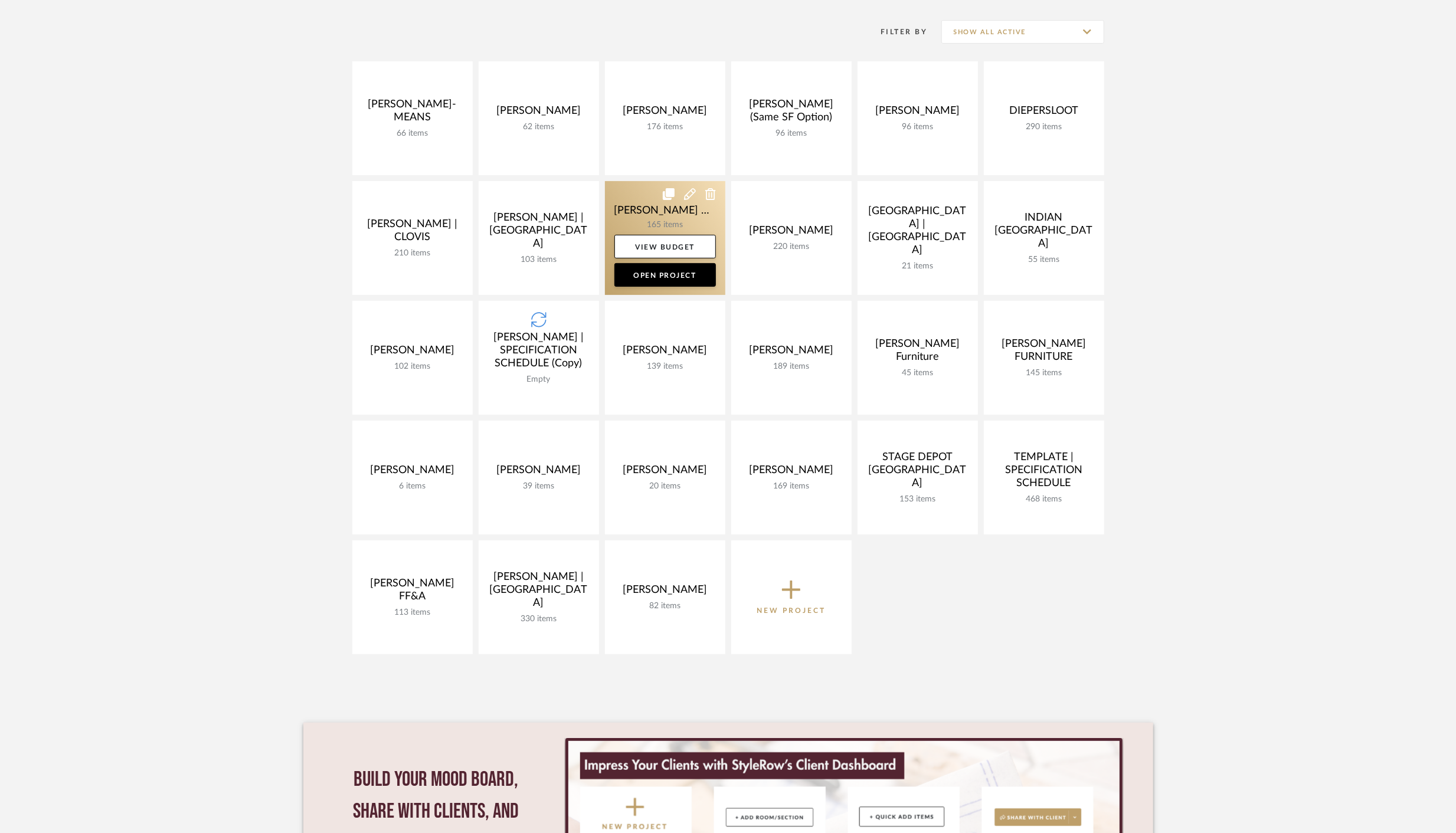
click at [658, 210] on link at bounding box center [664, 238] width 120 height 114
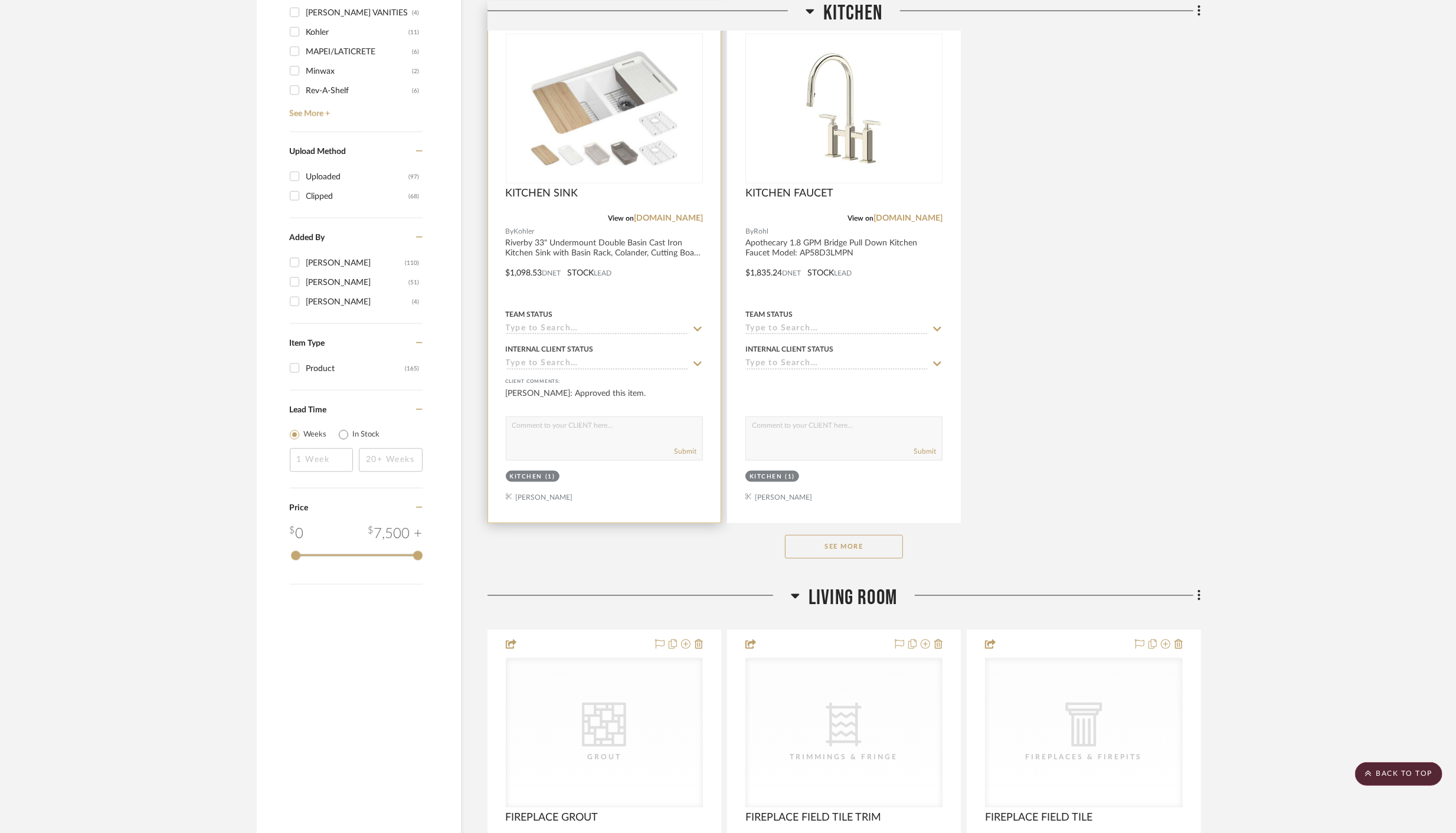
scroll to position [1374, 0]
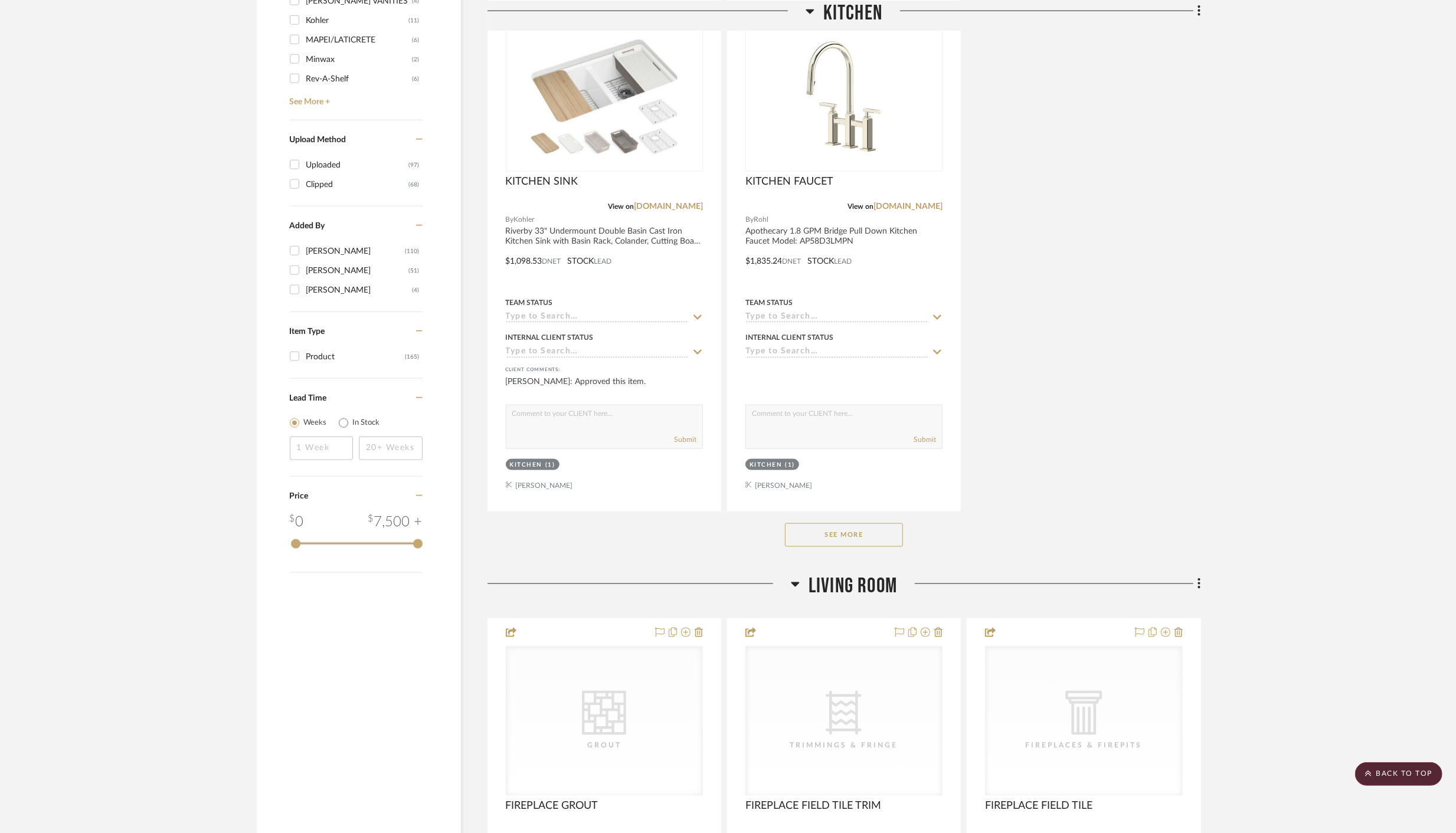
click at [822, 530] on button "See More" at bounding box center [844, 534] width 118 height 23
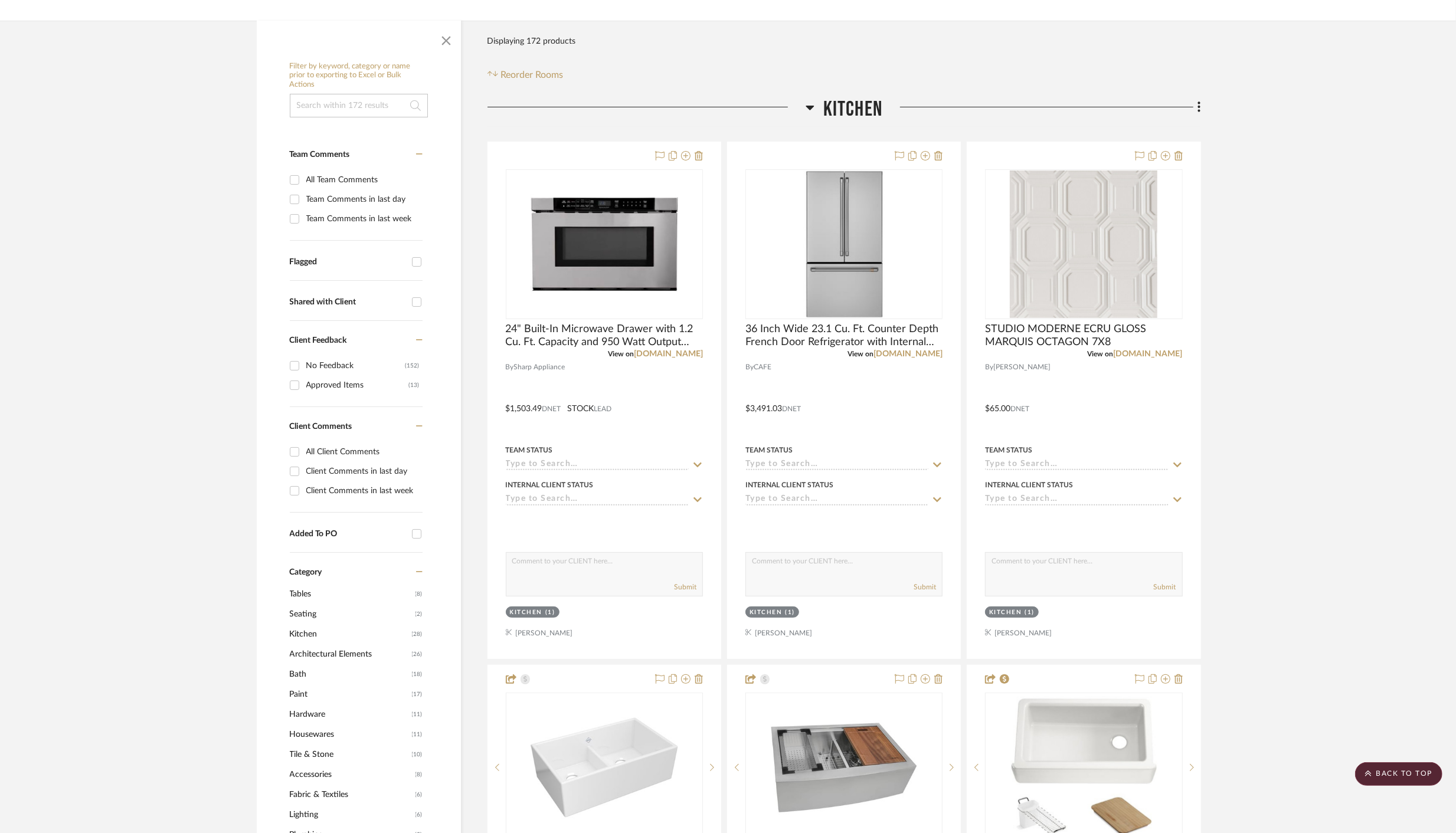
scroll to position [0, 0]
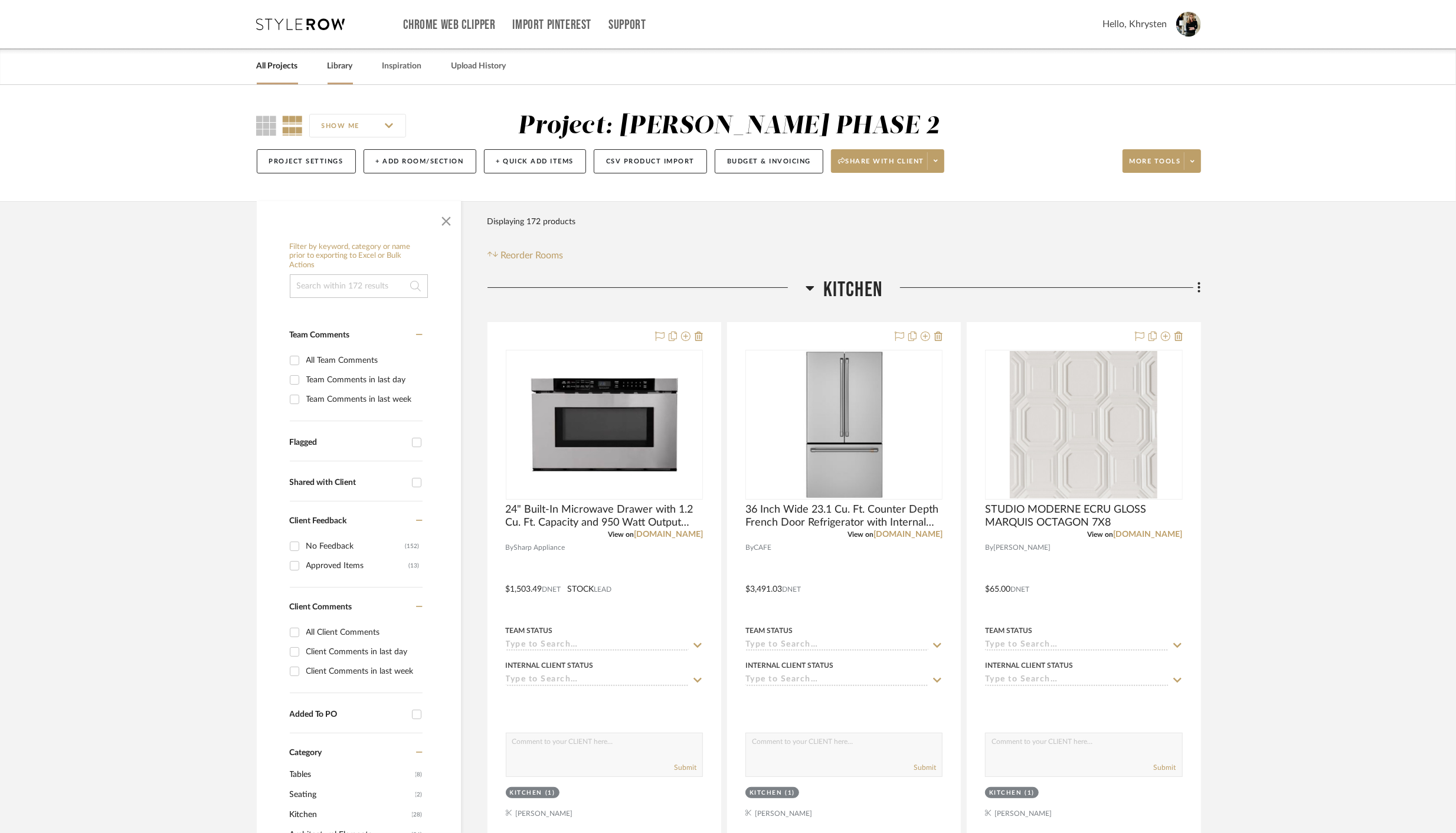
click at [345, 67] on link "Library" at bounding box center [339, 66] width 25 height 16
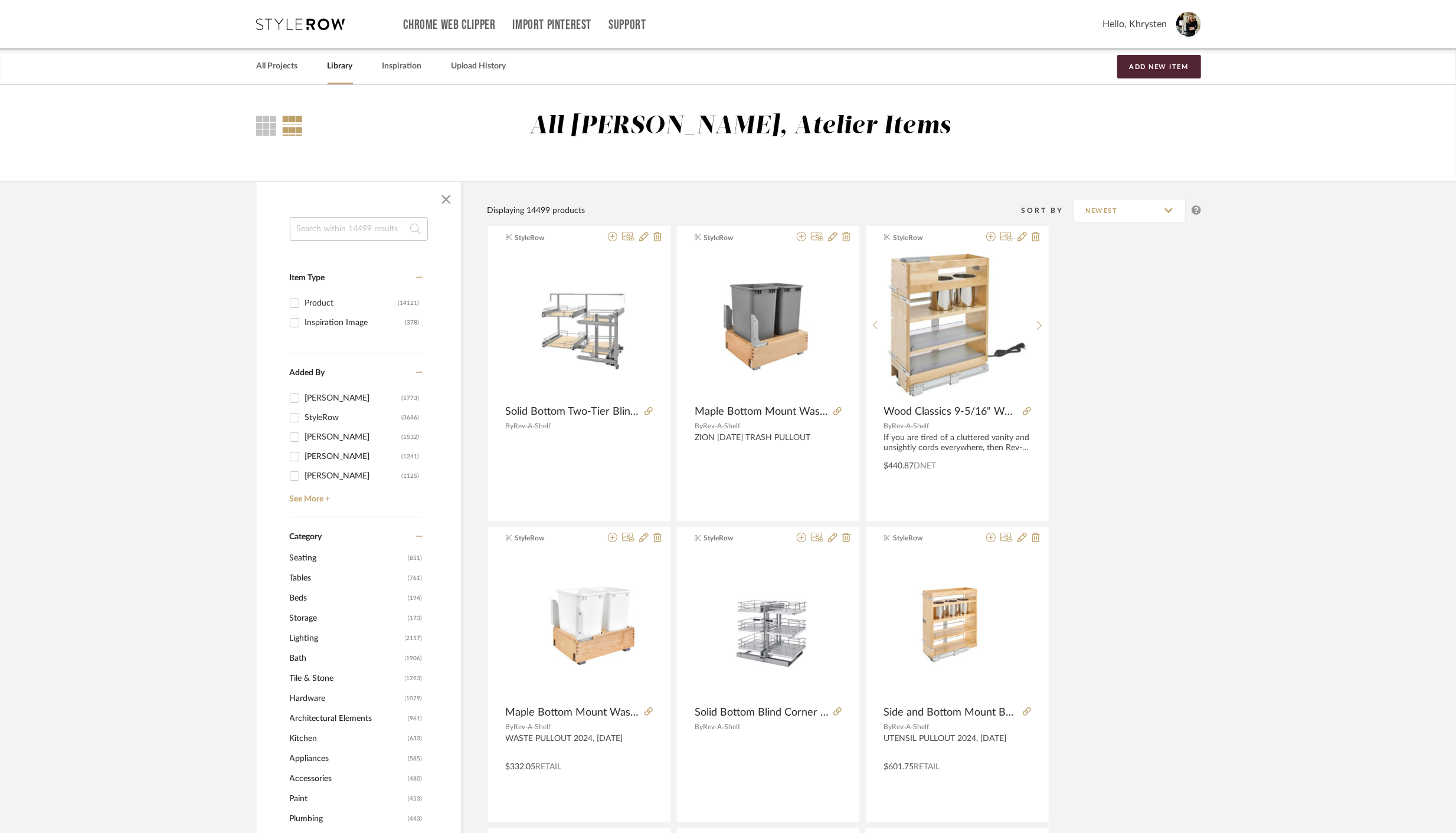
click at [332, 226] on input at bounding box center [358, 228] width 138 height 23
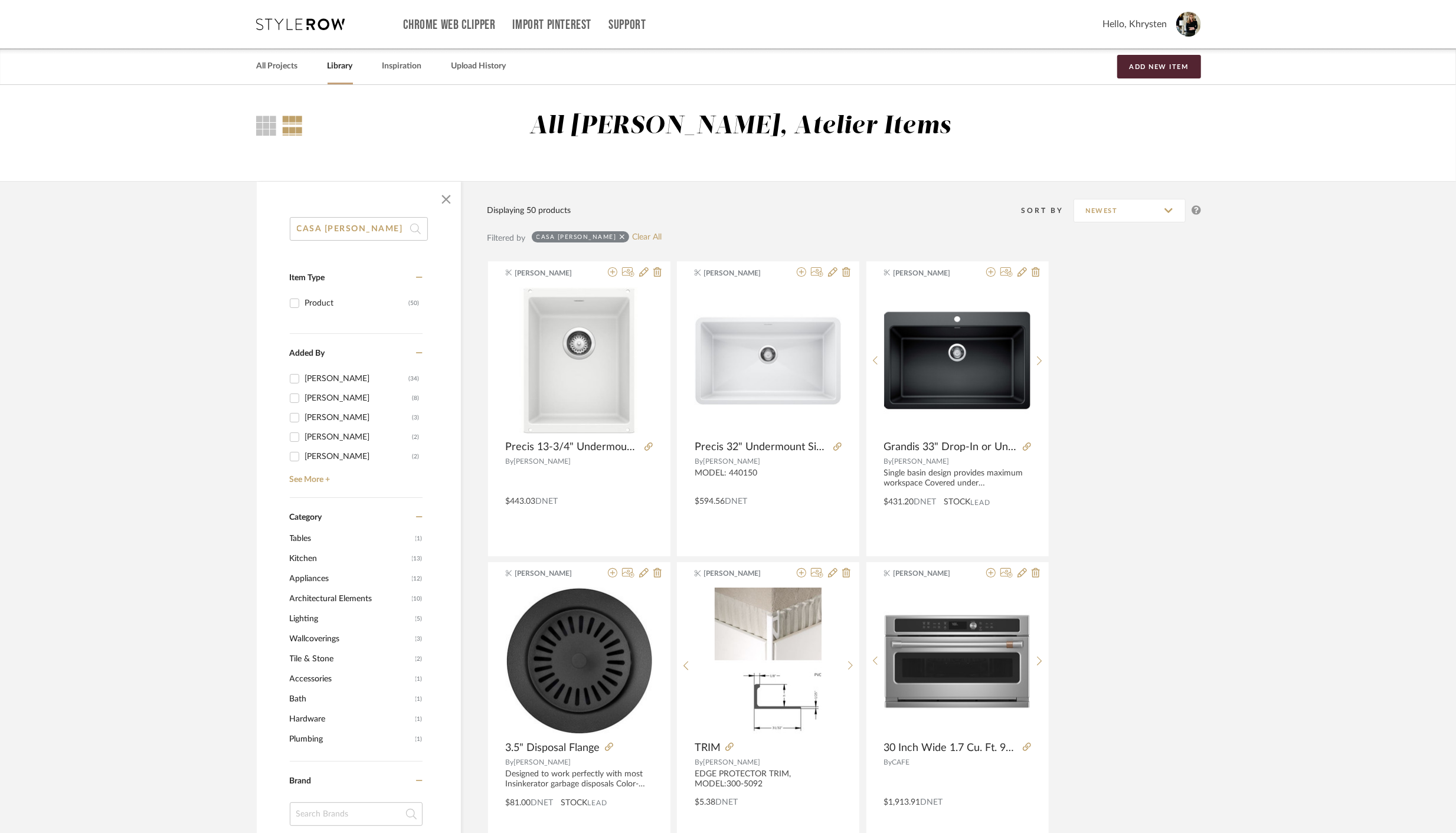
scroll to position [232, 0]
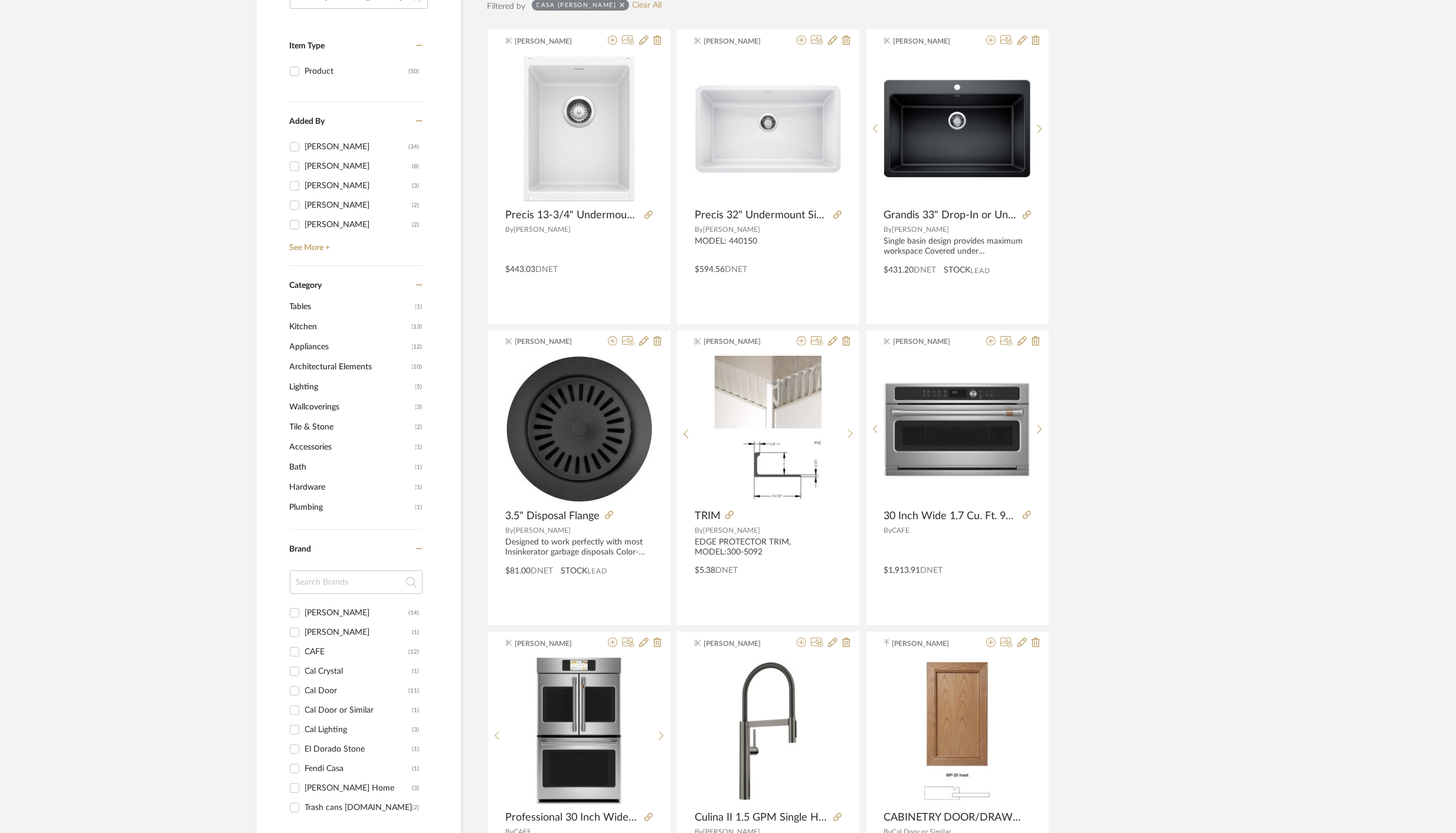
type input "CASA [PERSON_NAME]"
click at [345, 578] on input at bounding box center [356, 582] width 133 height 23
click at [326, 746] on div "El Dorado Stone" at bounding box center [358, 749] width 107 height 19
click at [304, 746] on input "El Dorado Stone (1)" at bounding box center [294, 749] width 19 height 19
checkbox input "true"
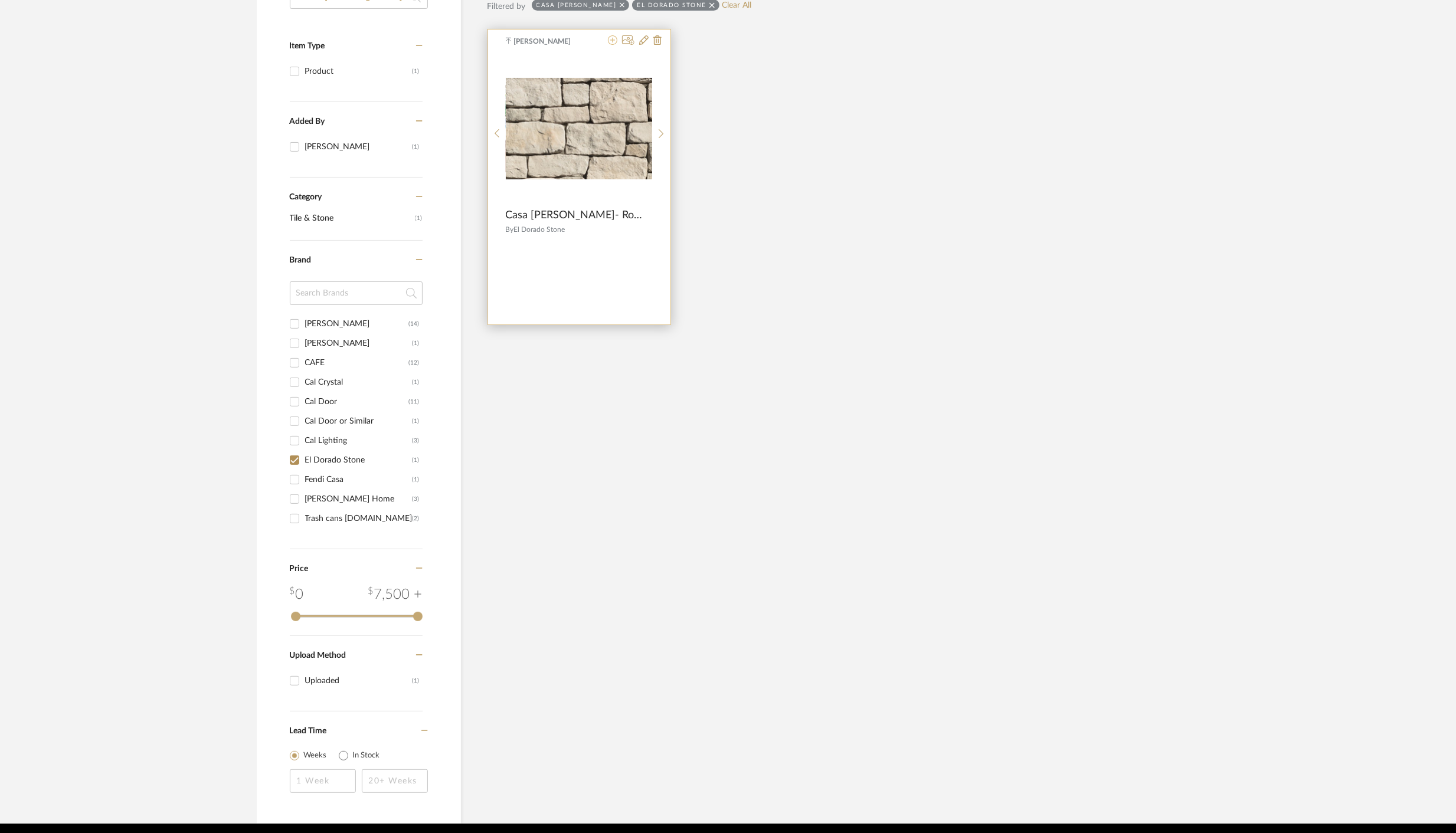
click at [614, 41] on icon at bounding box center [612, 40] width 9 height 9
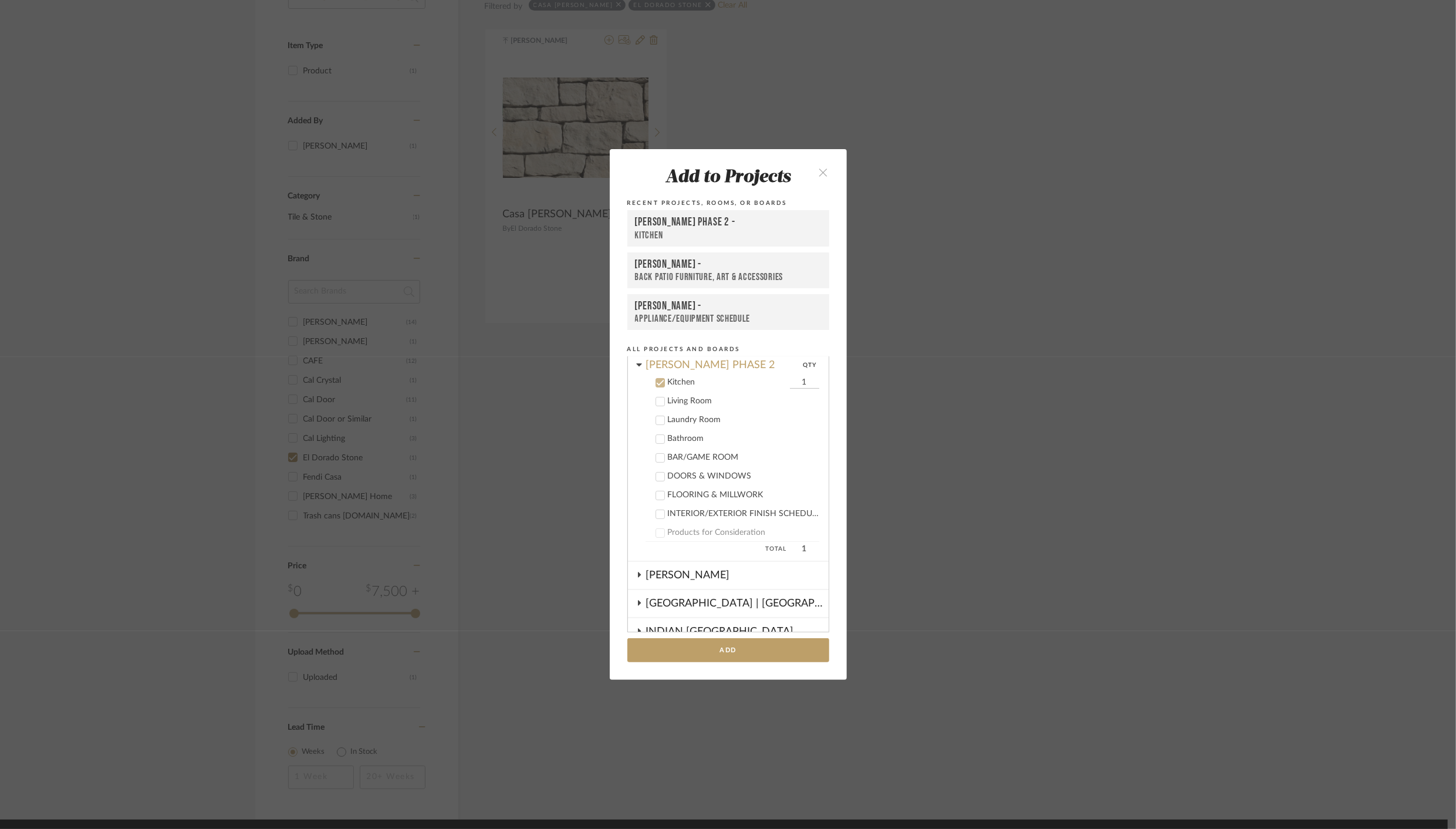
scroll to position [273, 0]
click at [656, 388] on icon at bounding box center [660, 386] width 8 height 6
click at [657, 369] on icon at bounding box center [661, 368] width 9 height 9
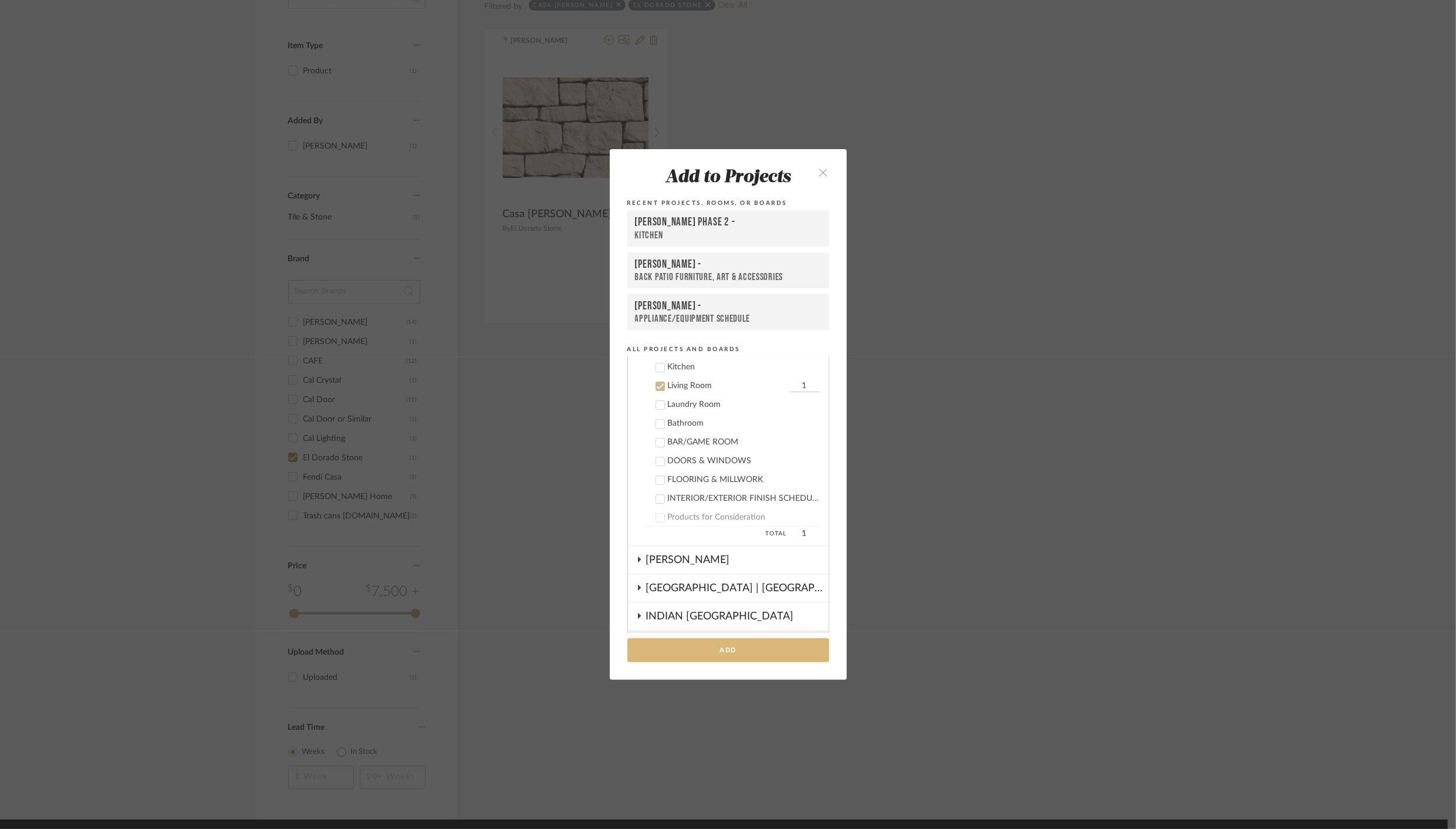
click at [724, 651] on button "Add" at bounding box center [728, 650] width 202 height 24
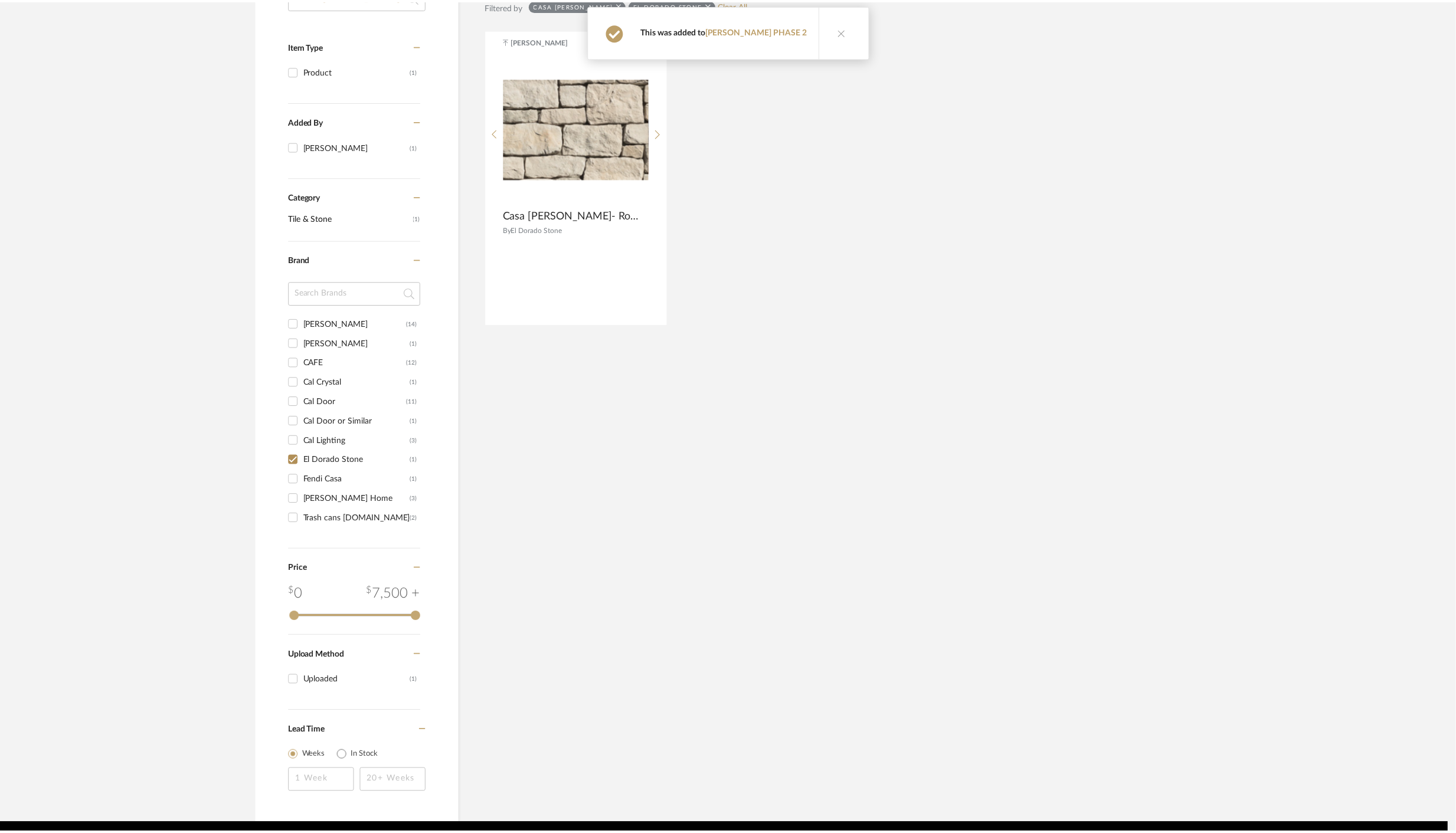
scroll to position [232, 0]
